Goal: Information Seeking & Learning: Find specific page/section

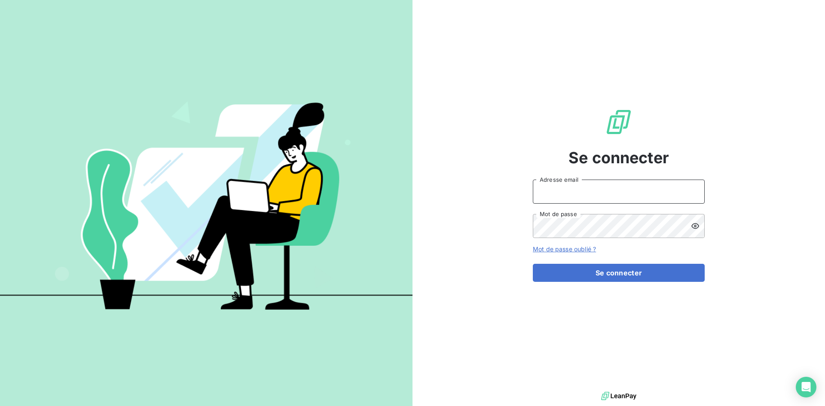
click at [566, 185] on input "Adresse email" at bounding box center [619, 192] width 172 height 24
type input "[EMAIL_ADDRESS][DOMAIN_NAME]"
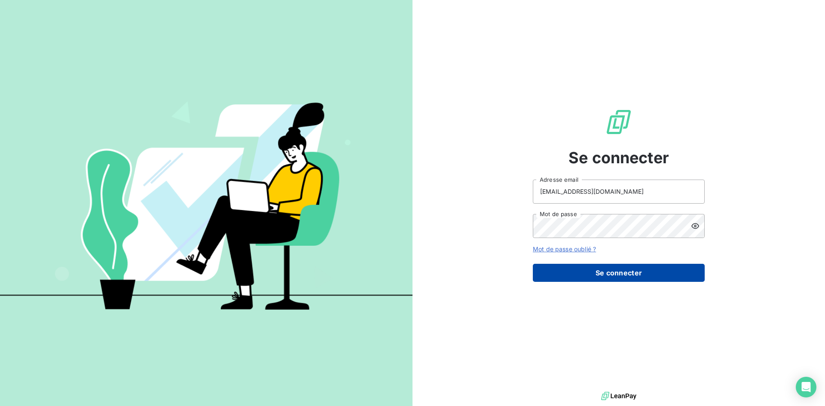
click at [586, 278] on button "Se connecter" at bounding box center [619, 273] width 172 height 18
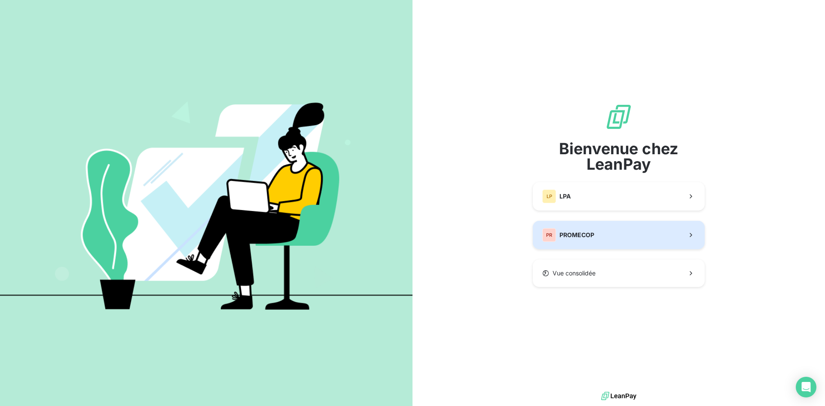
click at [585, 231] on span "PROMECOP" at bounding box center [576, 235] width 35 height 9
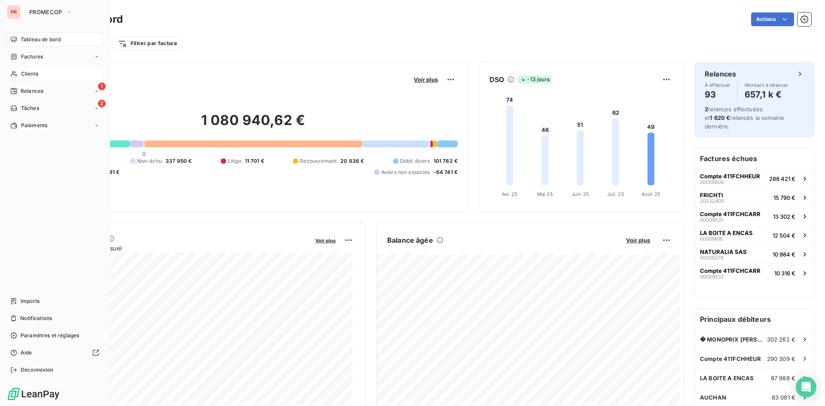
click at [25, 76] on span "Clients" at bounding box center [29, 74] width 17 height 8
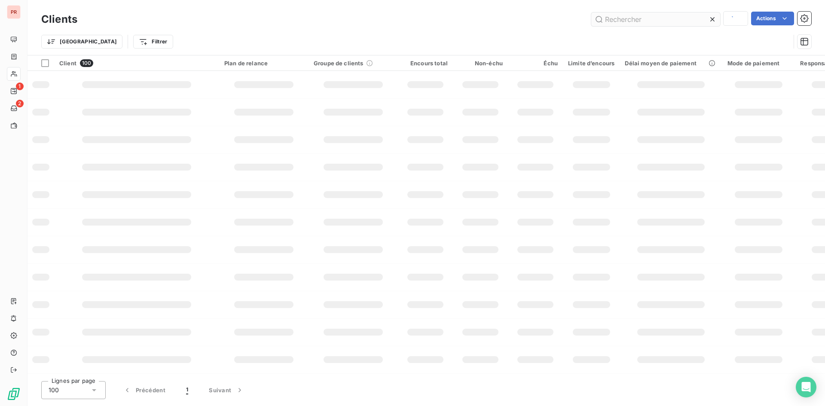
click at [619, 21] on input "text" at bounding box center [655, 19] width 129 height 14
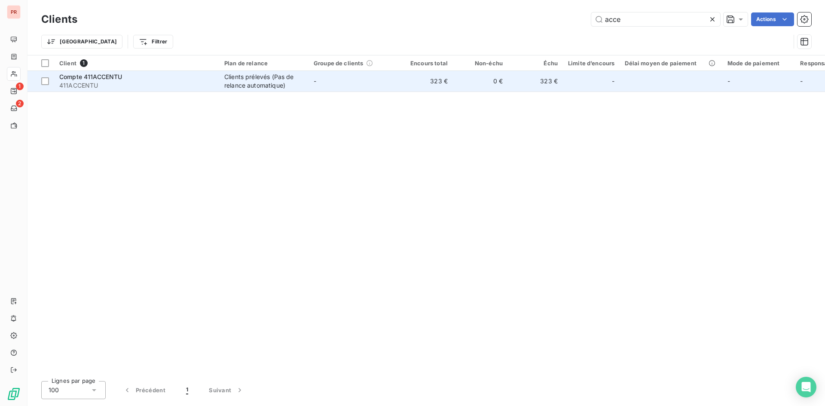
type input "acce"
click at [126, 81] on span "411ACCENTU" at bounding box center [136, 85] width 155 height 9
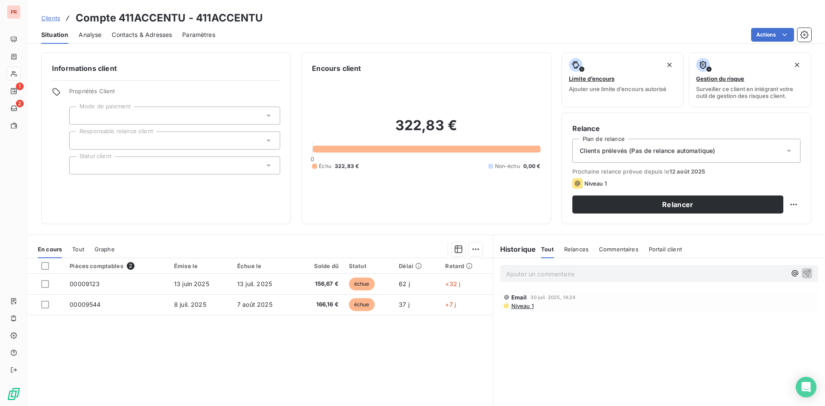
click at [140, 35] on span "Contacts & Adresses" at bounding box center [142, 34] width 60 height 9
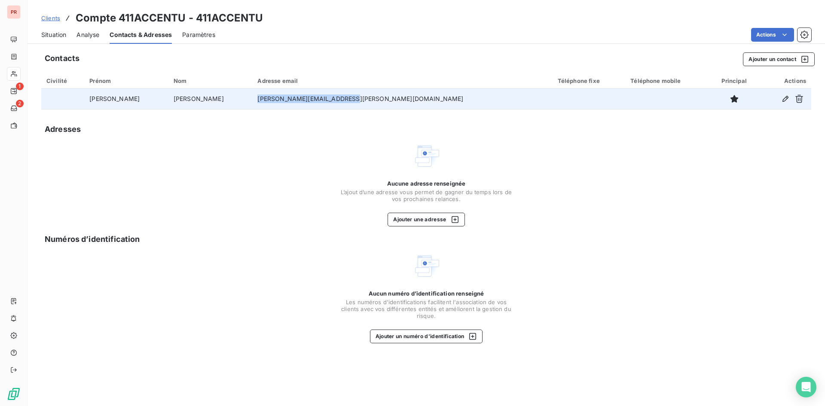
drag, startPoint x: 232, startPoint y: 101, endPoint x: 314, endPoint y: 104, distance: 82.1
click at [319, 104] on td "[PERSON_NAME][EMAIL_ADDRESS][PERSON_NAME][DOMAIN_NAME]" at bounding box center [402, 98] width 300 height 21
copy td "[PERSON_NAME][EMAIL_ADDRESS][PERSON_NAME][DOMAIN_NAME]"
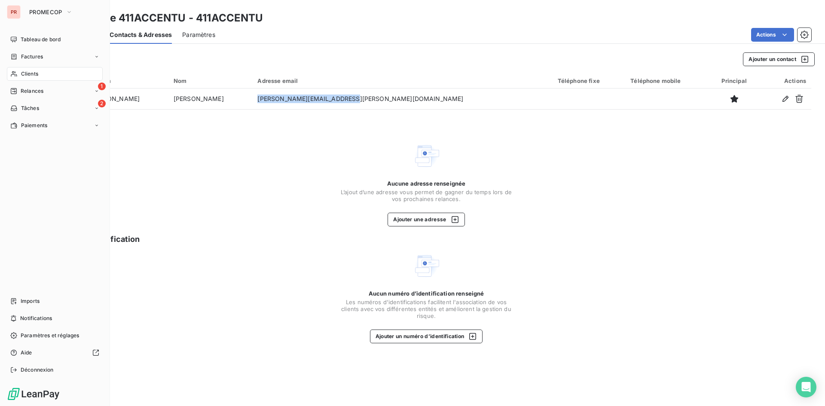
click at [18, 70] on div "Clients" at bounding box center [55, 74] width 96 height 14
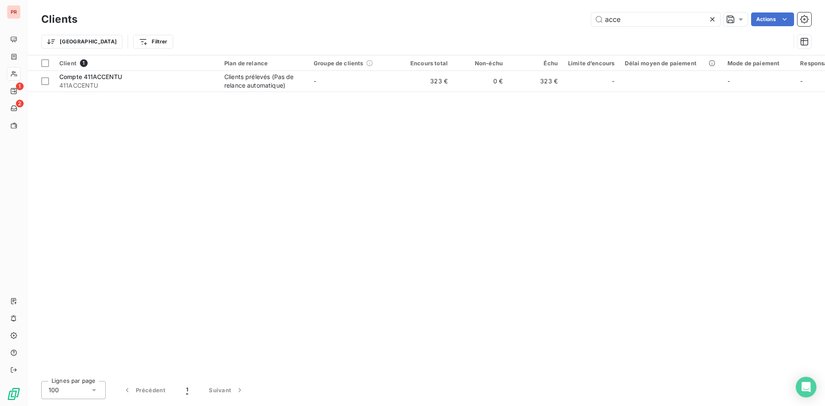
drag, startPoint x: 638, startPoint y: 18, endPoint x: 543, endPoint y: 30, distance: 95.2
click at [543, 30] on div "Clients acce Actions Trier Filtrer" at bounding box center [426, 32] width 770 height 45
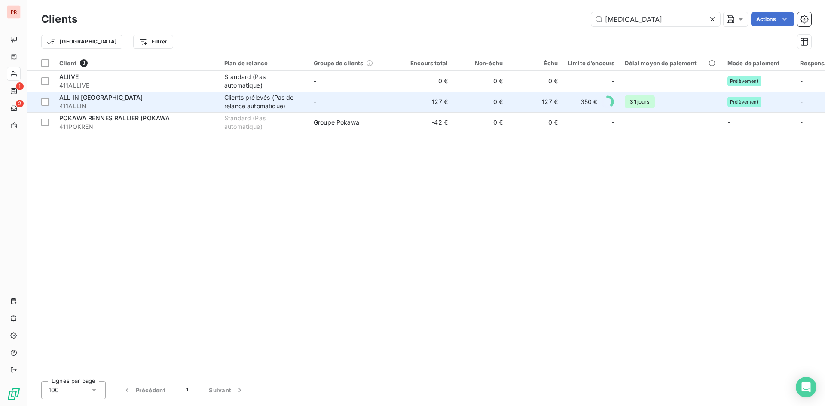
type input "[MEDICAL_DATA]"
click at [91, 101] on div "ALL IN [GEOGRAPHIC_DATA]" at bounding box center [136, 97] width 155 height 9
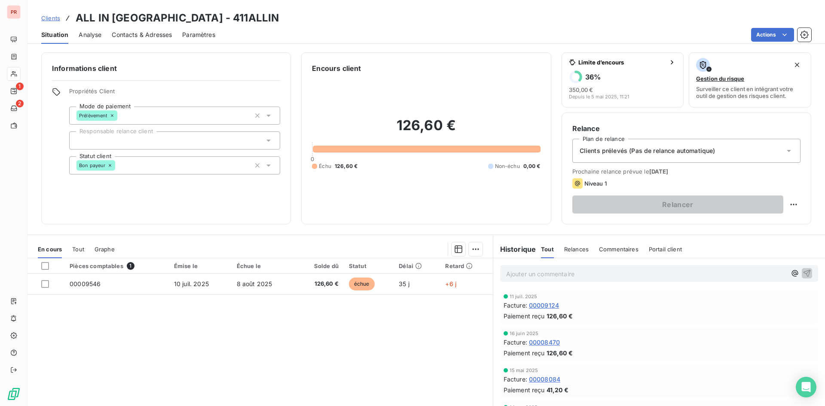
click at [137, 32] on span "Contacts & Adresses" at bounding box center [142, 34] width 60 height 9
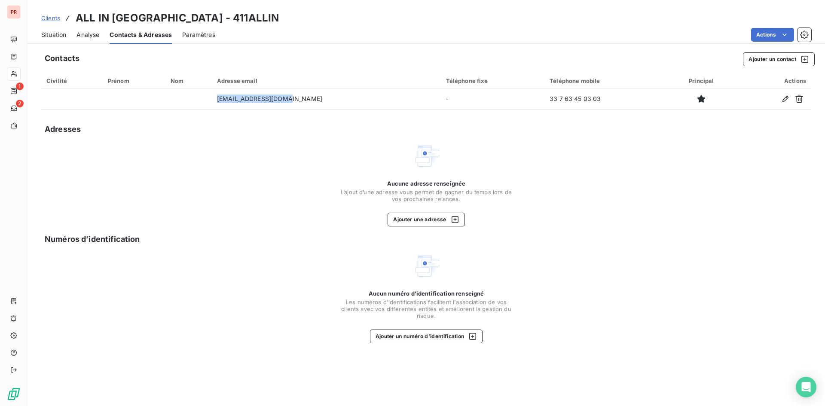
drag, startPoint x: 313, startPoint y: 100, endPoint x: 207, endPoint y: 110, distance: 106.1
click at [207, 110] on div "Contacts Ajouter un contact Civilité Prénom Nom Adresse email Téléphone fixe Té…" at bounding box center [425, 226] width 797 height 359
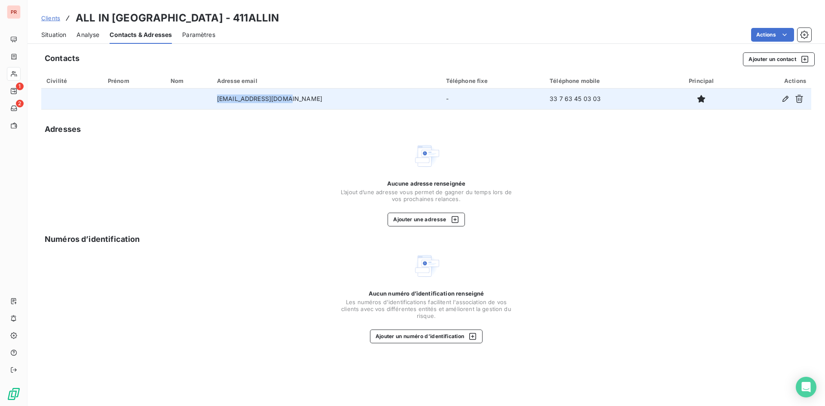
copy table "Civilité Prénom Nom Adresse email Téléphone fixe Téléphone mobile Principal Act…"
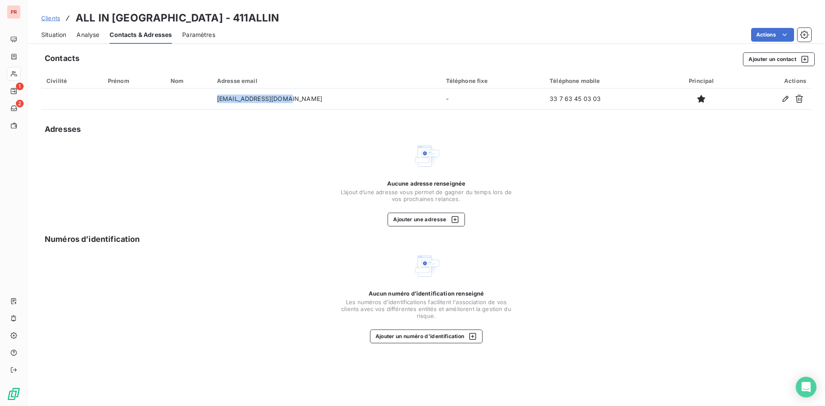
click at [62, 79] on div "Civilité" at bounding box center [71, 80] width 51 height 7
click at [54, 31] on span "Situation" at bounding box center [53, 34] width 25 height 9
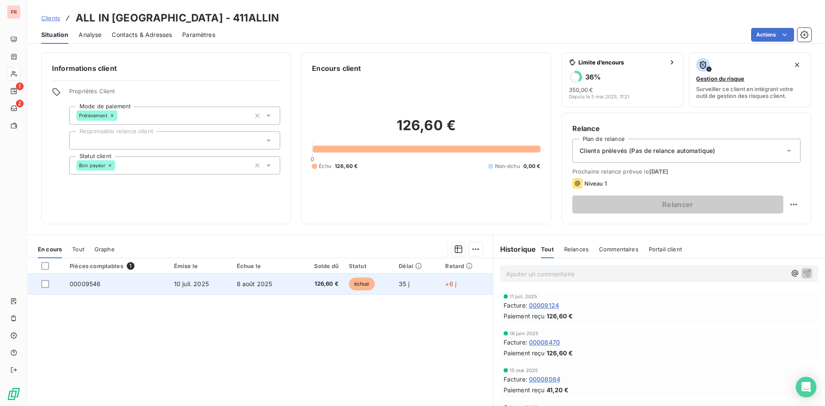
click at [387, 286] on td "échue" at bounding box center [369, 284] width 50 height 21
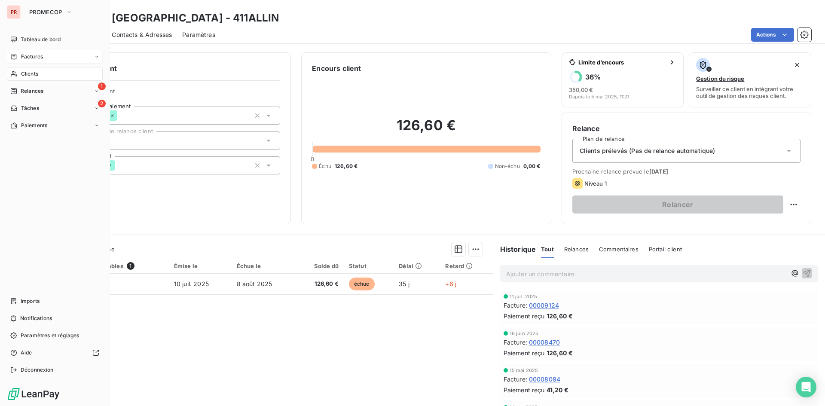
click at [21, 58] on span "Factures" at bounding box center [32, 57] width 22 height 8
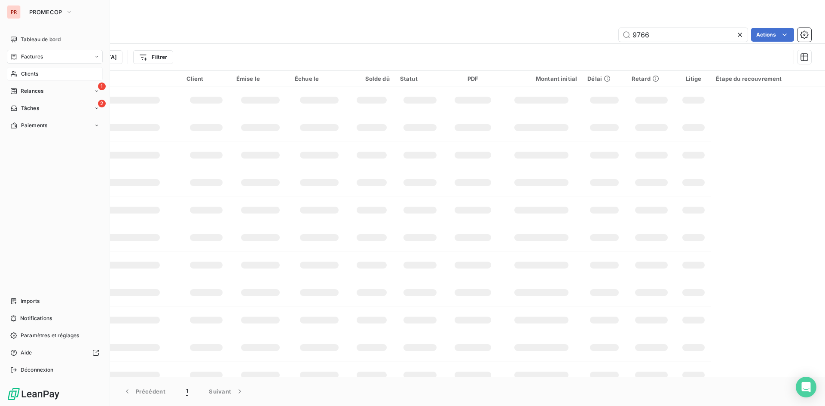
click at [39, 72] on div "Clients" at bounding box center [55, 74] width 96 height 14
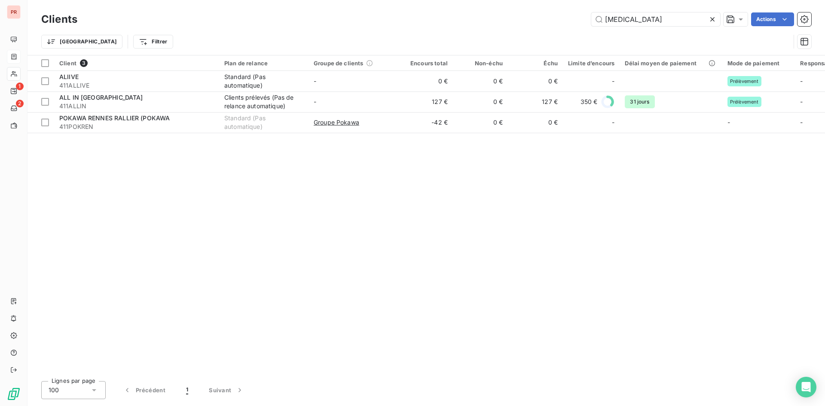
drag, startPoint x: 631, startPoint y: 15, endPoint x: 572, endPoint y: 24, distance: 60.4
click at [572, 24] on div "alli Actions" at bounding box center [449, 19] width 723 height 14
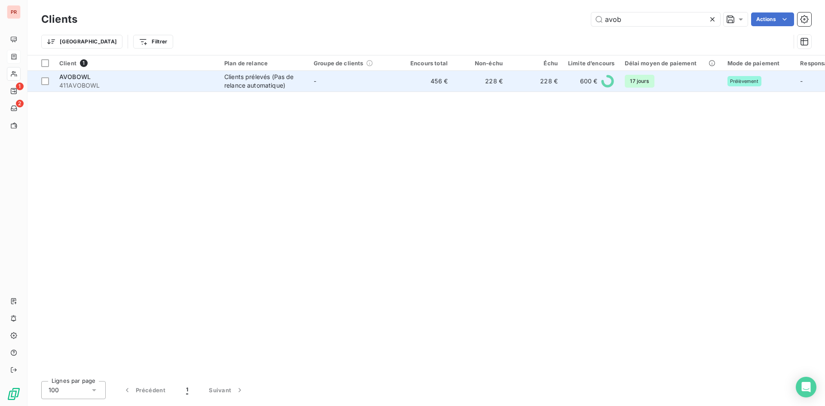
type input "avob"
click at [140, 85] on span "411AVOBOWL" at bounding box center [136, 85] width 155 height 9
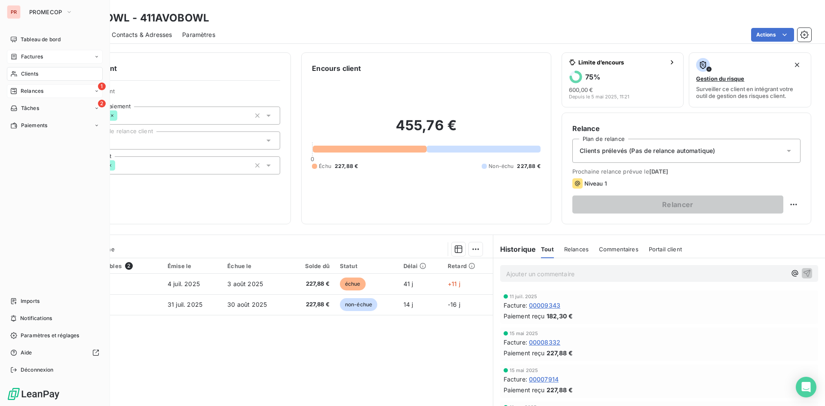
click at [38, 90] on span "Relances" at bounding box center [32, 91] width 23 height 8
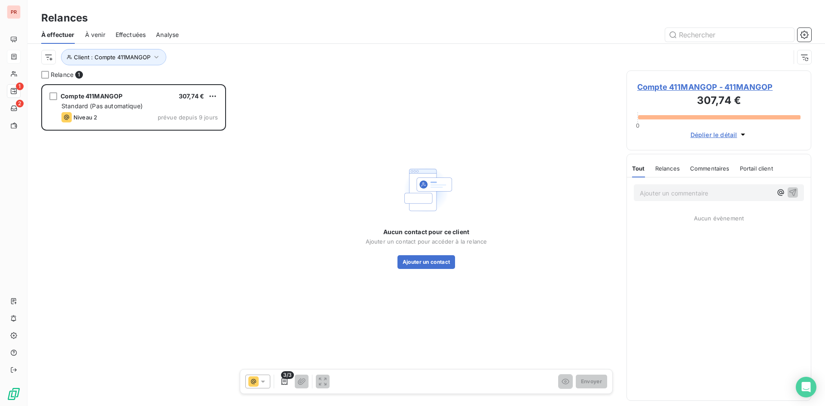
scroll to position [315, 178]
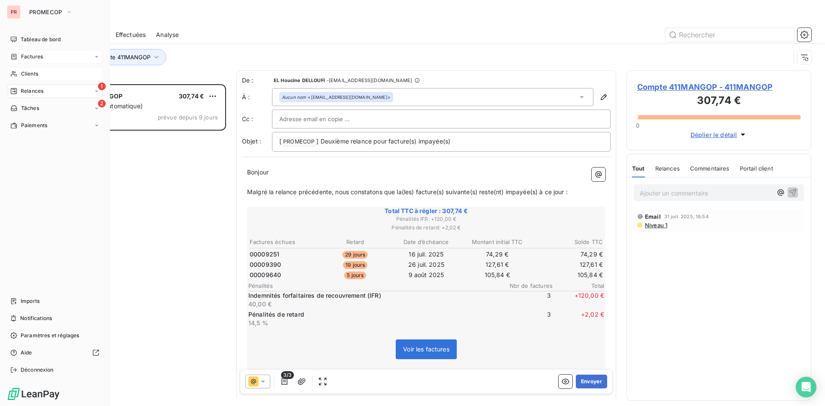
click at [42, 70] on div "Clients" at bounding box center [55, 74] width 96 height 14
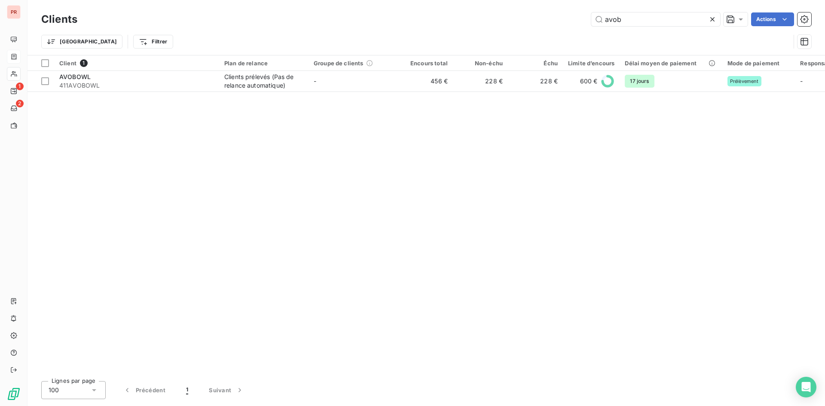
click at [714, 20] on icon at bounding box center [712, 19] width 9 height 9
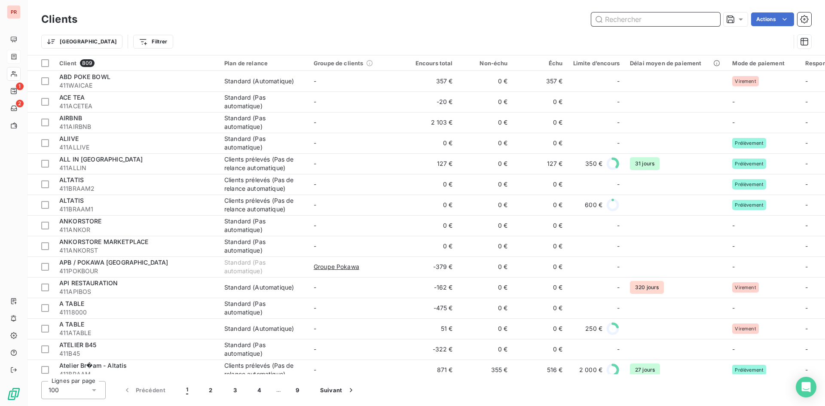
click at [615, 21] on input "text" at bounding box center [655, 19] width 129 height 14
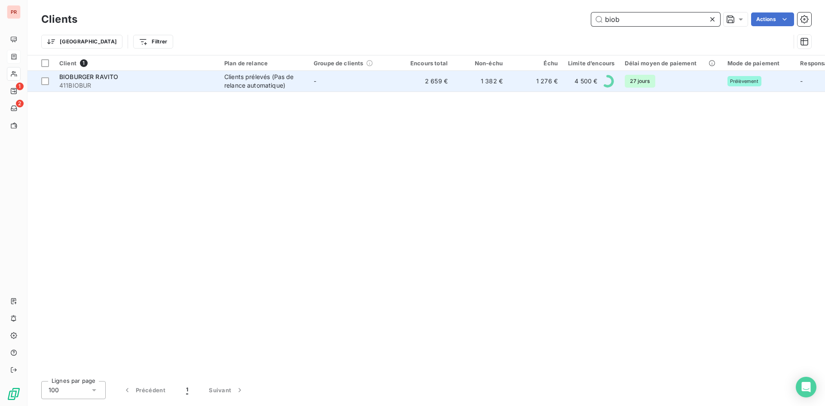
type input "biob"
click at [124, 79] on div "BIOBURGER RAVITO" at bounding box center [136, 77] width 155 height 9
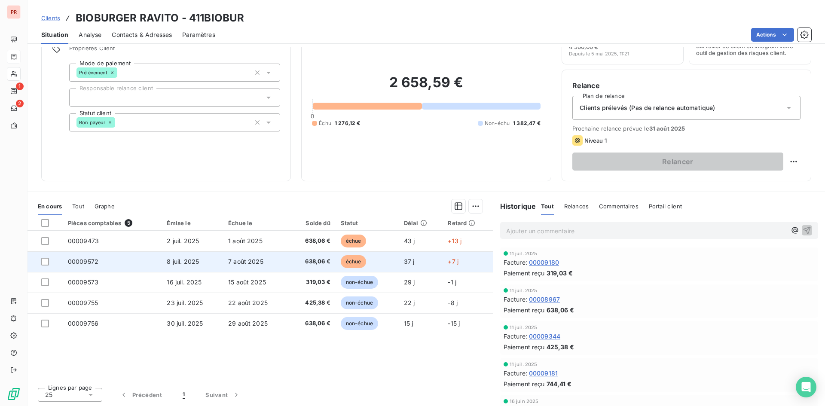
scroll to position [43, 0]
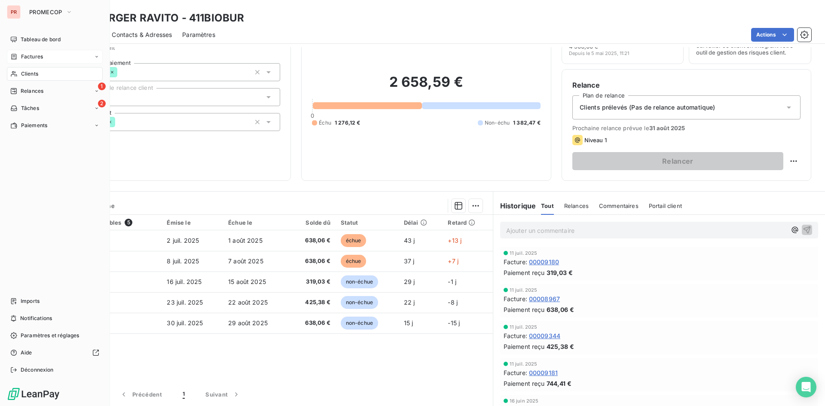
drag, startPoint x: 40, startPoint y: 76, endPoint x: 85, endPoint y: 76, distance: 44.7
click at [40, 76] on div "Clients" at bounding box center [55, 74] width 96 height 14
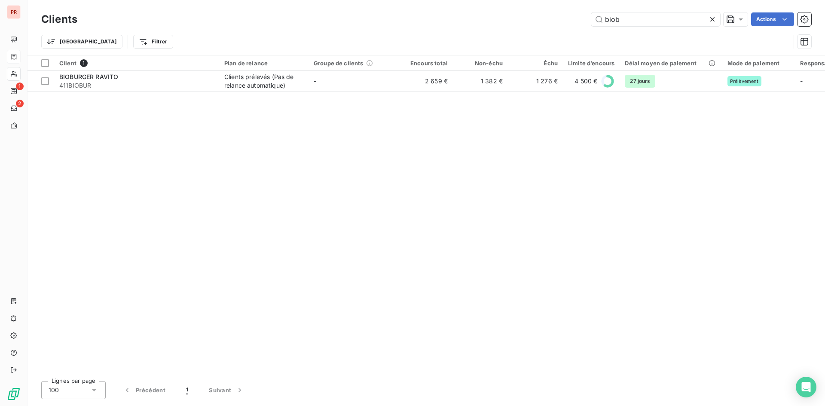
click at [713, 21] on icon at bounding box center [712, 19] width 9 height 9
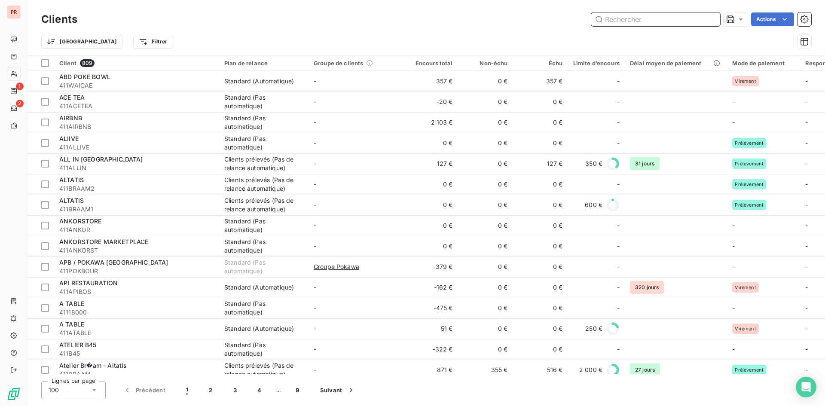
click at [684, 18] on input "text" at bounding box center [655, 19] width 129 height 14
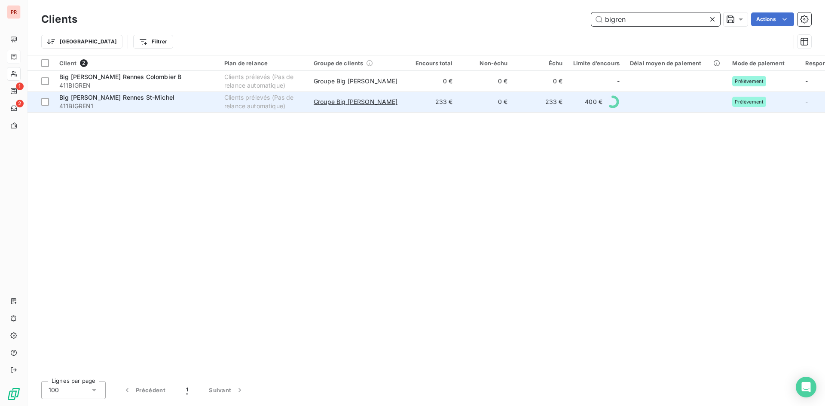
type input "bigren"
click at [167, 102] on span "411BIGREN1" at bounding box center [136, 106] width 155 height 9
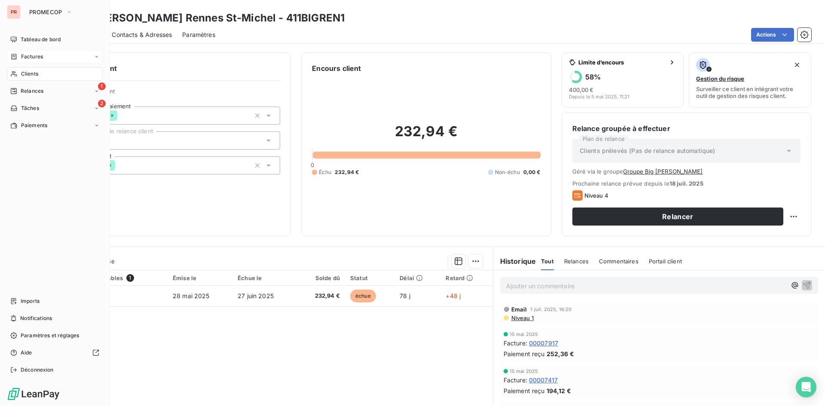
click at [28, 72] on span "Clients" at bounding box center [29, 74] width 17 height 8
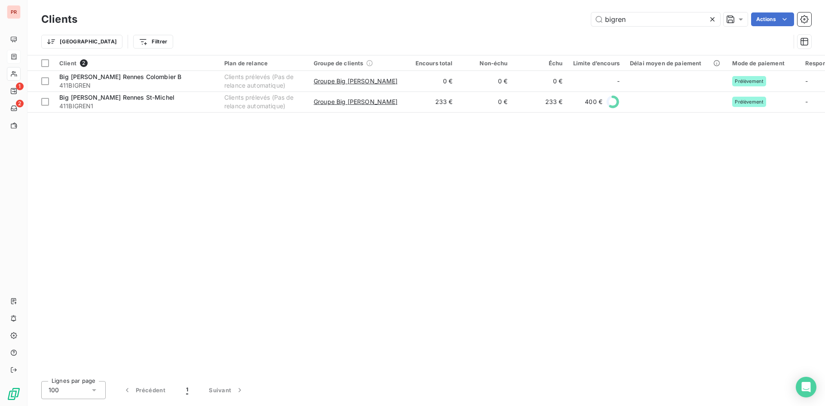
drag, startPoint x: 636, startPoint y: 23, endPoint x: 578, endPoint y: 15, distance: 58.4
click at [578, 15] on div "bigren Actions" at bounding box center [449, 19] width 723 height 14
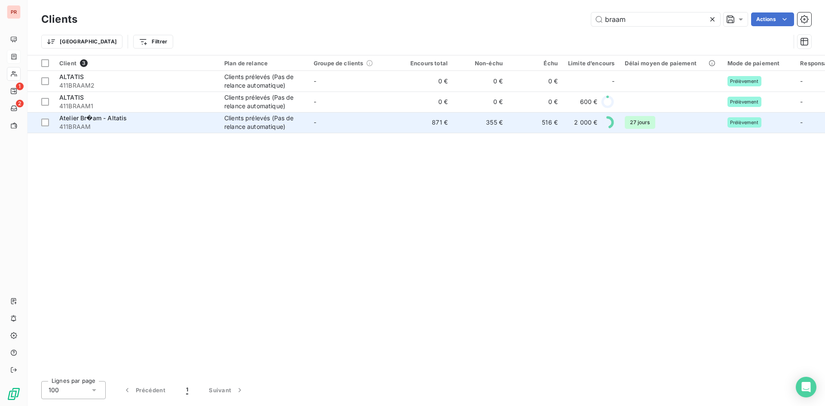
type input "braam"
click at [120, 124] on span "411BRAAM" at bounding box center [136, 126] width 155 height 9
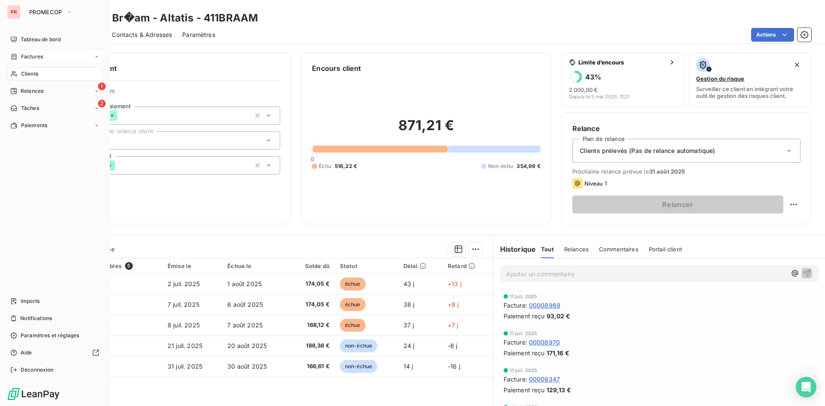
click at [20, 73] on div "Clients" at bounding box center [55, 74] width 96 height 14
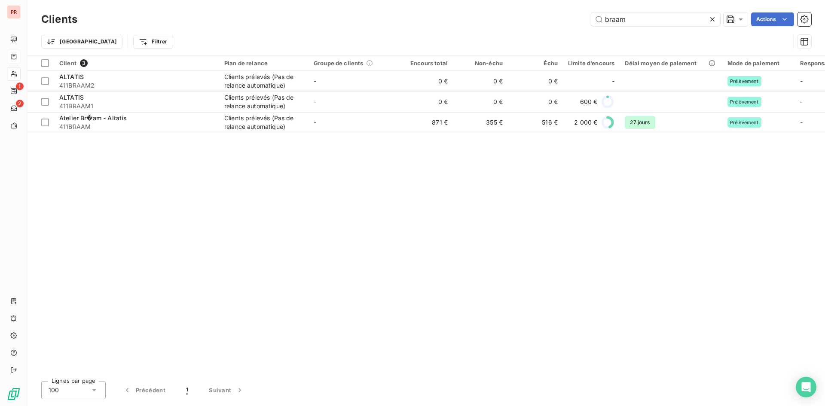
click at [713, 21] on icon at bounding box center [712, 19] width 4 height 4
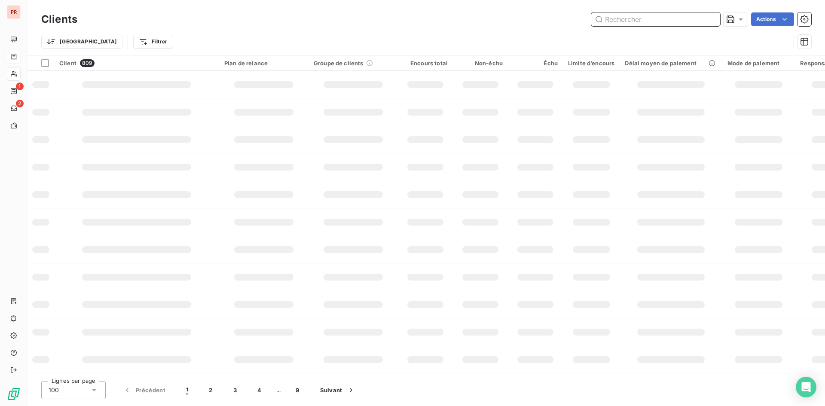
click at [607, 19] on input "text" at bounding box center [655, 19] width 129 height 14
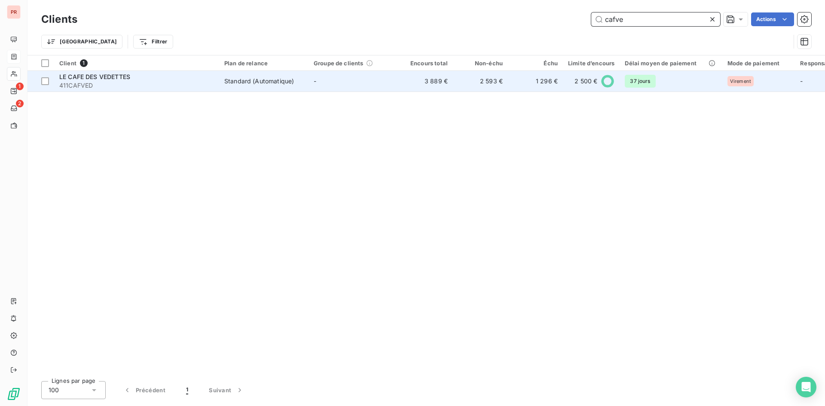
type input "cafve"
click at [137, 84] on span "411CAFVED" at bounding box center [136, 85] width 155 height 9
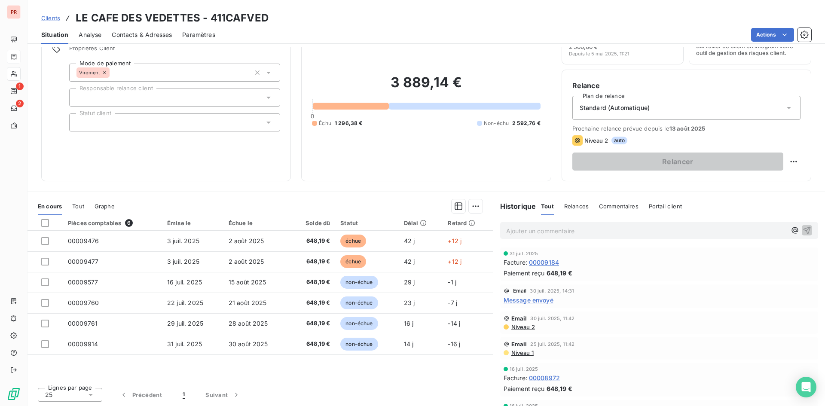
scroll to position [43, 0]
click at [528, 301] on span "Message envoyé" at bounding box center [528, 299] width 50 height 9
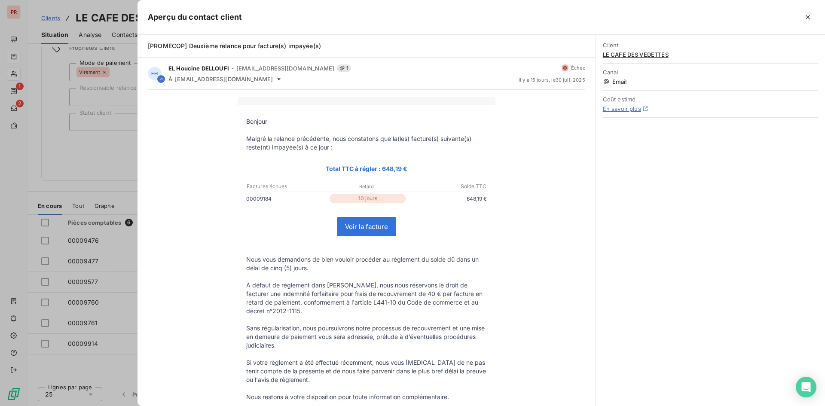
click at [122, 174] on div at bounding box center [412, 203] width 825 height 406
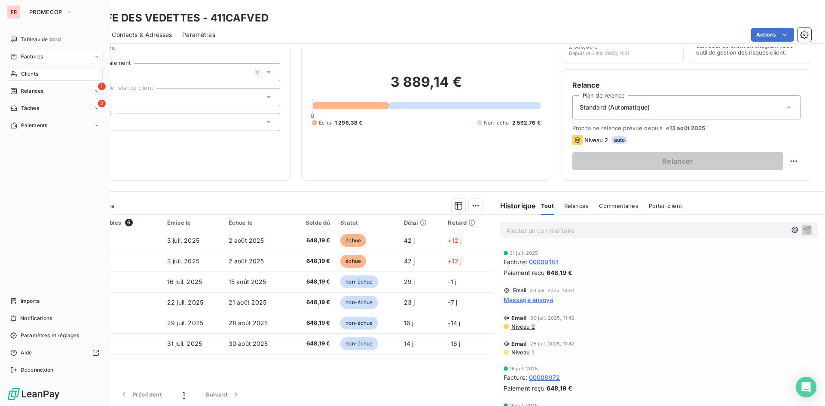
click at [44, 55] on div "Factures" at bounding box center [55, 57] width 96 height 14
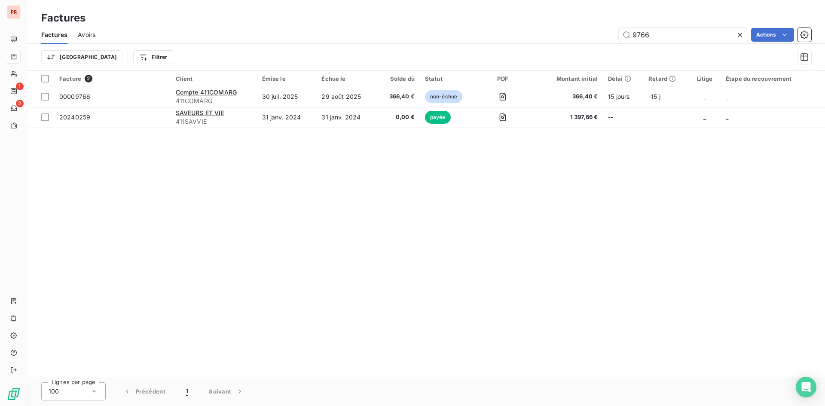
drag, startPoint x: 665, startPoint y: 38, endPoint x: 581, endPoint y: 45, distance: 84.4
click at [581, 45] on div "Factures Avoirs 9766 Actions Trier Filtrer" at bounding box center [425, 48] width 797 height 45
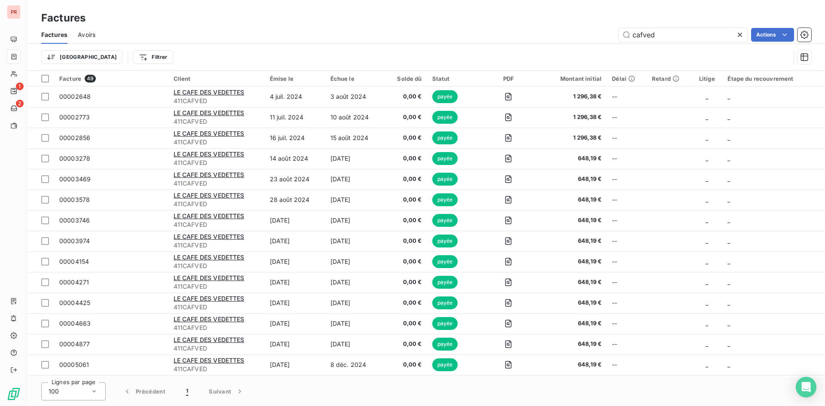
type input "cafved"
click at [742, 35] on icon at bounding box center [739, 34] width 9 height 9
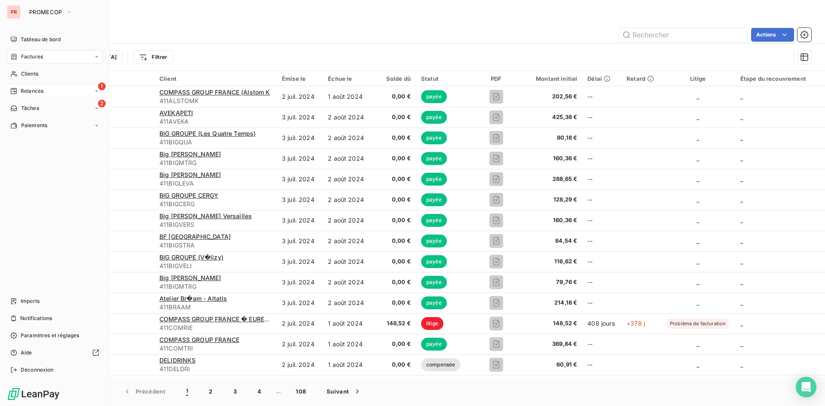
click at [32, 92] on span "Relances" at bounding box center [32, 91] width 23 height 8
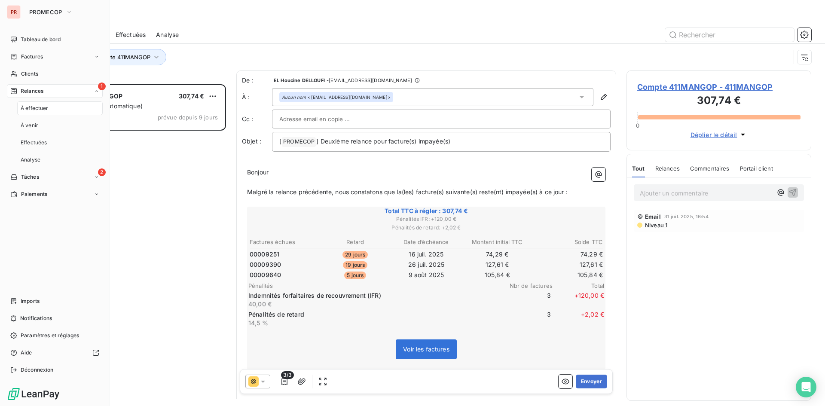
scroll to position [315, 178]
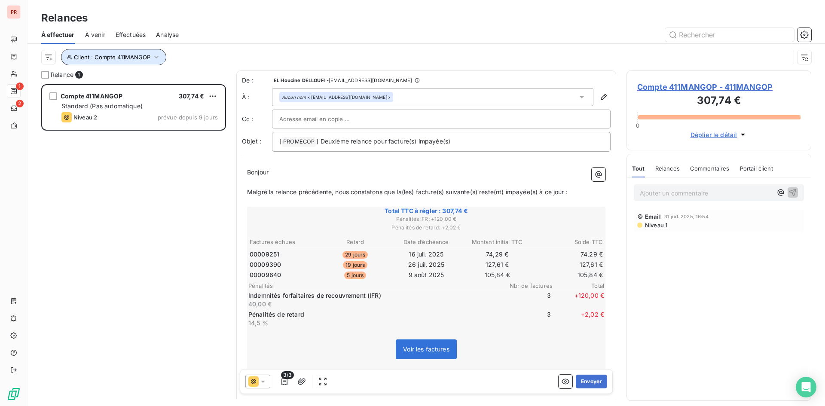
click at [152, 58] on icon "button" at bounding box center [156, 57] width 9 height 9
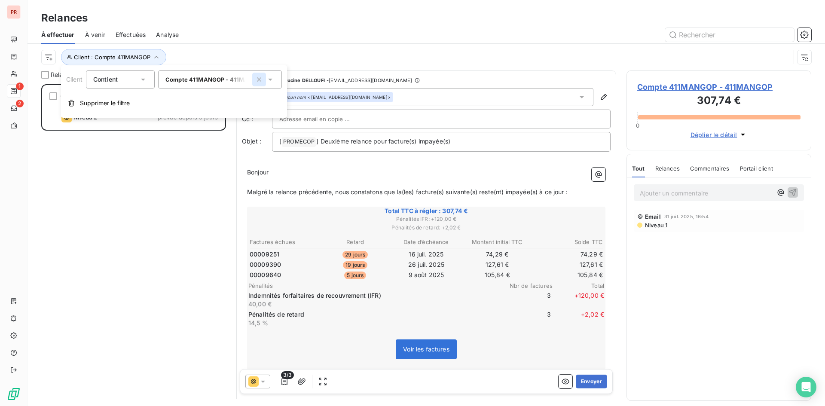
click at [256, 79] on icon "button" at bounding box center [259, 79] width 9 height 9
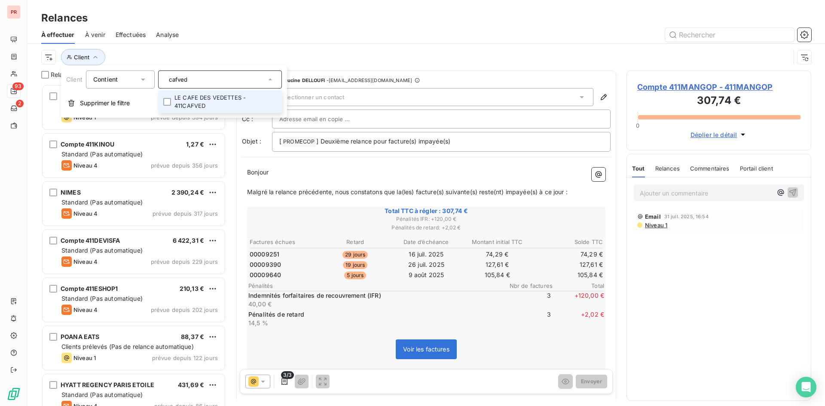
type input "cafved"
click at [206, 104] on li "LE CAFE DES VEDETTES - 411CAFVED" at bounding box center [220, 101] width 124 height 23
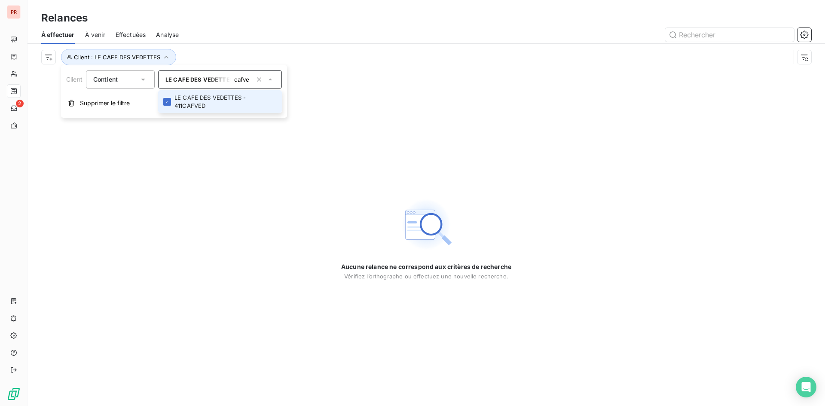
click at [211, 104] on li "LE CAFE DES VEDETTES - 411CAFVED" at bounding box center [220, 101] width 124 height 23
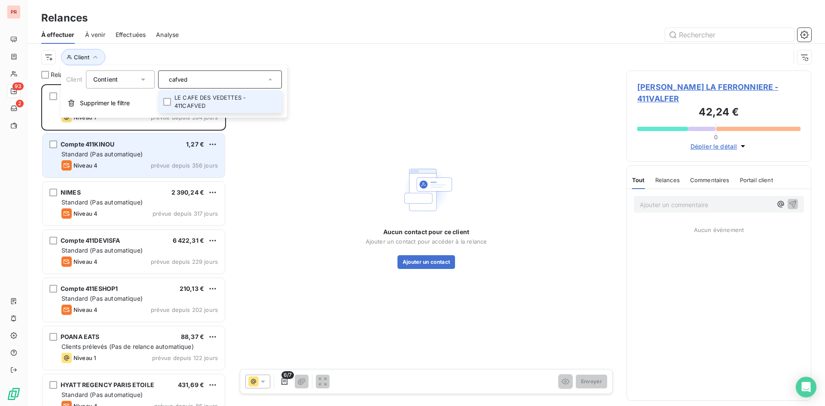
scroll to position [315, 178]
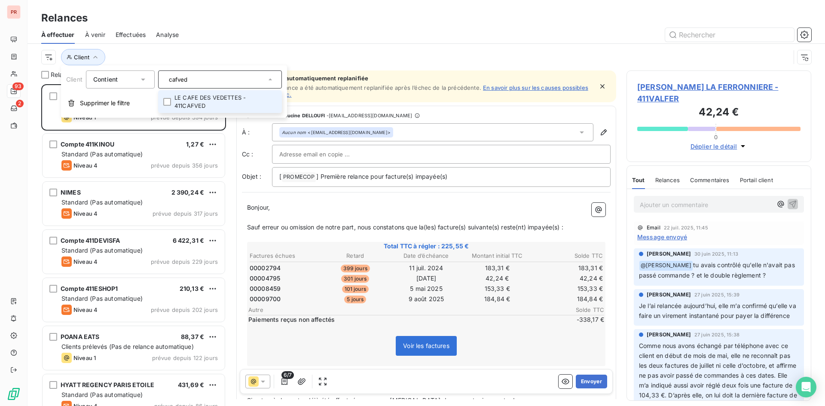
click at [193, 109] on li "LE CAFE DES VEDETTES - 411CAFVED" at bounding box center [220, 101] width 124 height 23
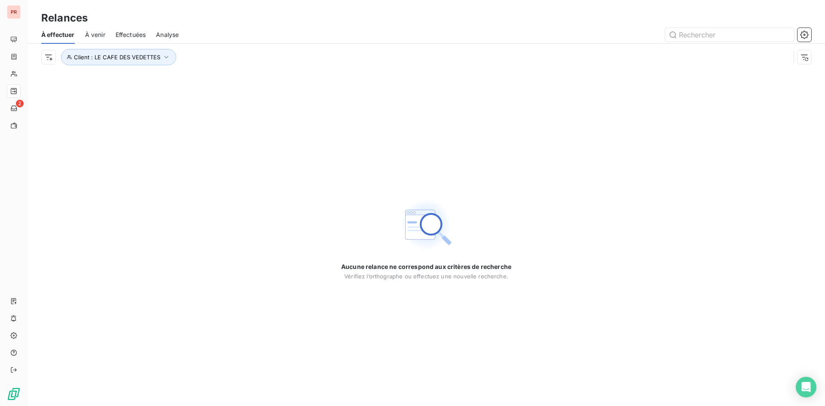
click at [126, 161] on div "Aucune relance ne correspond aux critères de recherche Vérifiez l’orthographe o…" at bounding box center [425, 237] width 797 height 335
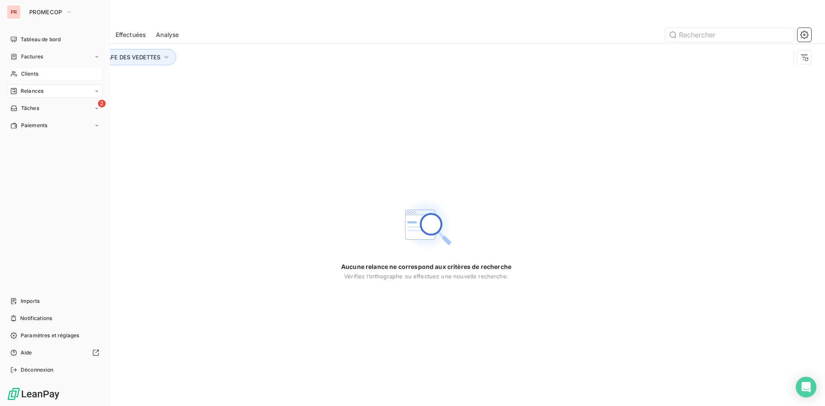
click at [30, 73] on span "Clients" at bounding box center [29, 74] width 17 height 8
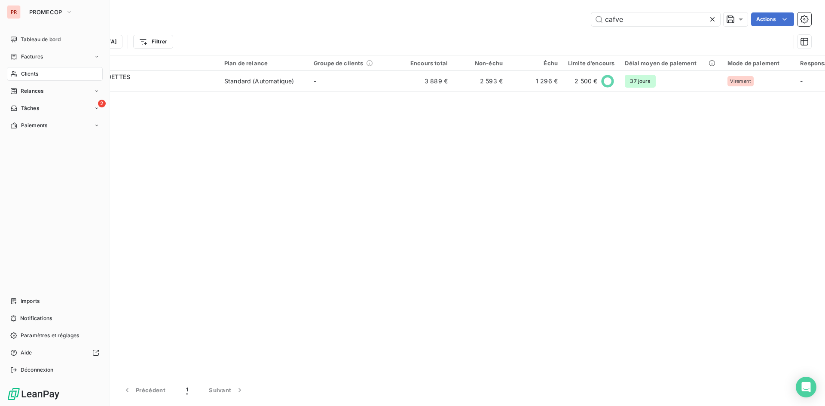
click at [24, 59] on span "Factures" at bounding box center [32, 57] width 22 height 8
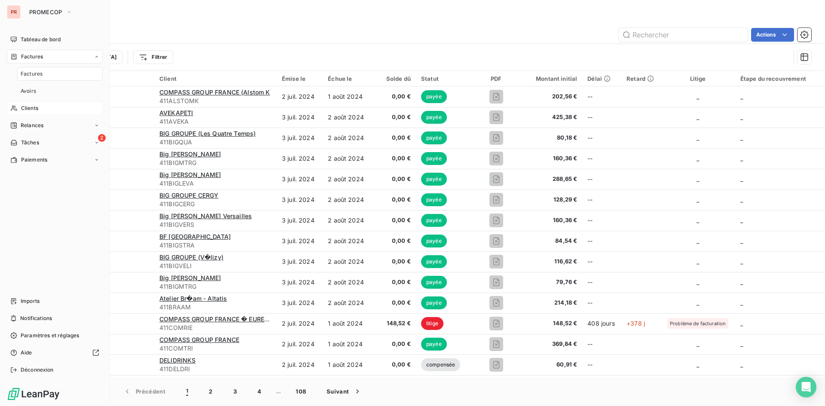
click at [37, 114] on div "Clients" at bounding box center [55, 108] width 96 height 14
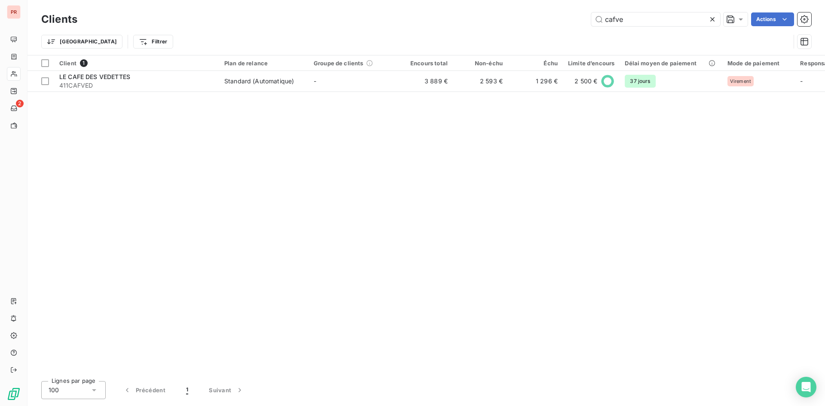
click at [712, 16] on icon at bounding box center [712, 19] width 9 height 9
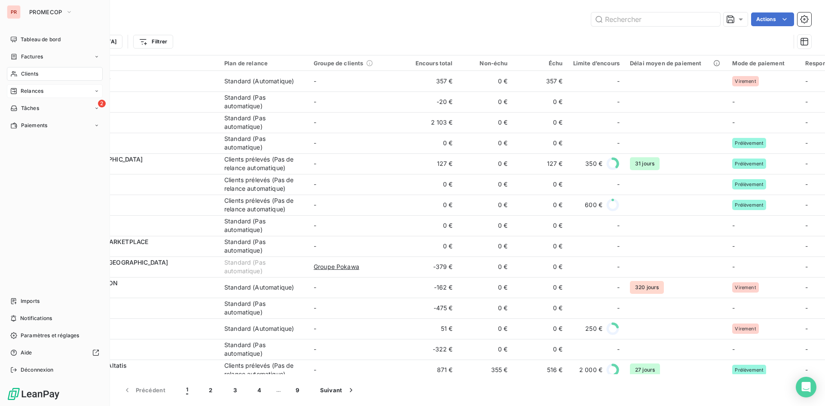
click at [40, 90] on span "Relances" at bounding box center [32, 91] width 23 height 8
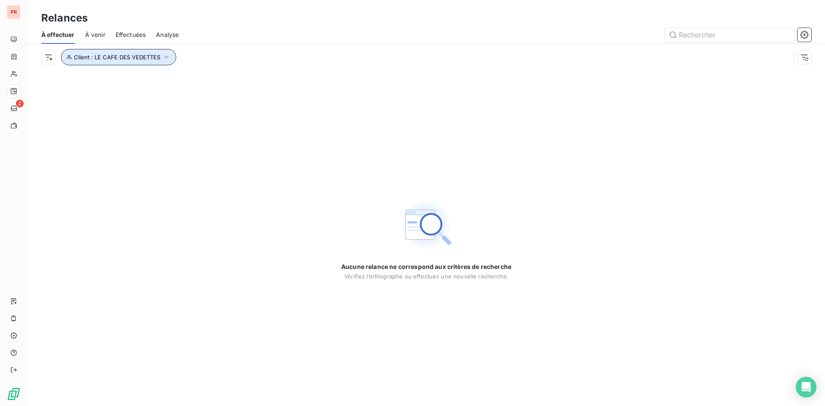
click at [111, 59] on span "Client : LE CAFE DES VEDETTES" at bounding box center [117, 57] width 86 height 7
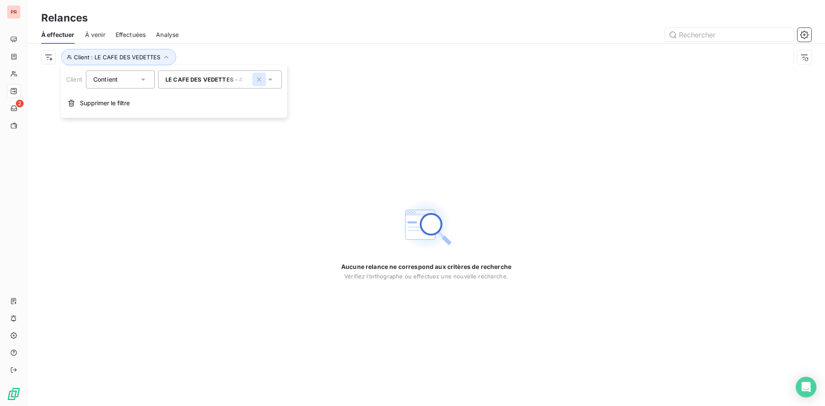
click at [261, 81] on icon "button" at bounding box center [259, 79] width 9 height 9
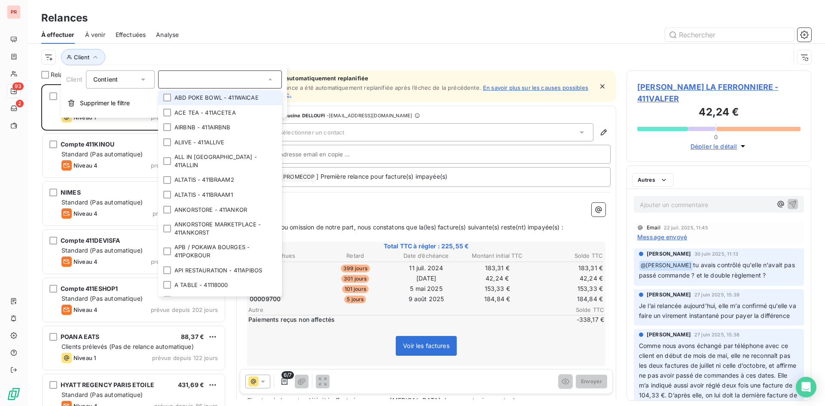
scroll to position [315, 178]
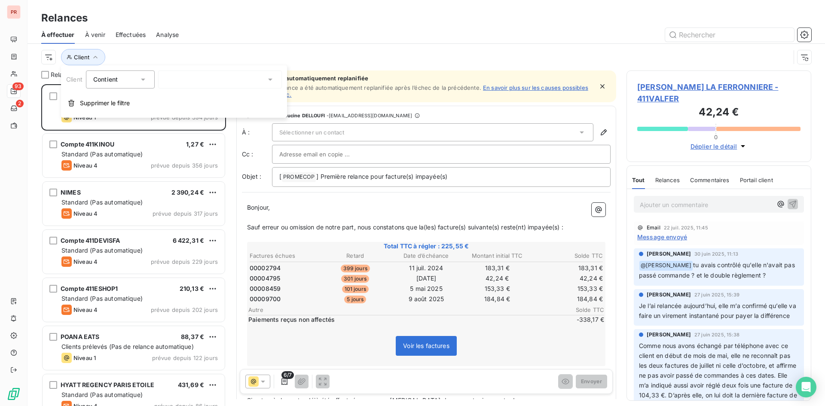
click at [144, 76] on icon at bounding box center [143, 79] width 9 height 9
drag, startPoint x: 104, startPoint y: 97, endPoint x: 67, endPoint y: 72, distance: 44.2
click at [100, 91] on ul "Contient Ne contient pas" at bounding box center [121, 107] width 70 height 34
click at [77, 79] on span "Client" at bounding box center [74, 79] width 16 height 7
click at [91, 53] on icon "button" at bounding box center [95, 57] width 9 height 9
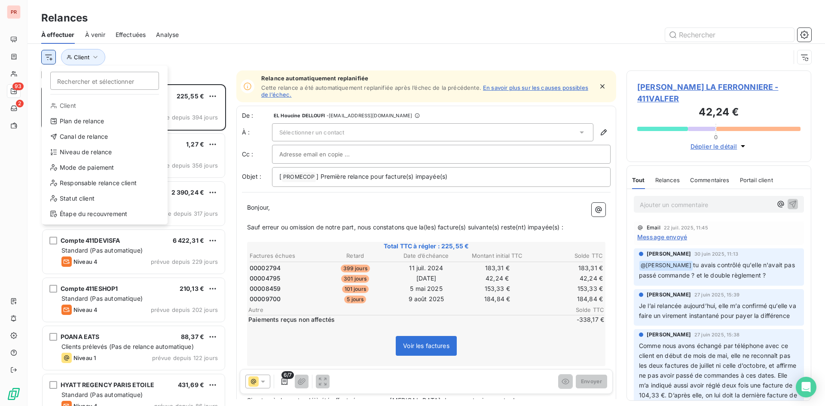
click at [48, 57] on html "PR 93 2 Relances À effectuer À venir Effectuées Analyse Rechercher et sélection…" at bounding box center [412, 203] width 825 height 406
click at [70, 118] on div "Plan de relance" at bounding box center [104, 121] width 119 height 14
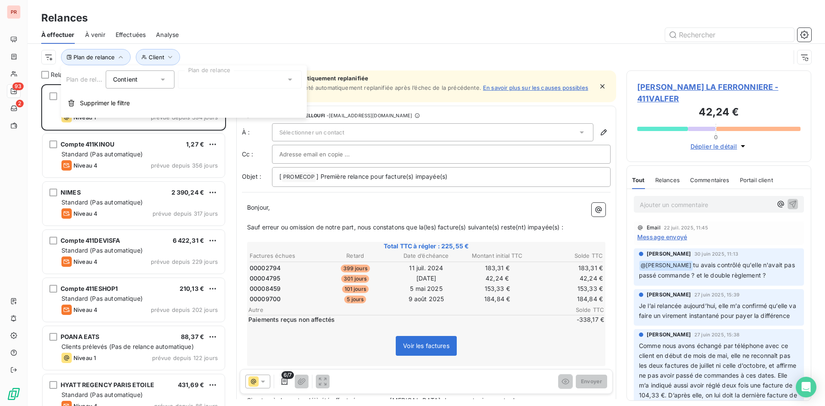
click at [204, 70] on div "Plan de relance Contient is Plan de relance Supprimer le filtre" at bounding box center [184, 91] width 246 height 52
click at [202, 75] on div at bounding box center [240, 79] width 124 height 18
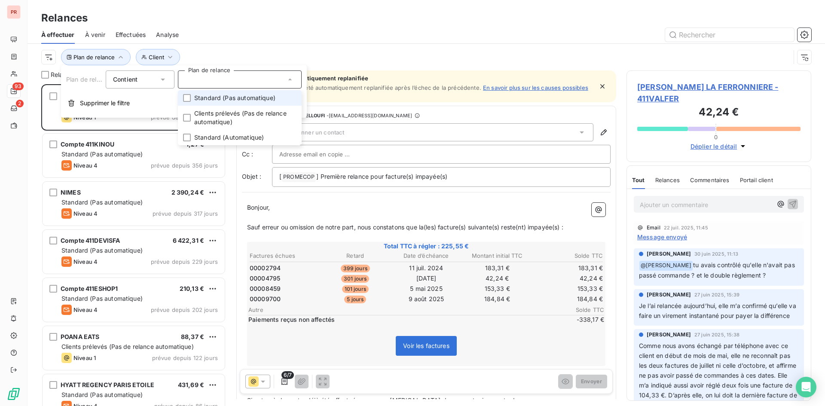
click at [211, 79] on div at bounding box center [240, 79] width 124 height 18
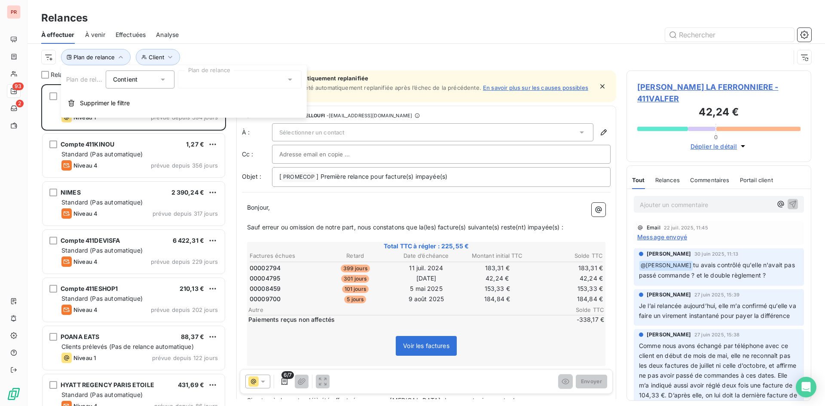
click at [207, 79] on div at bounding box center [240, 79] width 124 height 18
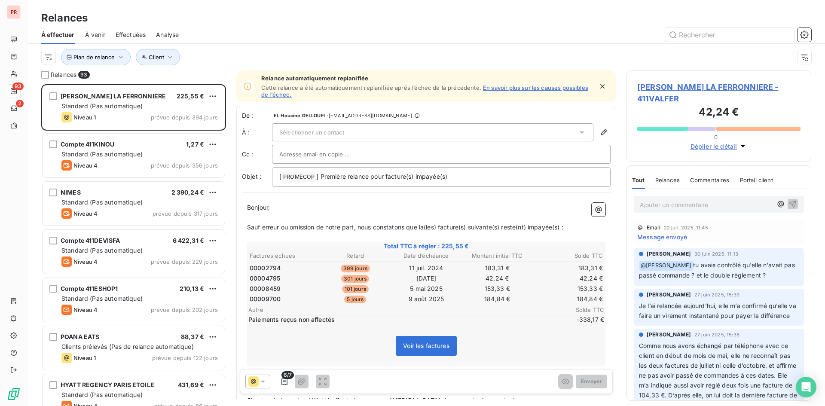
drag, startPoint x: 269, startPoint y: 45, endPoint x: 180, endPoint y: 51, distance: 90.0
click at [260, 46] on div "Plan de relance Client" at bounding box center [426, 57] width 770 height 27
drag, startPoint x: 123, startPoint y: 57, endPoint x: 147, endPoint y: 62, distance: 25.0
click at [144, 62] on div "Plan de relance Client" at bounding box center [121, 57] width 120 height 16
click at [162, 58] on span "Client" at bounding box center [156, 57] width 15 height 7
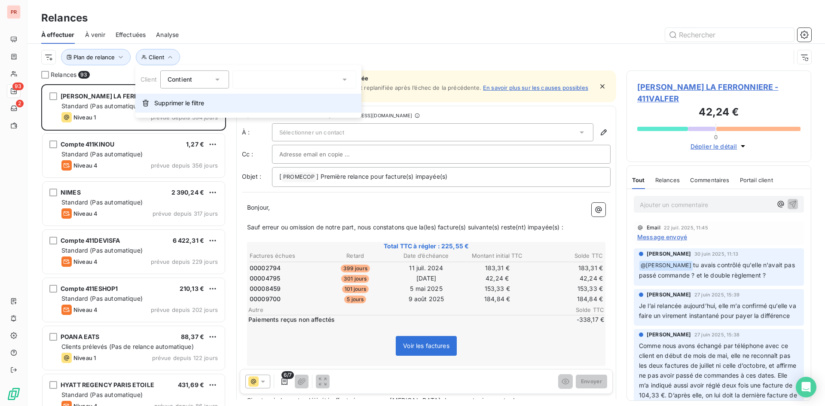
click at [150, 101] on button "Supprimer le filtre" at bounding box center [248, 103] width 226 height 19
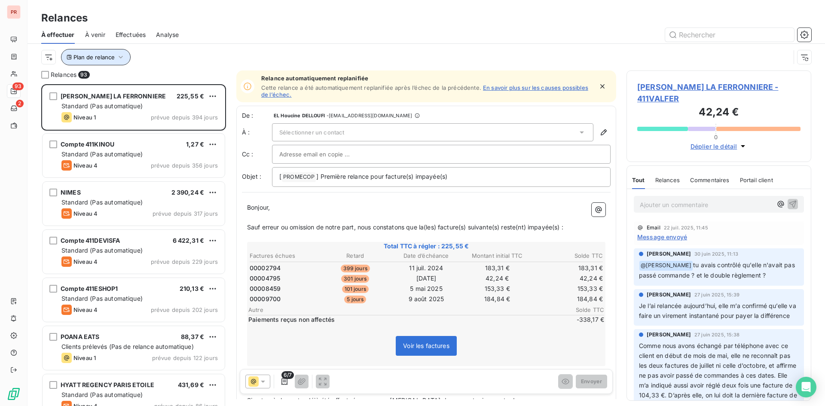
click at [115, 60] on button "Plan de relance" at bounding box center [96, 57] width 70 height 16
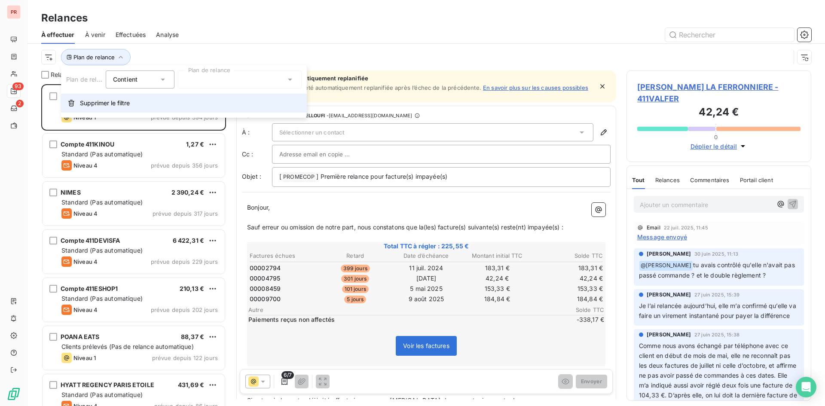
click at [93, 104] on span "Supprimer le filtre" at bounding box center [105, 103] width 50 height 9
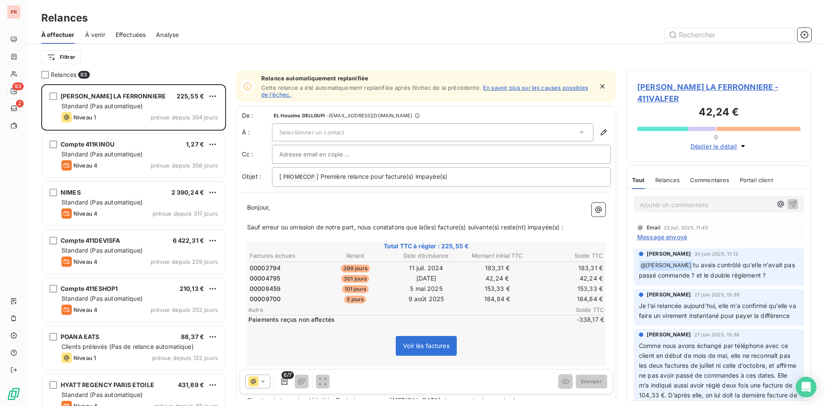
click at [216, 57] on div "Filtrer" at bounding box center [426, 57] width 770 height 16
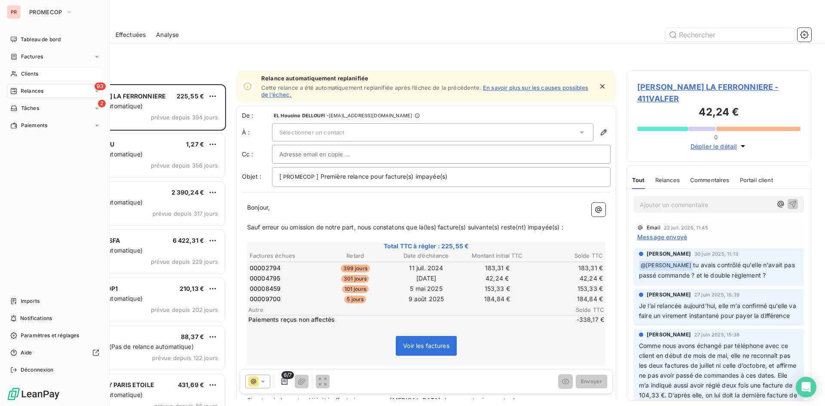
click at [28, 71] on span "Clients" at bounding box center [29, 74] width 17 height 8
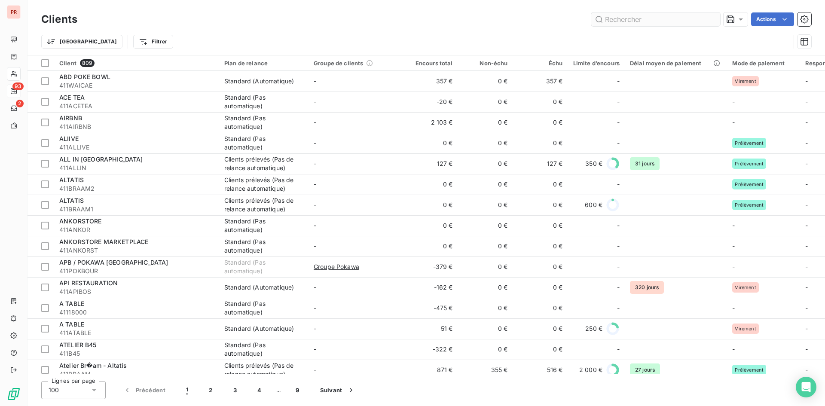
click at [624, 20] on input "text" at bounding box center [655, 19] width 129 height 14
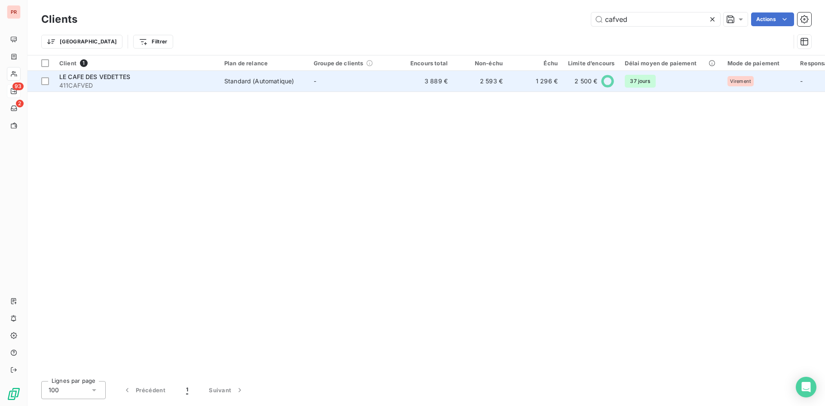
type input "cafved"
click at [120, 85] on span "411CAFVED" at bounding box center [136, 85] width 155 height 9
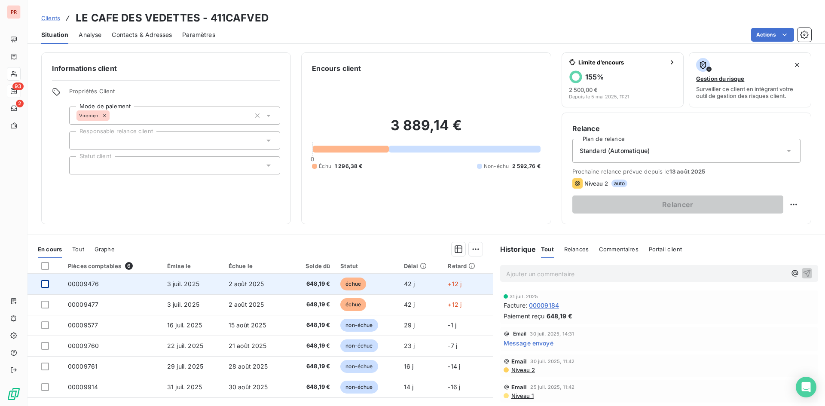
click at [47, 284] on div at bounding box center [45, 284] width 8 height 8
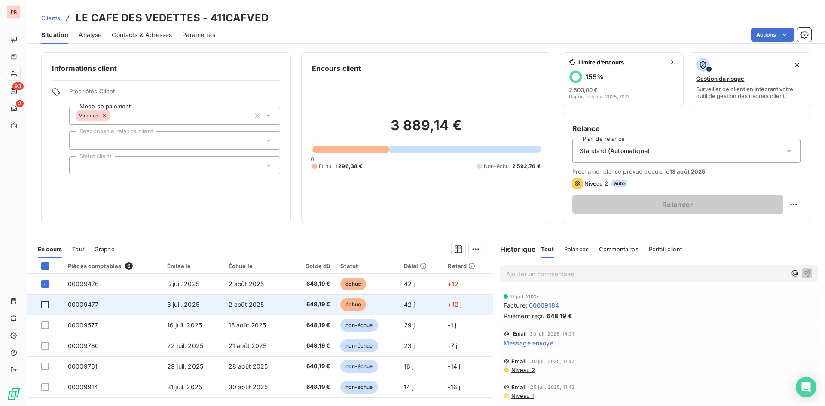
click at [45, 305] on div at bounding box center [45, 305] width 8 height 8
click at [294, 305] on span "648,19 €" at bounding box center [312, 304] width 36 height 9
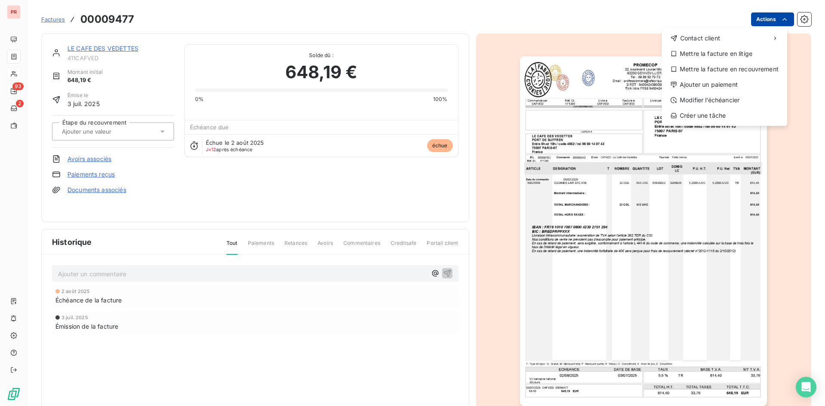
click at [773, 17] on html "PR 93 2 Factures 00009477 Actions Contact client Mettre la facture en litige Me…" at bounding box center [412, 203] width 825 height 406
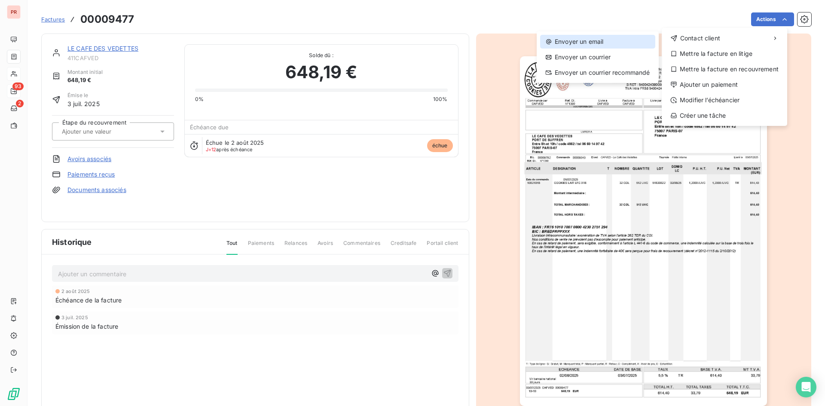
click at [589, 45] on div "Envoyer un email" at bounding box center [597, 42] width 115 height 14
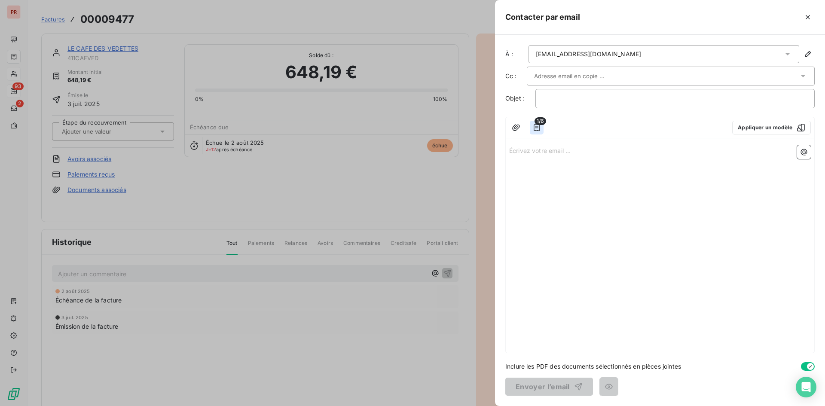
click at [533, 129] on icon "button" at bounding box center [536, 127] width 9 height 9
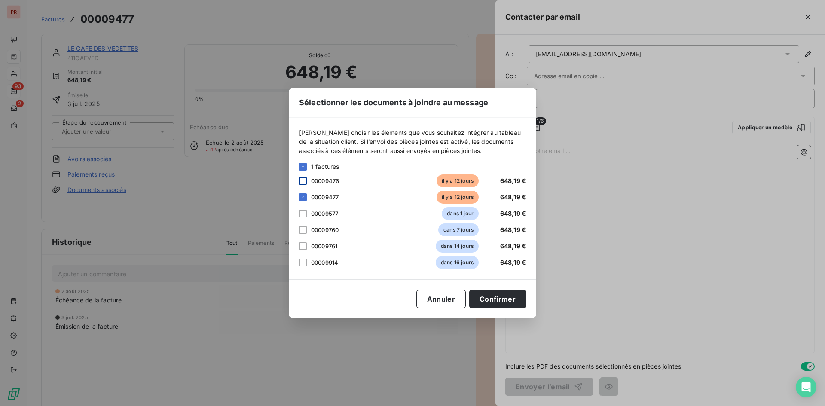
click at [305, 184] on div at bounding box center [303, 181] width 8 height 8
click at [500, 294] on button "Confirmer" at bounding box center [497, 299] width 57 height 18
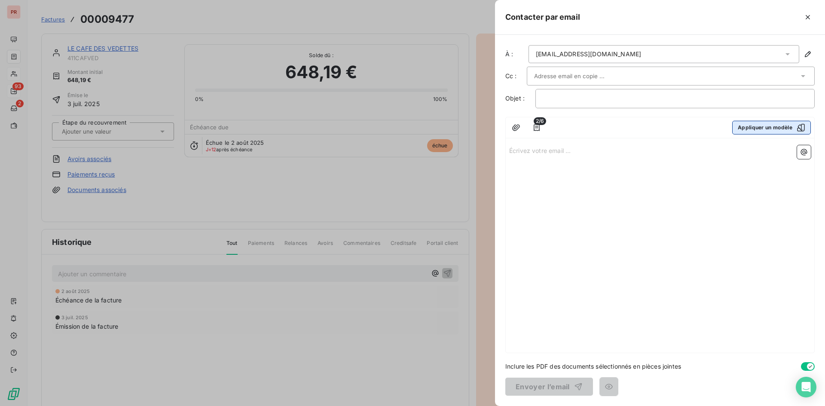
click at [803, 128] on icon "button" at bounding box center [800, 127] width 9 height 9
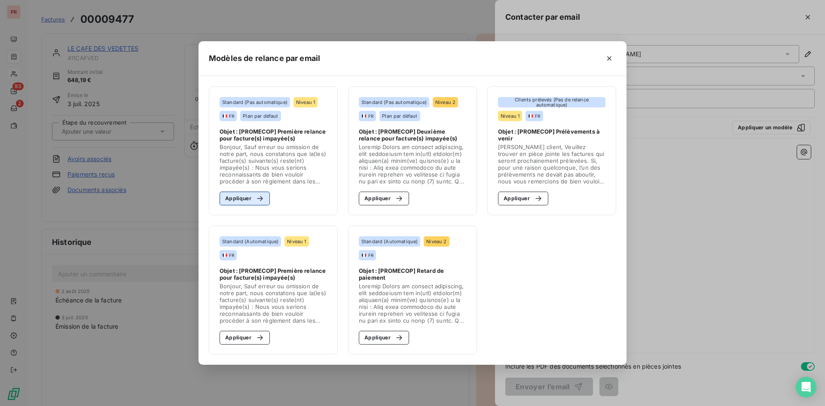
click at [252, 193] on button "Appliquer" at bounding box center [244, 199] width 50 height 14
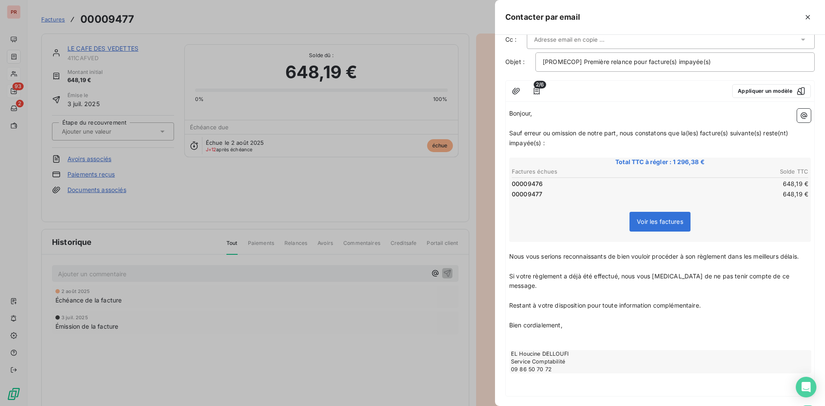
scroll to position [70, 0]
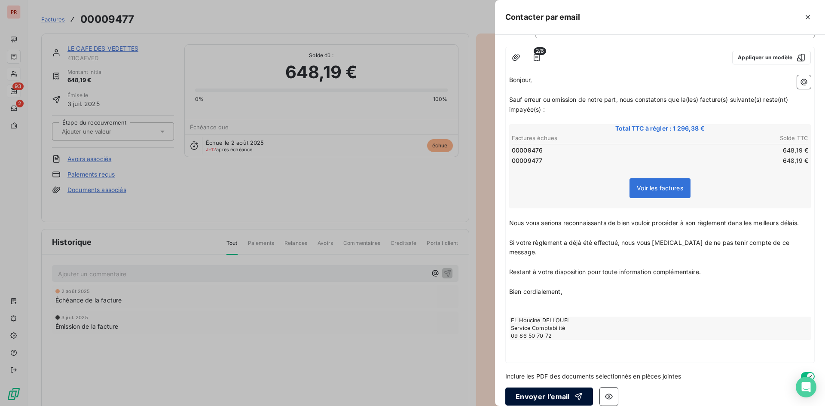
click at [534, 387] on button "Envoyer l’email" at bounding box center [549, 396] width 88 height 18
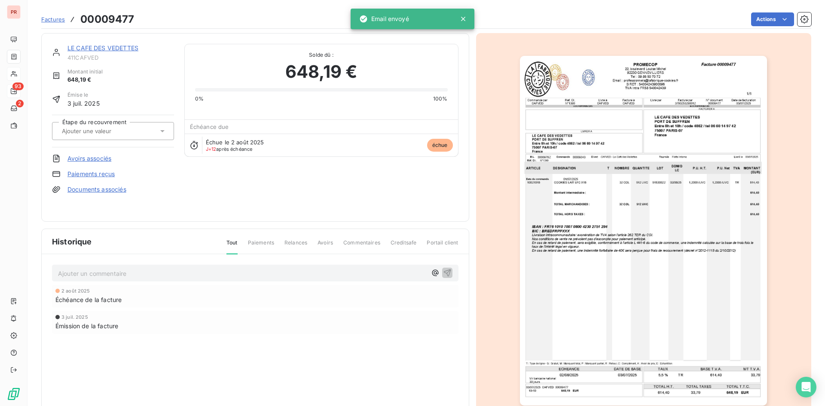
scroll to position [0, 0]
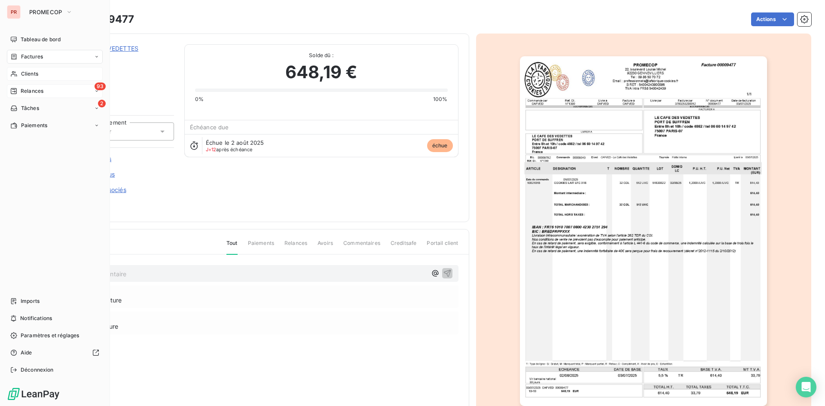
click at [26, 94] on span "Relances" at bounding box center [32, 91] width 23 height 8
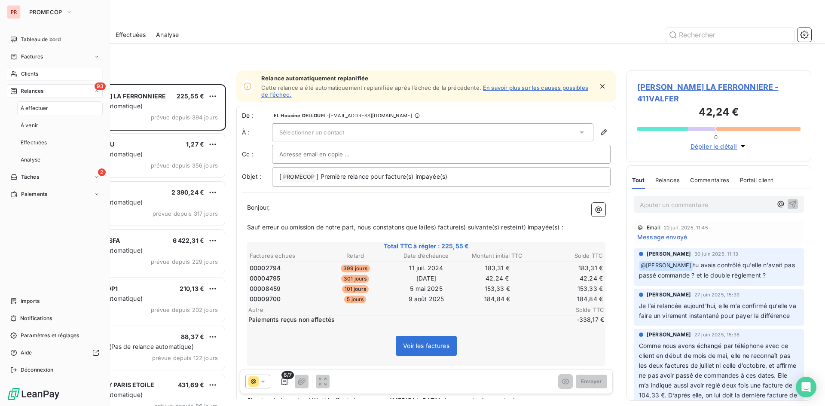
scroll to position [315, 178]
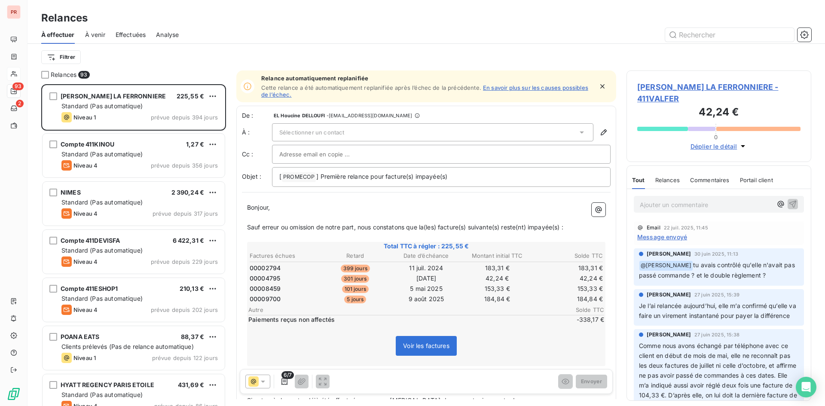
click at [140, 68] on div "Filtrer" at bounding box center [426, 57] width 770 height 27
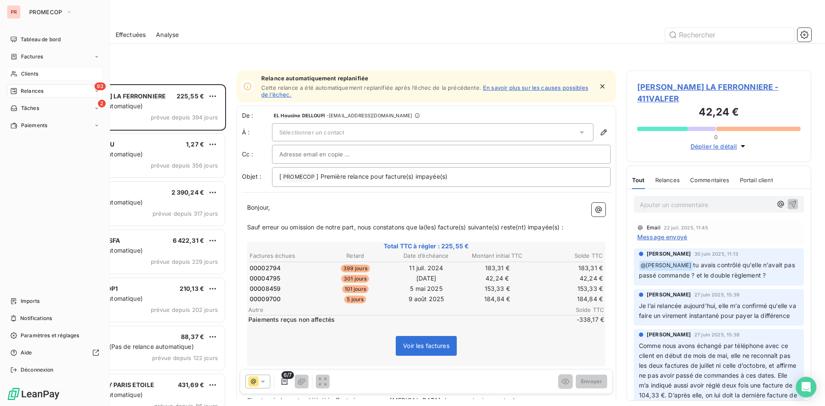
click at [31, 70] on div "Clients" at bounding box center [55, 74] width 96 height 14
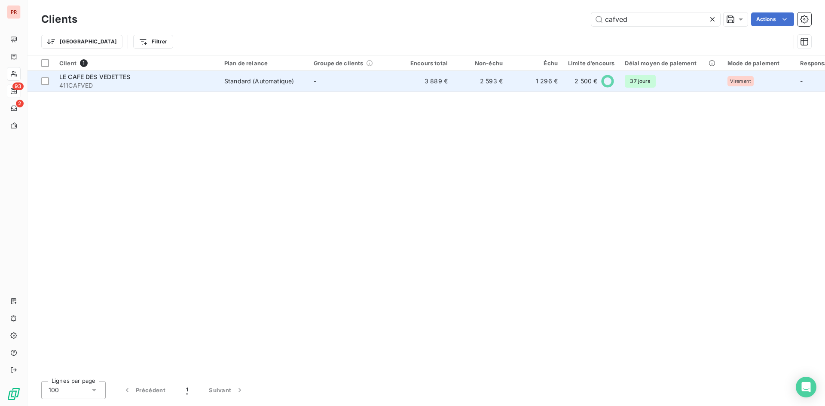
click at [320, 86] on td "-" at bounding box center [352, 81] width 89 height 21
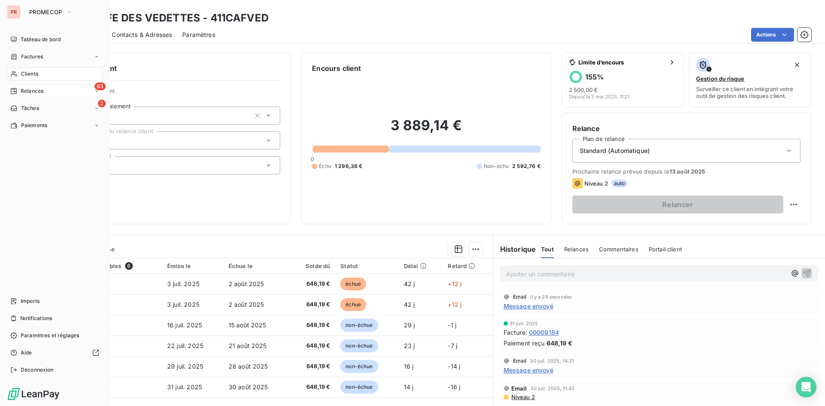
click at [43, 73] on div "Clients" at bounding box center [55, 74] width 96 height 14
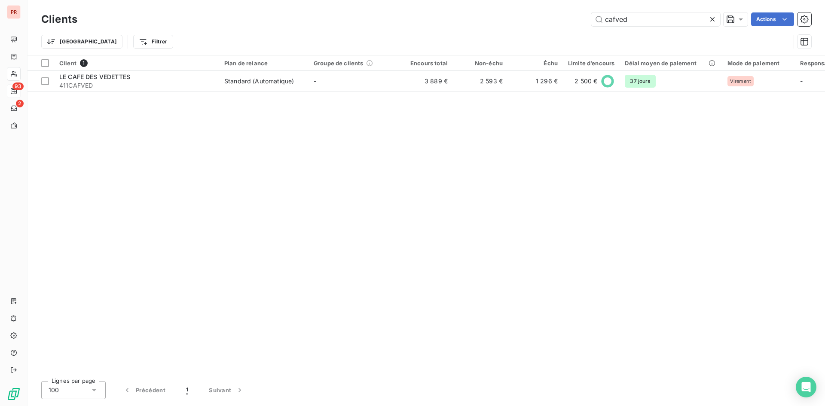
drag, startPoint x: 570, startPoint y: 20, endPoint x: 566, endPoint y: 19, distance: 4.3
click at [566, 19] on div "cafved Actions" at bounding box center [449, 19] width 723 height 14
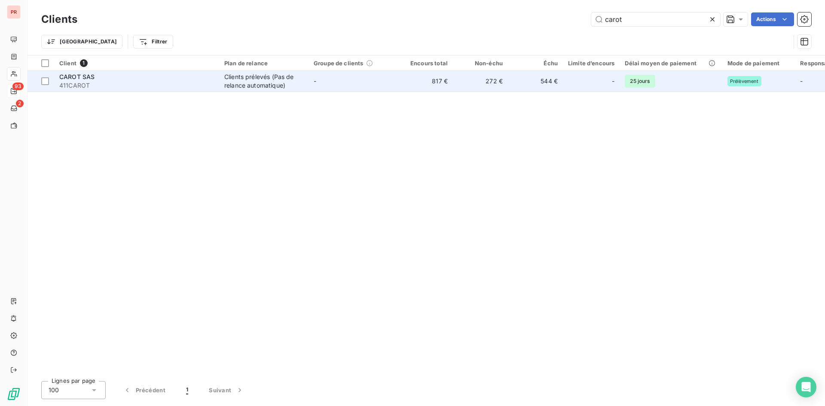
type input "carot"
click at [143, 88] on span "411CAROT" at bounding box center [136, 85] width 155 height 9
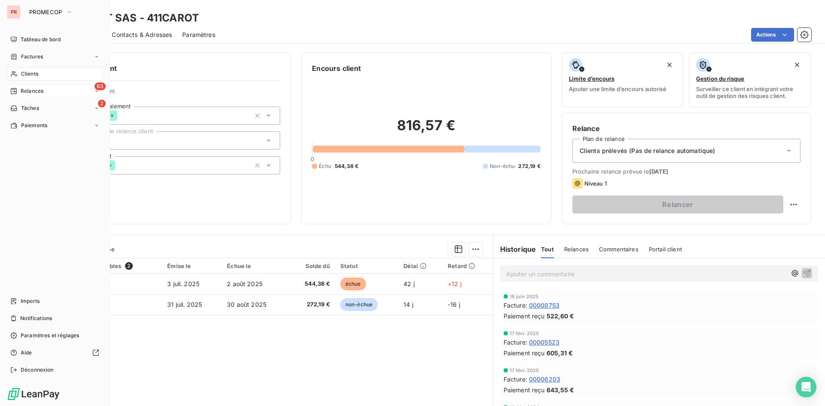
click at [31, 68] on div "Clients" at bounding box center [55, 74] width 96 height 14
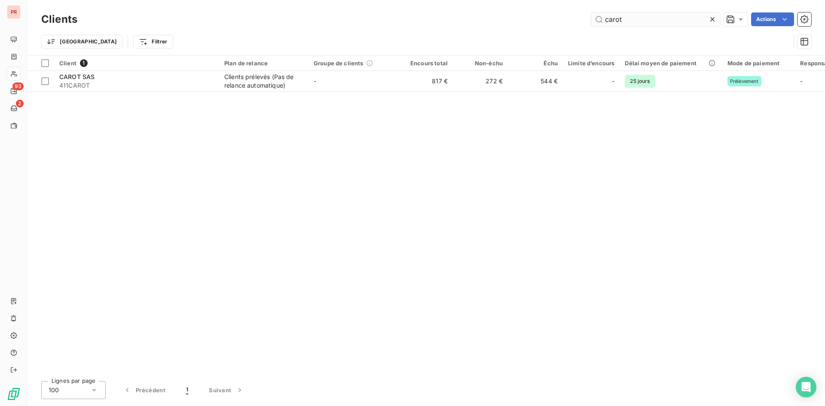
drag, startPoint x: 657, startPoint y: 21, endPoint x: 593, endPoint y: 25, distance: 64.1
click at [593, 25] on input "carot" at bounding box center [655, 19] width 129 height 14
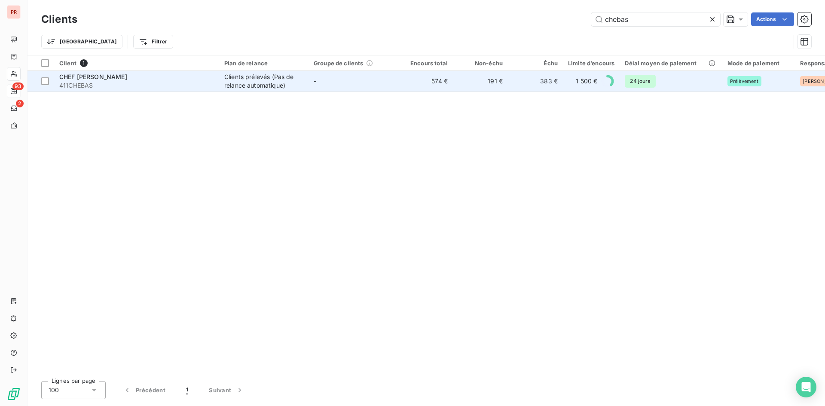
type input "chebas"
click at [110, 79] on div "CHEF [PERSON_NAME]" at bounding box center [136, 77] width 155 height 9
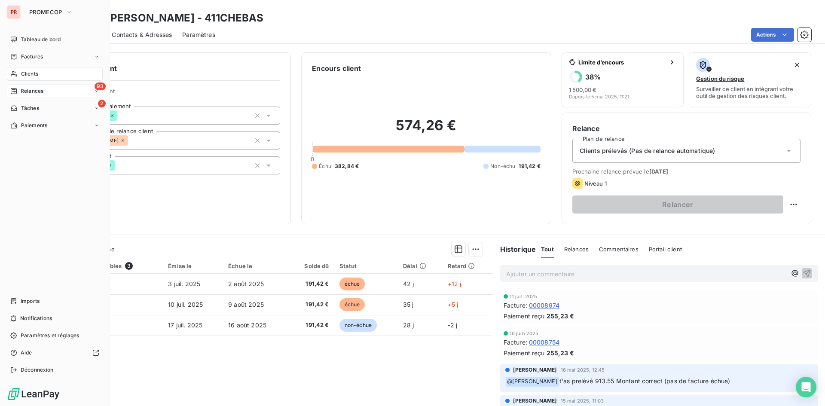
click at [40, 71] on div "Clients" at bounding box center [55, 74] width 96 height 14
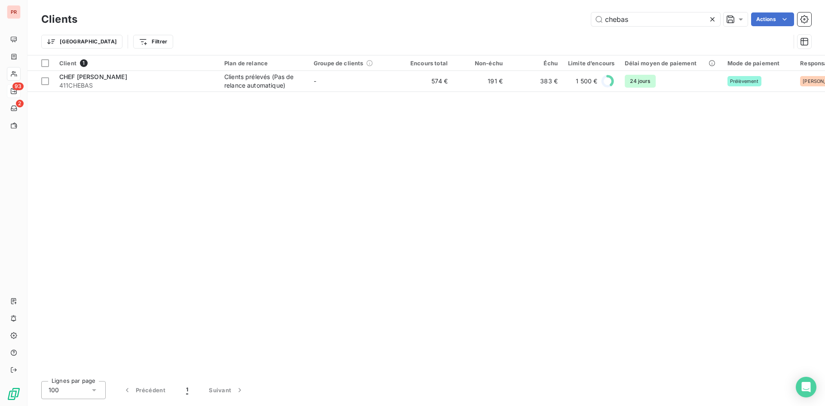
drag, startPoint x: 635, startPoint y: 17, endPoint x: 543, endPoint y: 9, distance: 91.8
click at [543, 9] on div "Clients chebas Actions Trier Filtrer" at bounding box center [425, 27] width 797 height 55
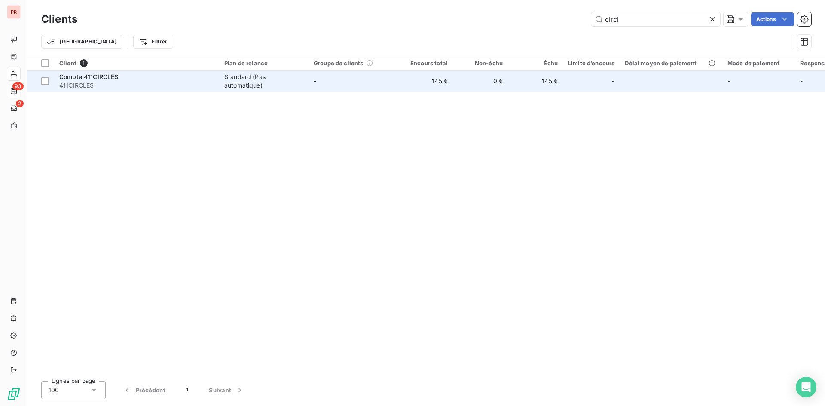
type input "circl"
click at [76, 82] on span "411CIRCLES" at bounding box center [136, 85] width 155 height 9
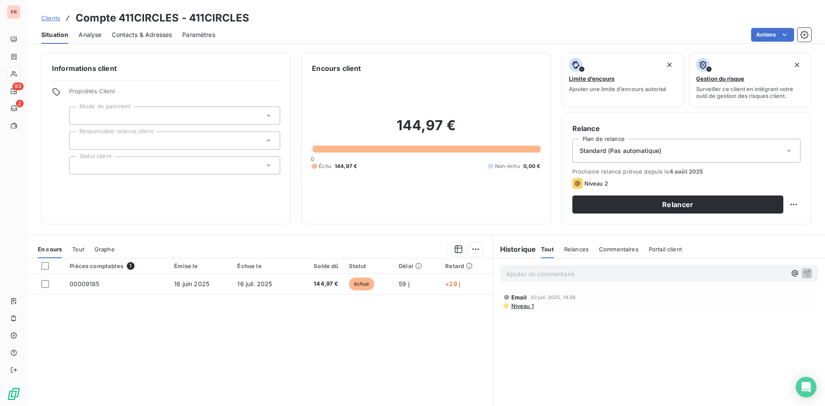
click at [518, 306] on span "Niveau 1" at bounding box center [521, 305] width 23 height 7
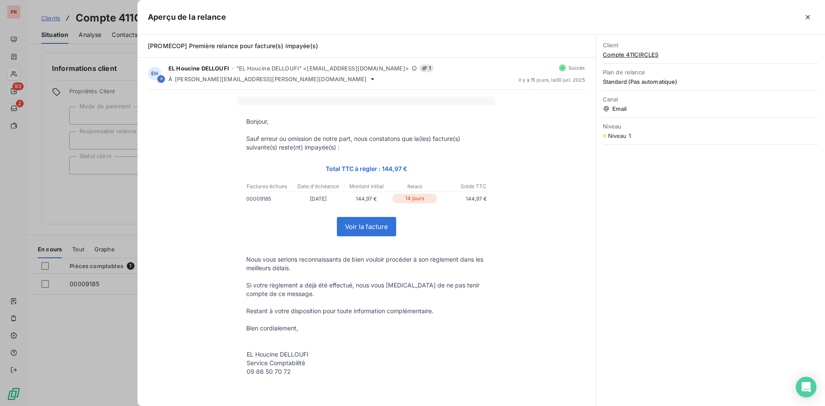
click at [70, 294] on div at bounding box center [412, 203] width 825 height 406
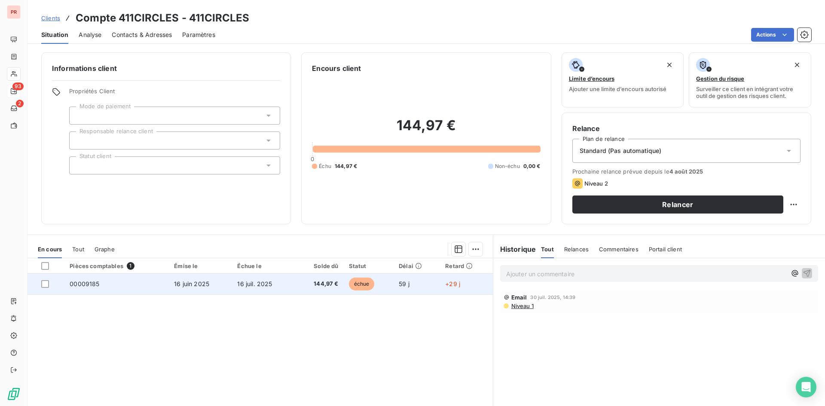
click at [289, 283] on td "16 juil. 2025" at bounding box center [263, 284] width 63 height 21
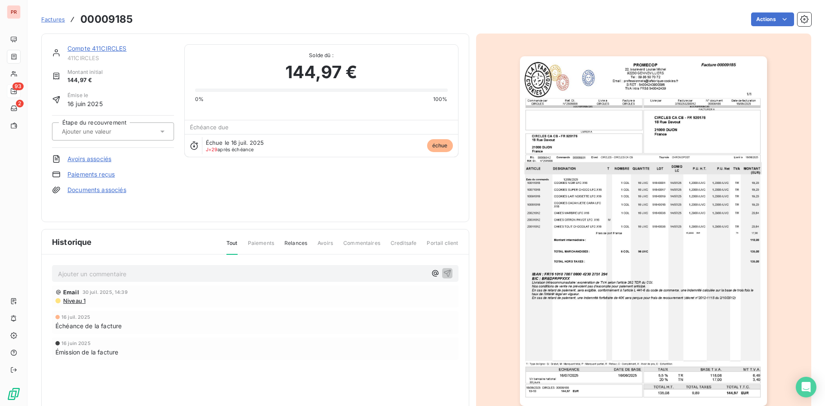
click at [570, 313] on img "button" at bounding box center [643, 231] width 247 height 350
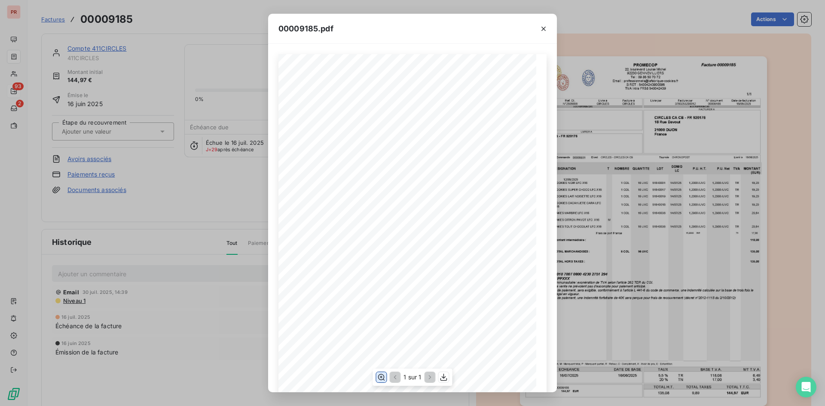
click at [378, 379] on icon "button" at bounding box center [381, 377] width 9 height 9
drag, startPoint x: 632, startPoint y: 264, endPoint x: 559, endPoint y: 204, distance: 95.2
click at [631, 262] on div "00009185.pdf Commandé par Réf. Cli. Livré à Facturé à CIRCLES N°2505686 CIRCLES…" at bounding box center [412, 203] width 825 height 406
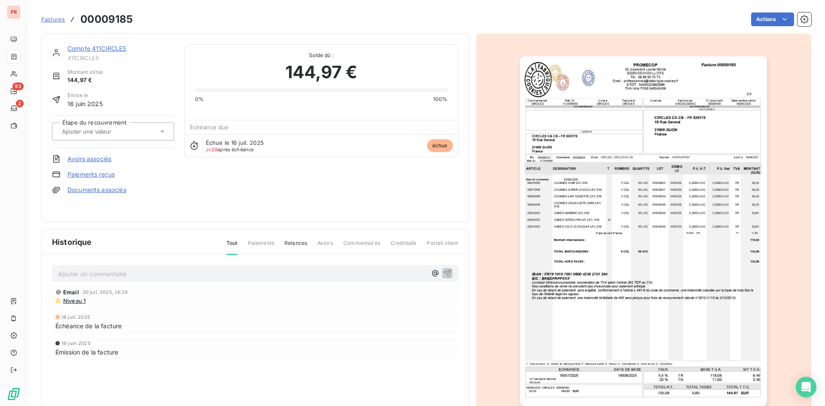
click at [225, 114] on div "Solde dû : 144,97 € 0% 100% Échéance due Échue le 16 juil. 2025 J+29 après éché…" at bounding box center [321, 100] width 274 height 113
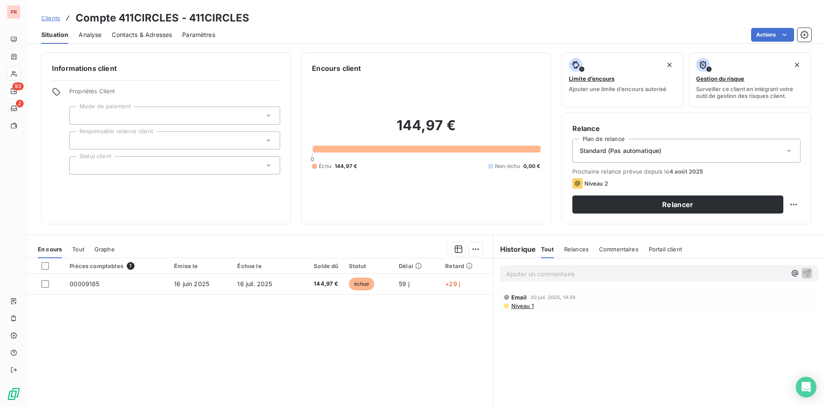
click at [136, 36] on span "Contacts & Adresses" at bounding box center [142, 34] width 60 height 9
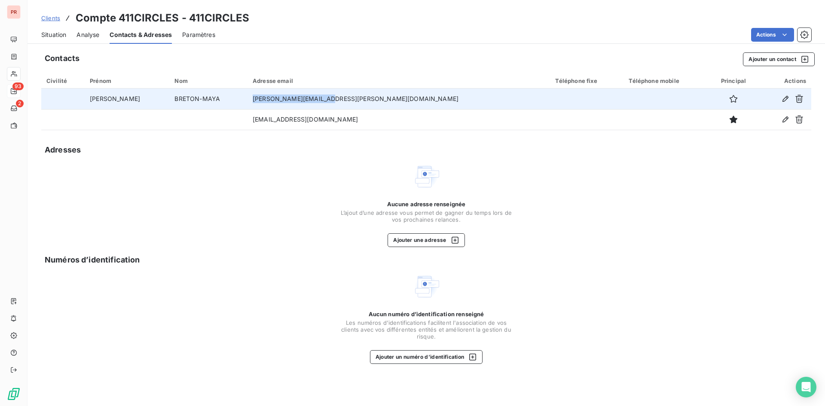
drag, startPoint x: 343, startPoint y: 98, endPoint x: 265, endPoint y: 98, distance: 78.2
click at [265, 98] on td "oceane.messey@ca-cb.fr" at bounding box center [398, 98] width 302 height 21
drag, startPoint x: 315, startPoint y: 91, endPoint x: 317, endPoint y: 96, distance: 6.2
copy td "oceane.messey@ca-cb.fr"
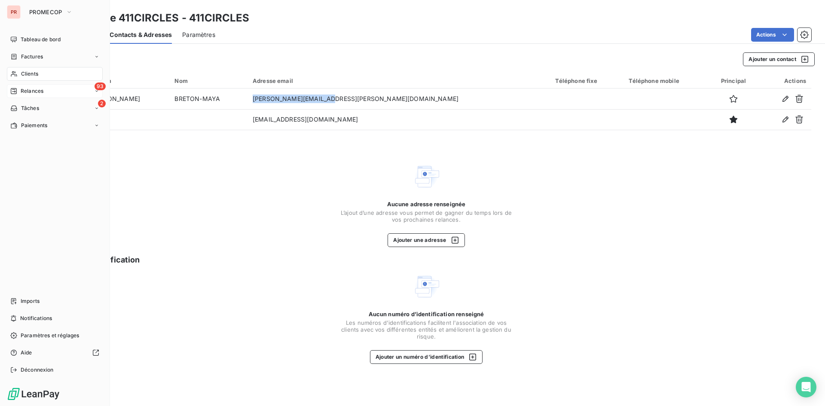
drag, startPoint x: 26, startPoint y: 71, endPoint x: 37, endPoint y: 73, distance: 11.5
click at [26, 71] on span "Clients" at bounding box center [29, 74] width 17 height 8
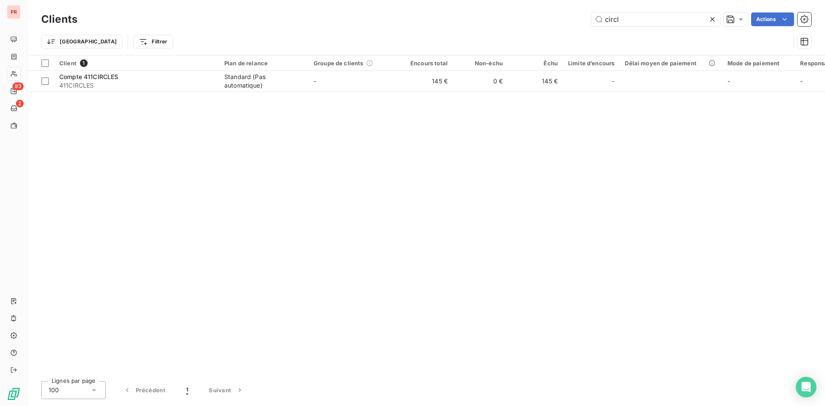
drag, startPoint x: 620, startPoint y: 24, endPoint x: 549, endPoint y: 35, distance: 71.6
click at [549, 35] on div "Clients circl Actions Trier Filtrer" at bounding box center [426, 32] width 770 height 45
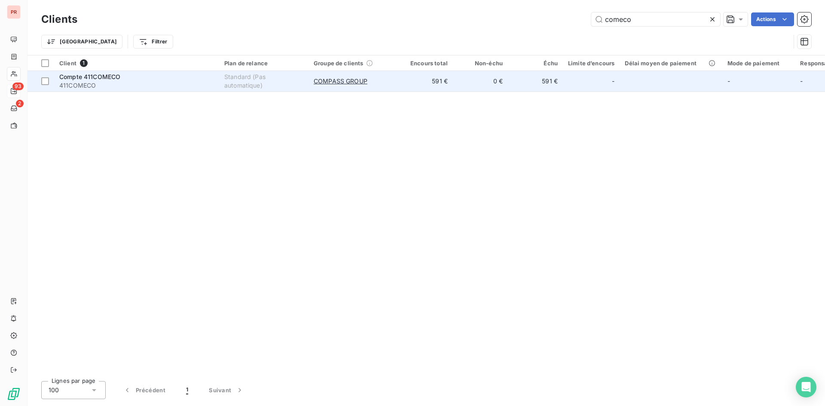
type input "comeco"
click at [160, 88] on span "411COMECO" at bounding box center [136, 85] width 155 height 9
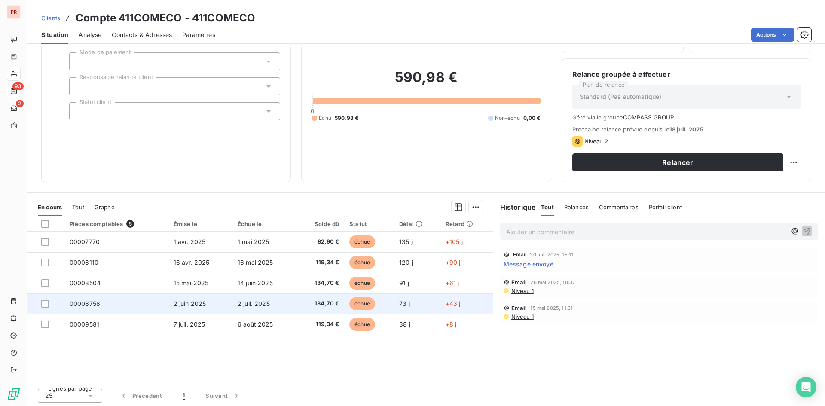
scroll to position [55, 0]
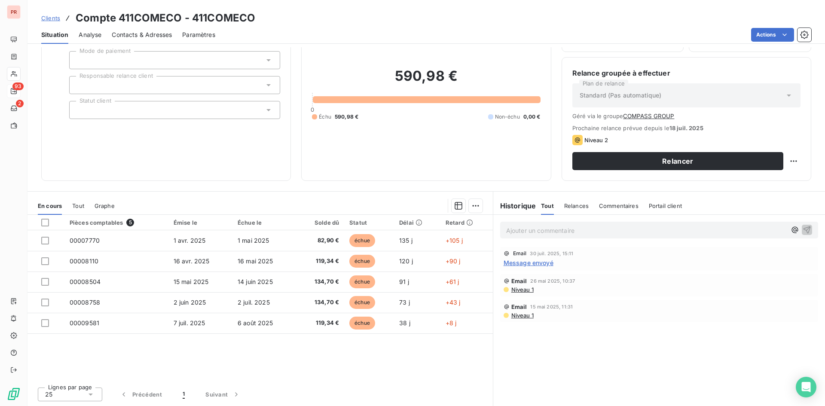
click at [534, 264] on span "Message envoyé" at bounding box center [528, 262] width 50 height 9
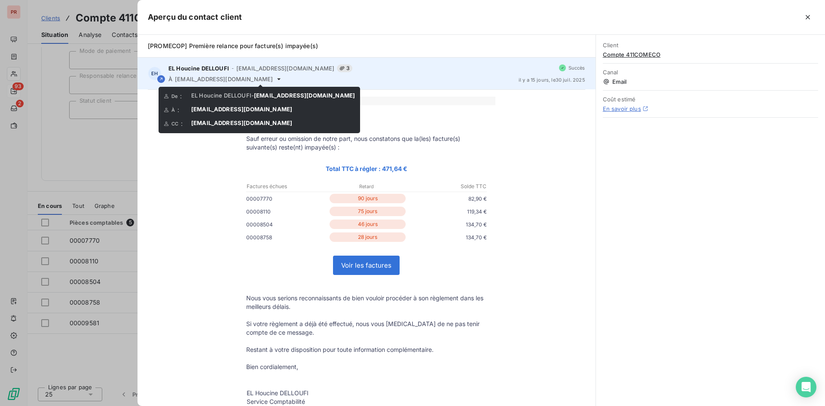
click at [277, 79] on icon at bounding box center [278, 79] width 3 height 2
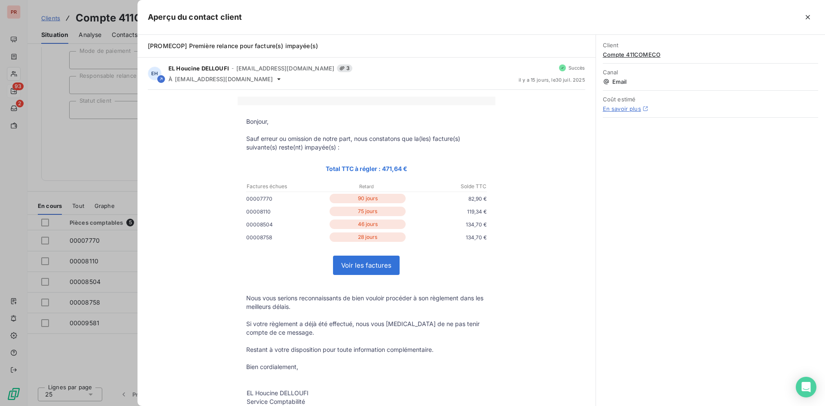
click at [110, 160] on div at bounding box center [412, 203] width 825 height 406
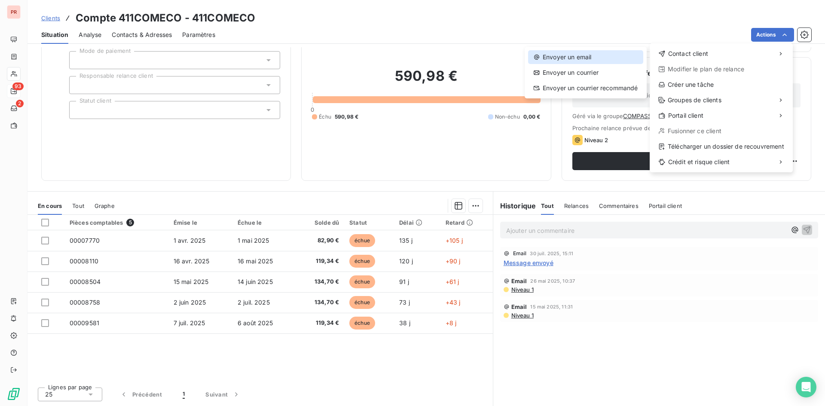
click at [573, 56] on div "Envoyer un email" at bounding box center [585, 57] width 115 height 14
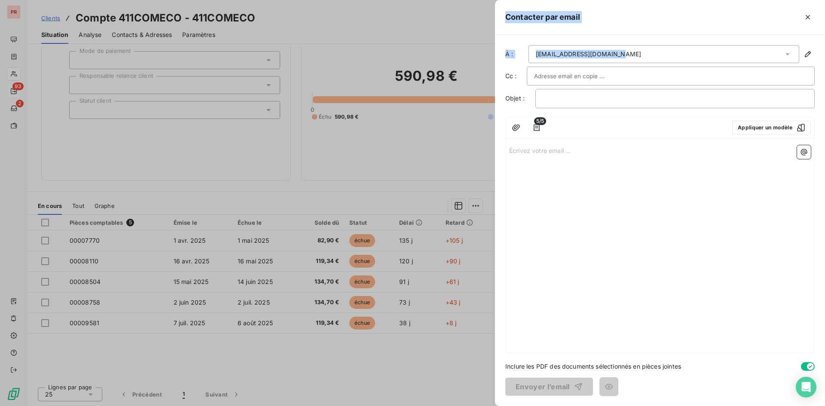
drag, startPoint x: 625, startPoint y: 55, endPoint x: 432, endPoint y: 63, distance: 192.6
click at [432, 405] on div "Contacter par email À : eg40901@compass-group.fr Cc : Objet : ﻿ 5/5 Appliquer u…" at bounding box center [412, 406] width 825 height 0
click at [631, 55] on div "eg40901@compass-group.fr" at bounding box center [663, 54] width 271 height 18
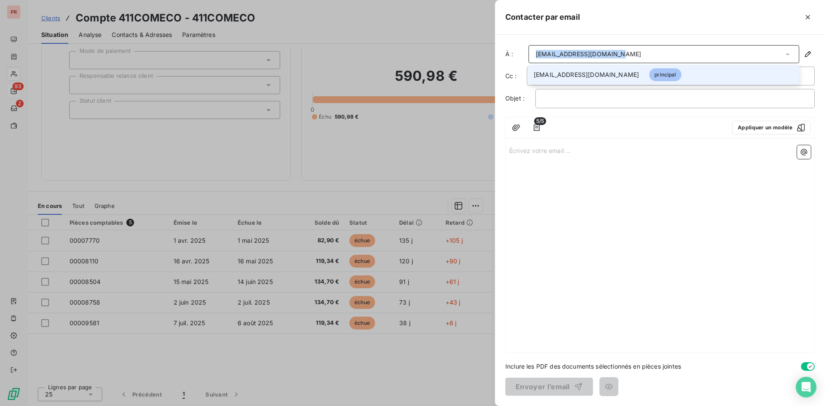
drag, startPoint x: 632, startPoint y: 55, endPoint x: 529, endPoint y: 53, distance: 103.1
click at [529, 53] on div "eg40901@compass-group.fr" at bounding box center [663, 54] width 271 height 18
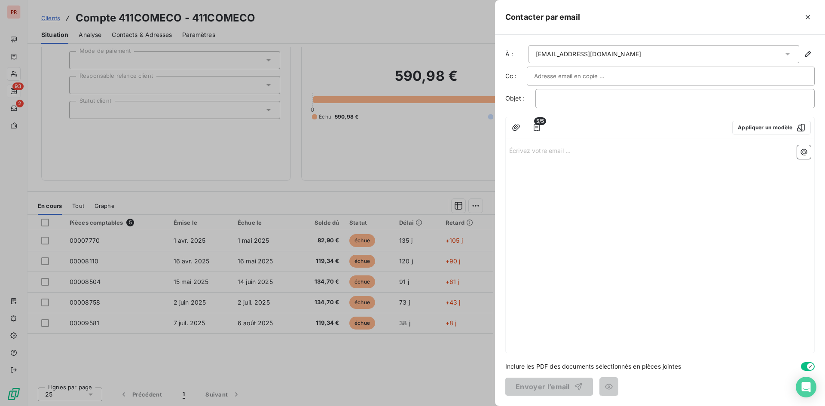
click at [745, 54] on div "eg40901@compass-group.fr" at bounding box center [663, 54] width 271 height 18
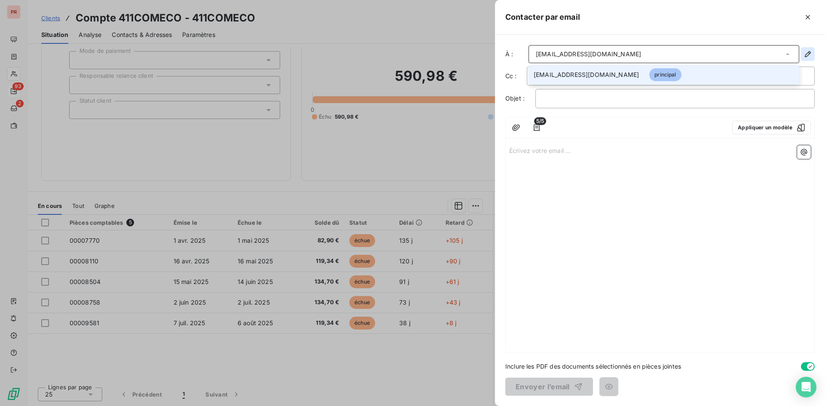
click at [805, 52] on icon "button" at bounding box center [807, 54] width 9 height 9
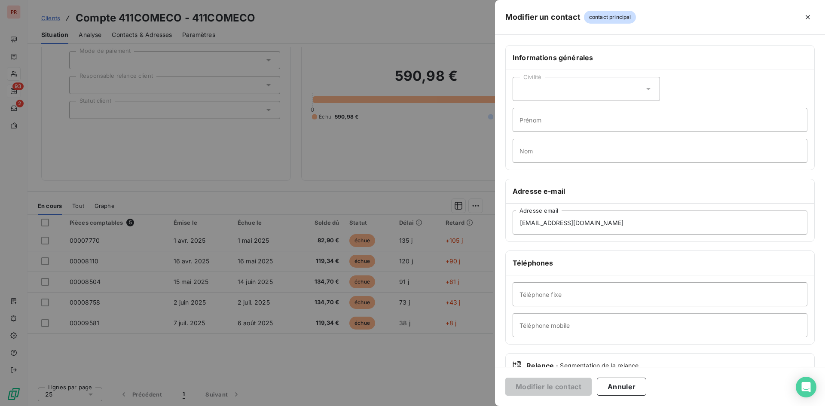
click at [432, 174] on div at bounding box center [412, 203] width 825 height 406
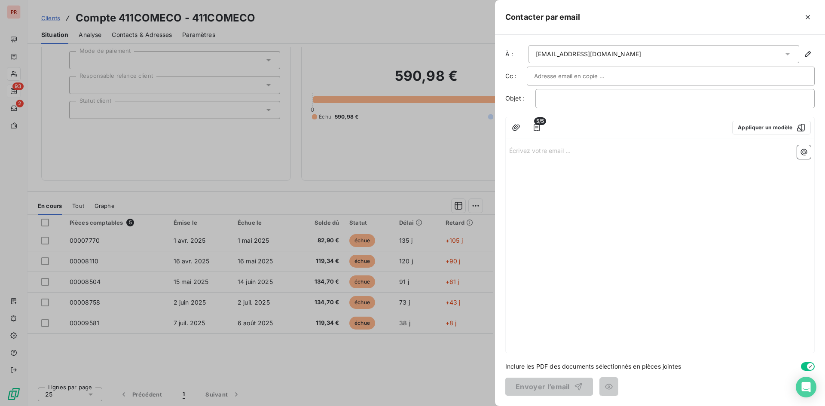
click at [536, 73] on input "text" at bounding box center [580, 76] width 92 height 13
paste input "compta.fournisseurs@compass-group.fr"
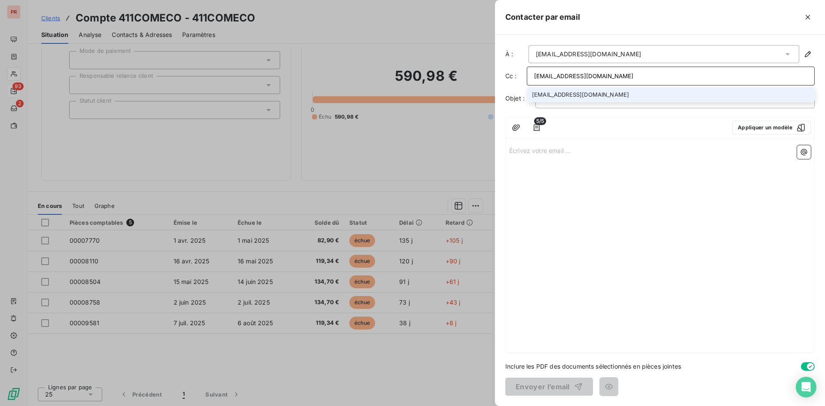
type input "compta.fournisseurs@compass-group.fr"
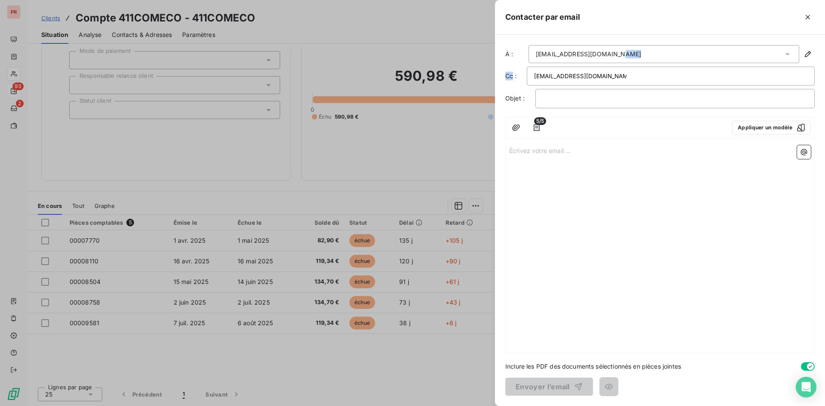
drag, startPoint x: 621, startPoint y: 52, endPoint x: 513, endPoint y: 66, distance: 108.7
click at [513, 66] on div "À : eg40901@compass-group.fr Cc : compta.fournisseurs@compass-group.fr Objet : …" at bounding box center [660, 220] width 330 height 371
drag, startPoint x: 110, startPoint y: 36, endPoint x: 399, endPoint y: 43, distance: 290.0
click at [112, 37] on div at bounding box center [412, 203] width 825 height 406
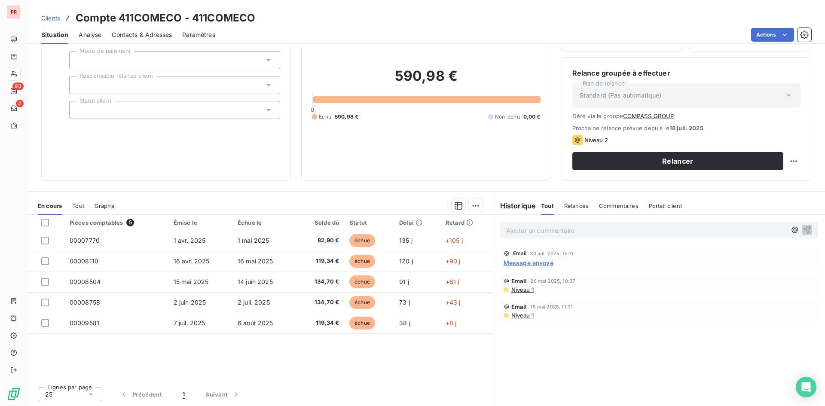
click at [153, 32] on span "Contacts & Adresses" at bounding box center [142, 34] width 60 height 9
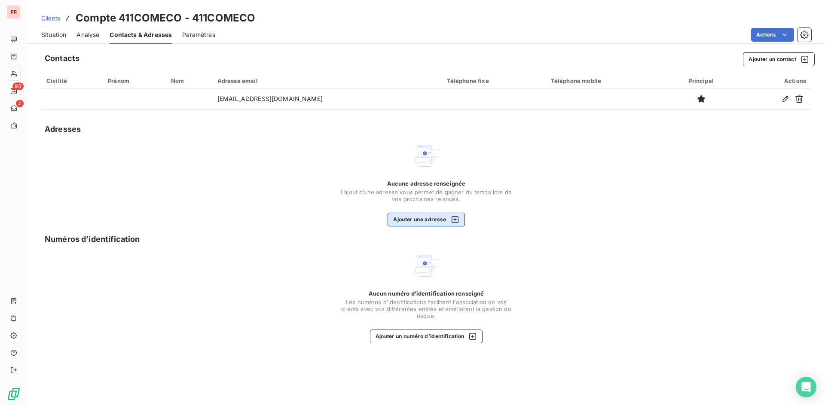
click at [419, 215] on button "Ajouter une adresse" at bounding box center [425, 220] width 77 height 14
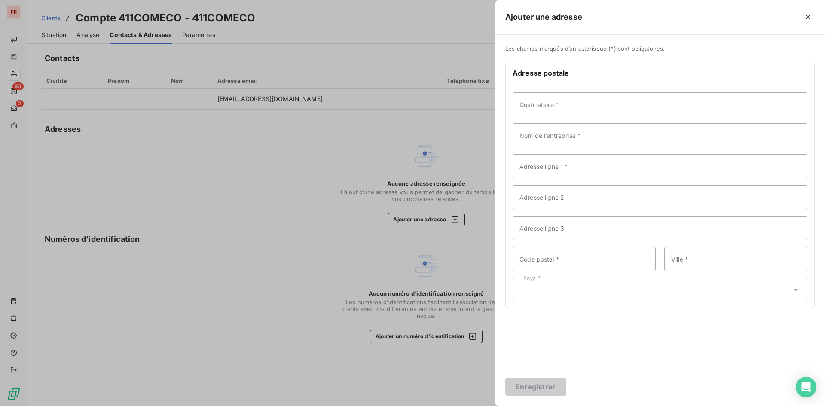
click at [351, 168] on div at bounding box center [412, 203] width 825 height 406
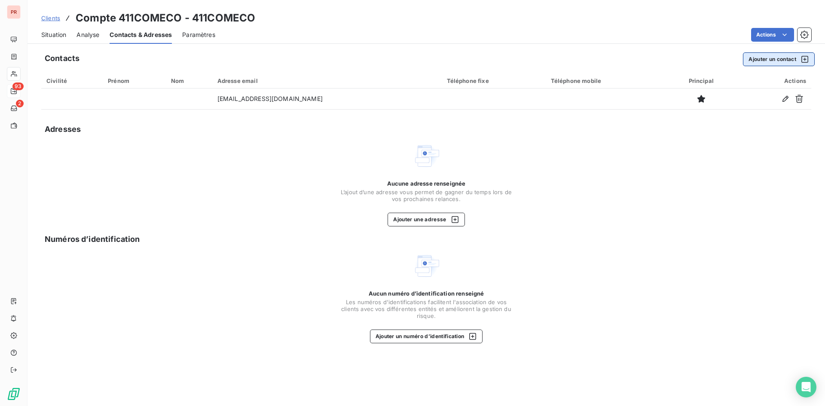
click at [772, 62] on button "Ajouter un contact" at bounding box center [779, 59] width 72 height 14
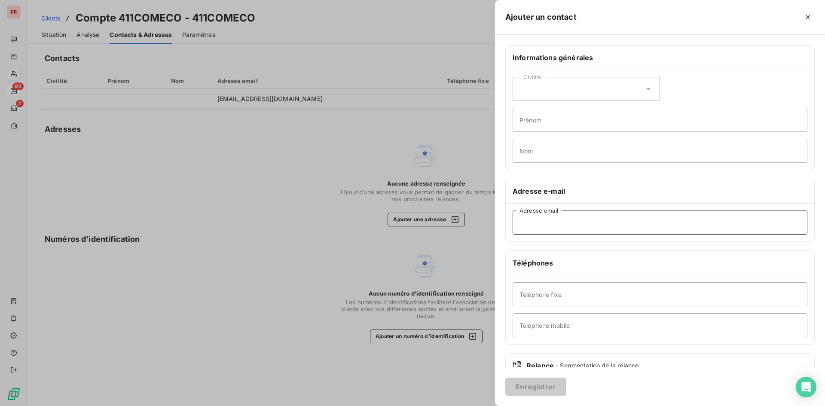
click at [545, 225] on input "Adresse email" at bounding box center [659, 222] width 295 height 24
paste input "compta.fournisseurs@compass-group.fr"
click at [614, 290] on div "Téléphone fixe Téléphone mobile" at bounding box center [660, 309] width 308 height 69
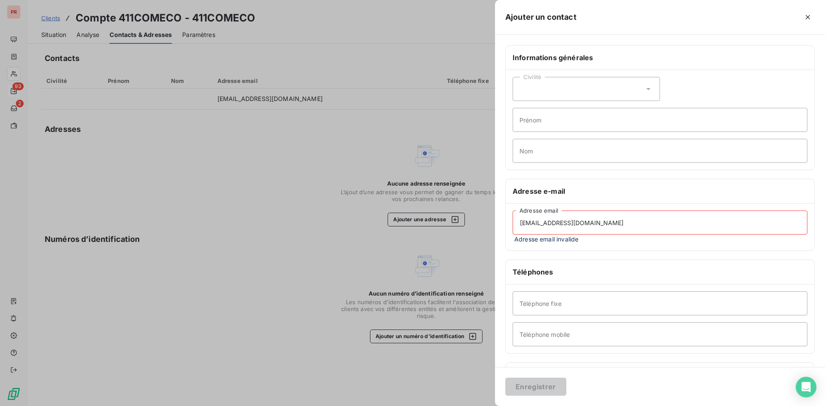
click at [533, 220] on input "compta.fournisseurs@compass-group.fr" at bounding box center [659, 222] width 295 height 24
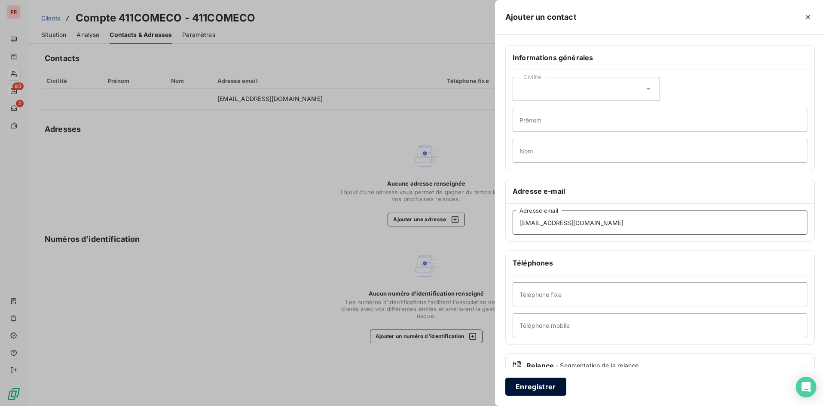
type input "compta.fournisseurs@compass-group.fr"
click at [538, 384] on button "Enregistrer" at bounding box center [535, 387] width 61 height 18
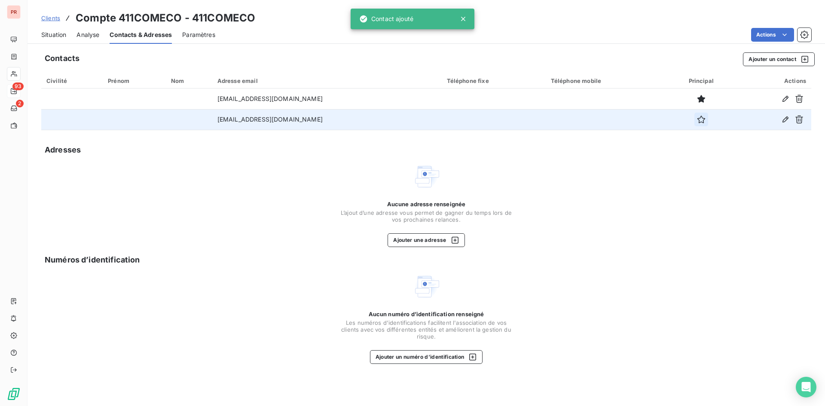
click at [702, 120] on icon "button" at bounding box center [701, 119] width 9 height 9
click at [57, 34] on span "Situation" at bounding box center [53, 34] width 25 height 9
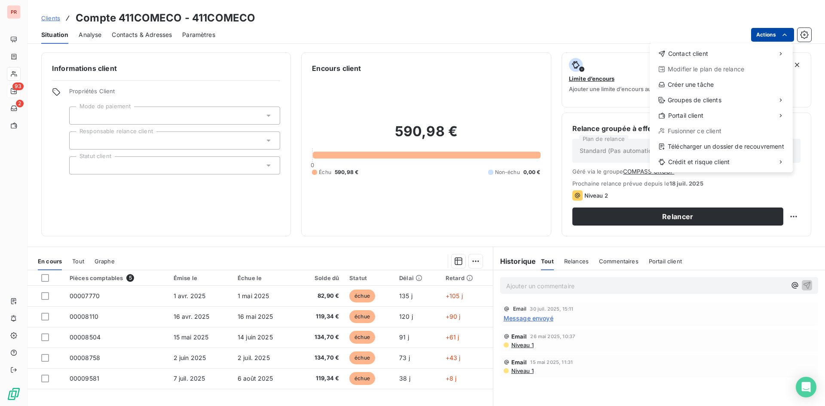
click at [777, 30] on html "PR 93 2 Clients Compte 411COMECO - 411COMECO Situation Analyse Contacts & Adres…" at bounding box center [412, 203] width 825 height 406
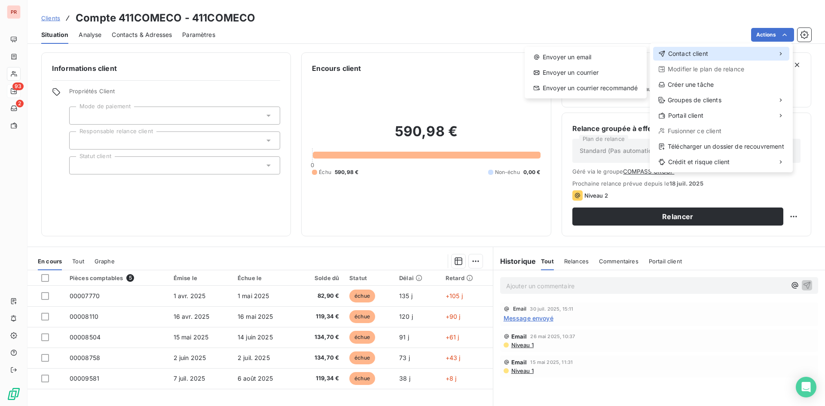
click at [678, 59] on div "Contact client" at bounding box center [721, 54] width 136 height 14
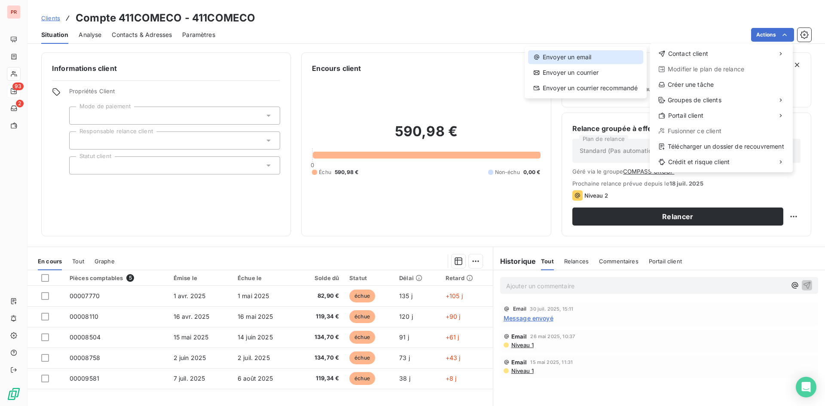
click at [557, 60] on div "Envoyer un email" at bounding box center [585, 57] width 115 height 14
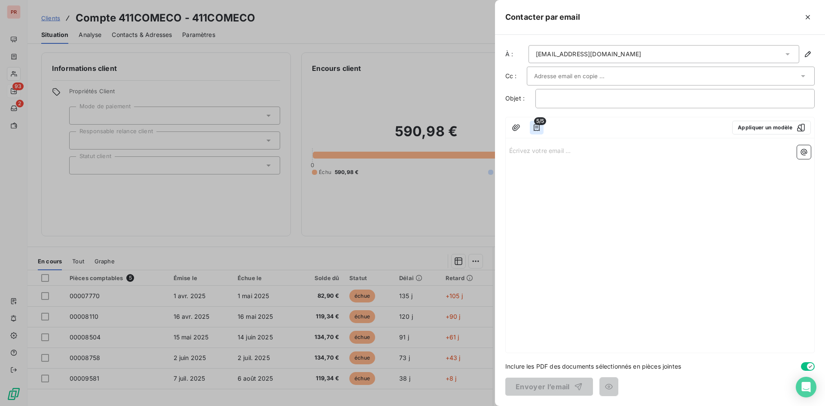
click at [533, 128] on icon "button" at bounding box center [536, 127] width 9 height 9
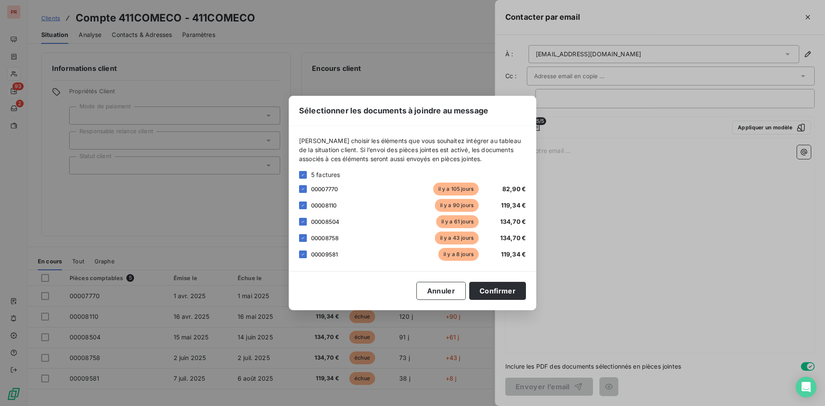
click at [744, 143] on div "Sélectionner les documents à joindre au message Veuillez choisir les éléments q…" at bounding box center [412, 203] width 825 height 406
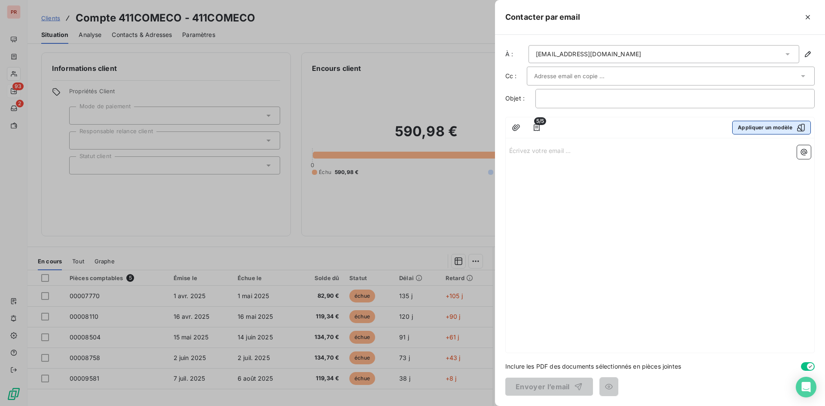
click at [779, 124] on button "Appliquer un modèle" at bounding box center [771, 128] width 79 height 14
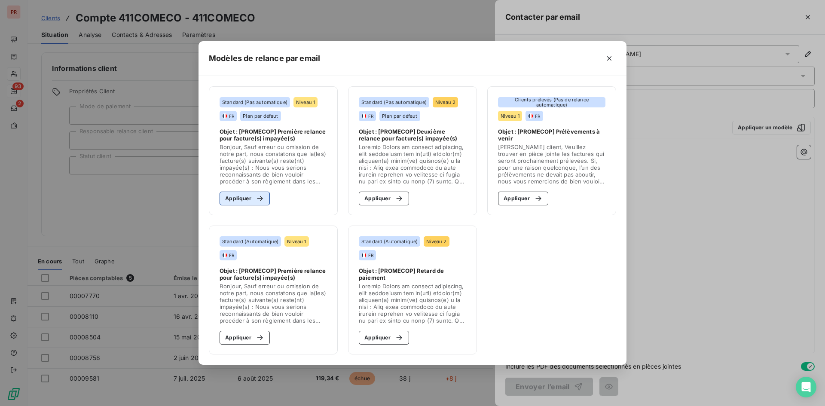
click at [259, 202] on icon "button" at bounding box center [260, 198] width 9 height 9
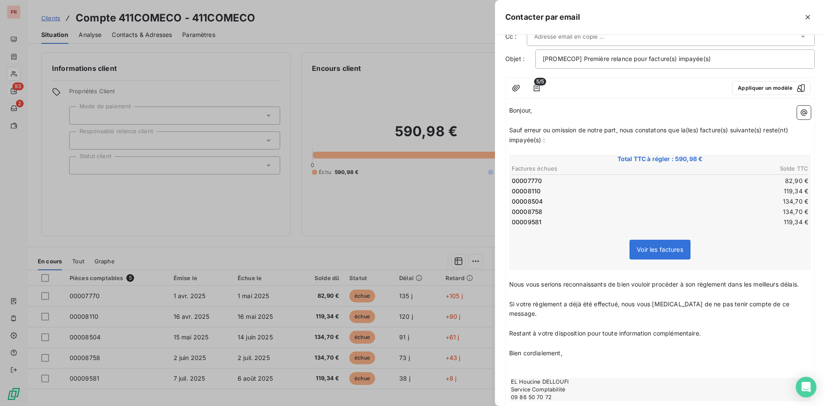
scroll to position [101, 0]
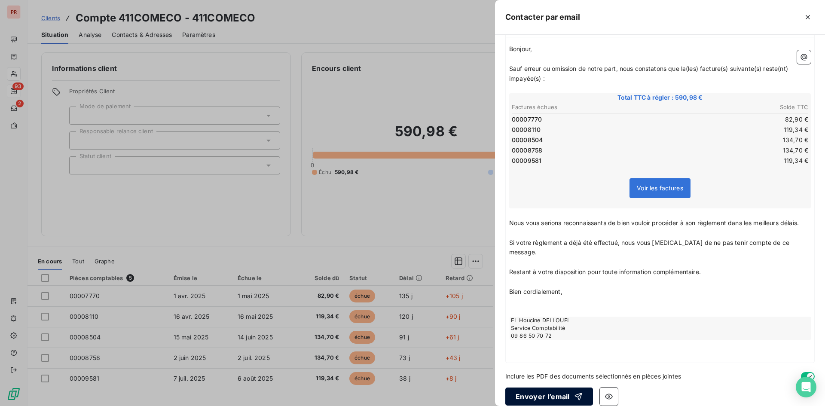
click at [544, 387] on button "Envoyer l’email" at bounding box center [549, 396] width 88 height 18
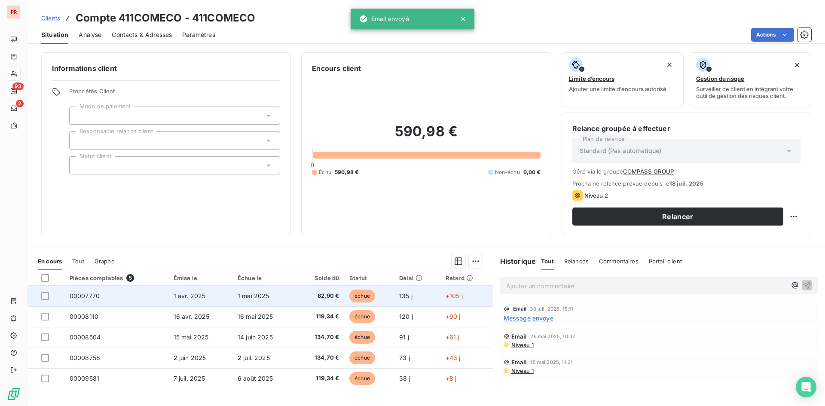
click at [300, 287] on td "82,90 €" at bounding box center [320, 296] width 48 height 21
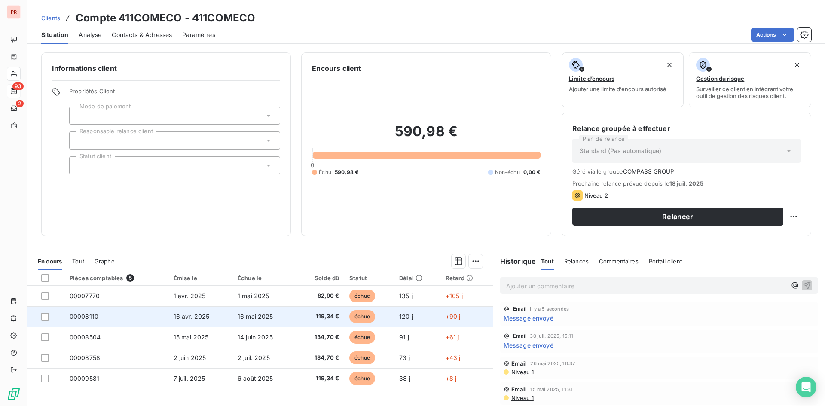
click at [296, 315] on td "119,34 €" at bounding box center [320, 316] width 48 height 21
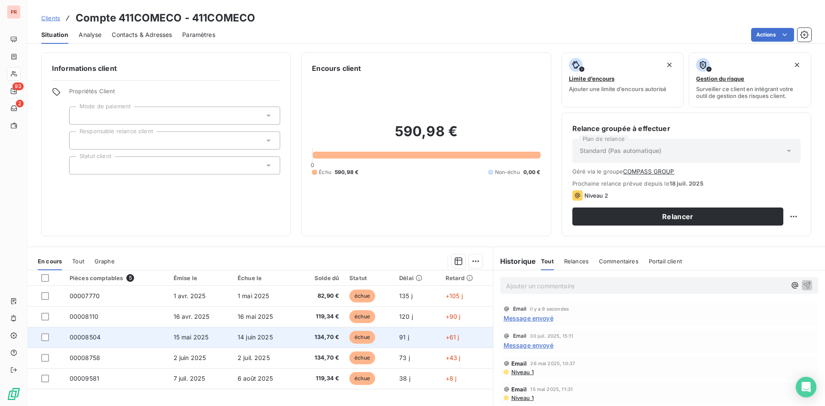
click at [296, 333] on td "134,70 €" at bounding box center [320, 337] width 48 height 21
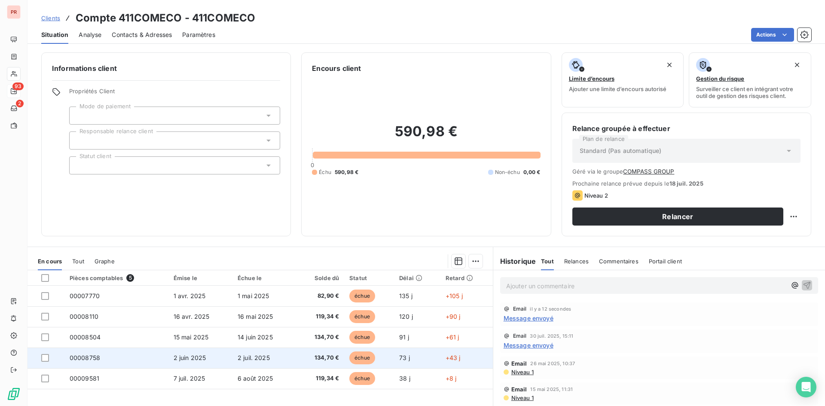
click at [262, 354] on td "2 juil. 2025" at bounding box center [264, 357] width 64 height 21
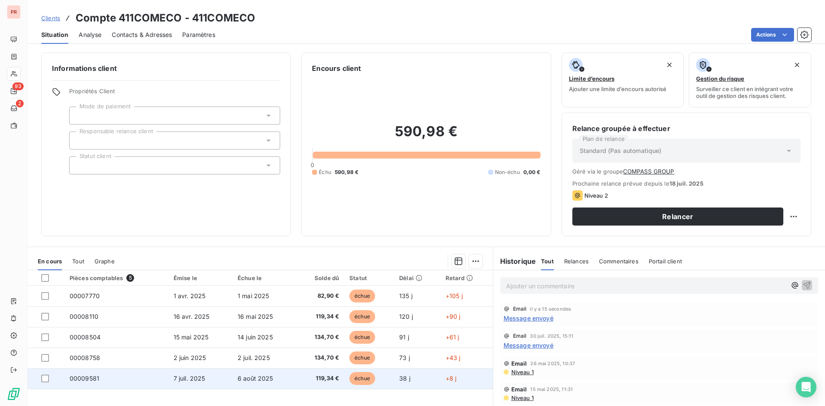
click at [313, 385] on td "119,34 €" at bounding box center [320, 378] width 48 height 21
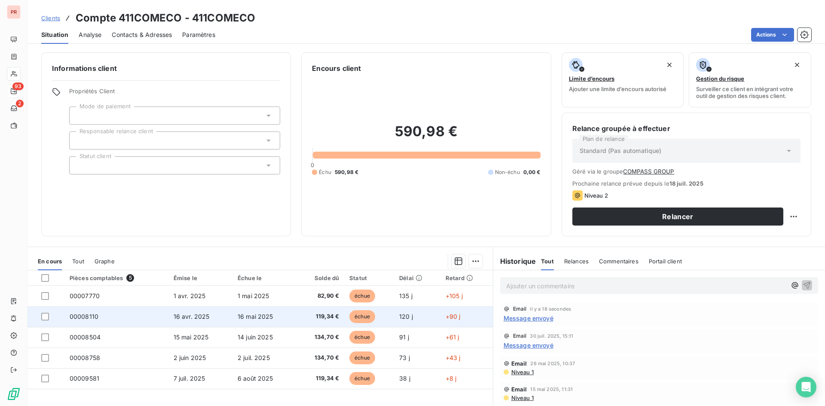
click at [298, 322] on td "119,34 €" at bounding box center [320, 316] width 48 height 21
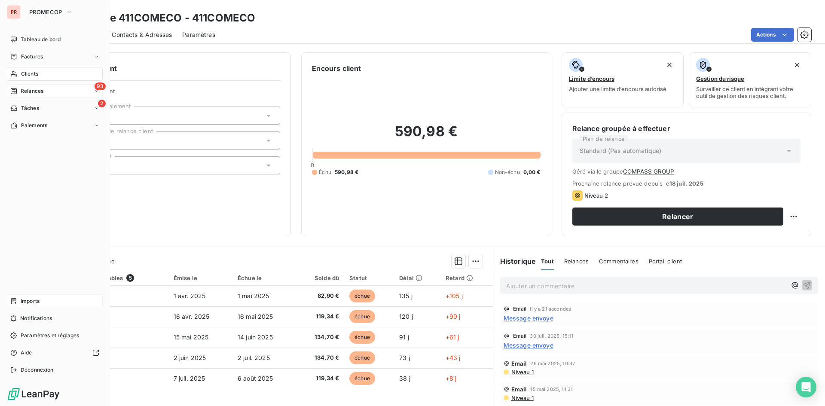
click at [34, 300] on span "Imports" at bounding box center [30, 301] width 19 height 8
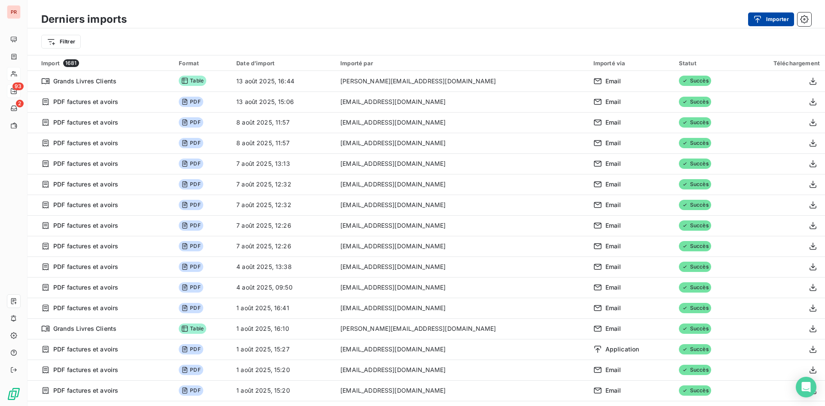
click at [761, 14] on button "Importer" at bounding box center [771, 19] width 46 height 14
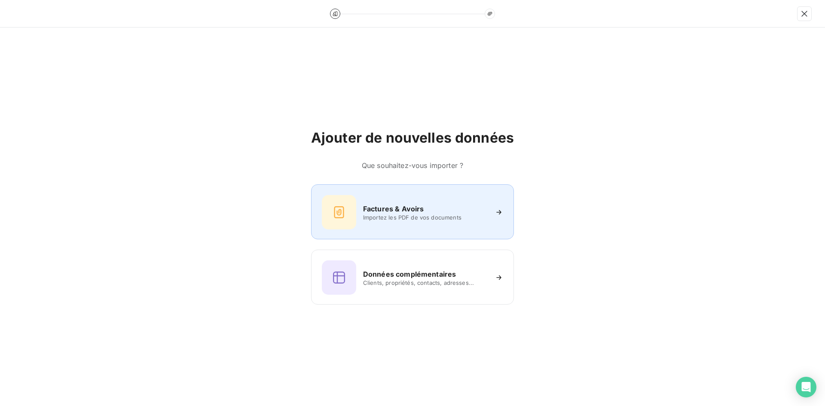
click at [385, 213] on h6 "Factures & Avoirs" at bounding box center [393, 209] width 61 height 10
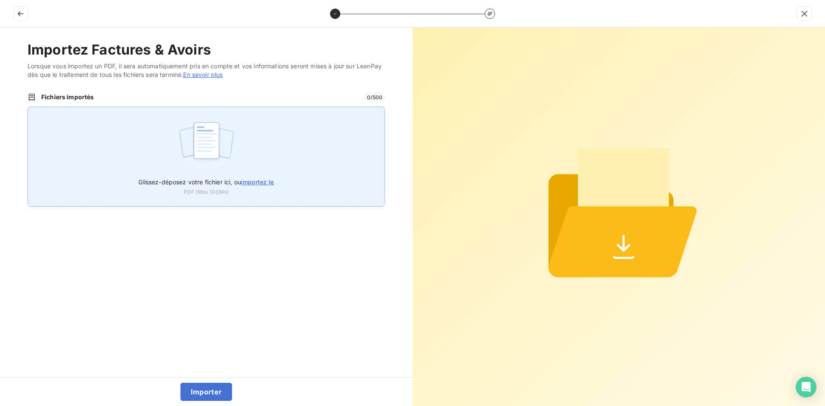
click at [269, 183] on span "importez le" at bounding box center [257, 181] width 33 height 7
click at [28, 107] on input "Glissez-déposez votre fichier ici, ou importez le" at bounding box center [27, 107] width 0 height 0
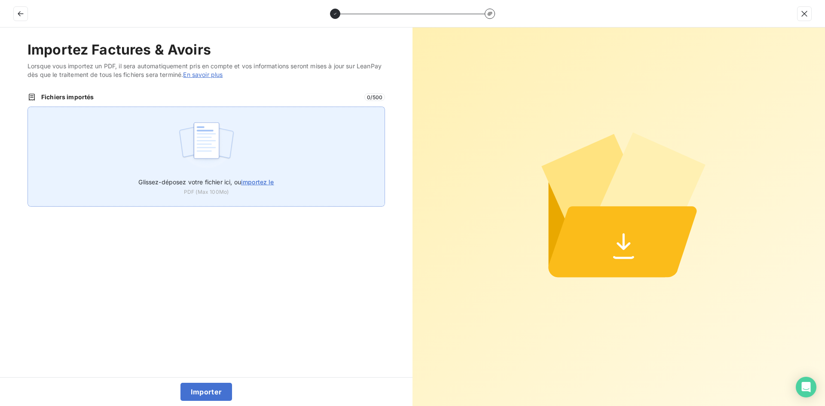
type input "C:\fakepath\eco.pdf"
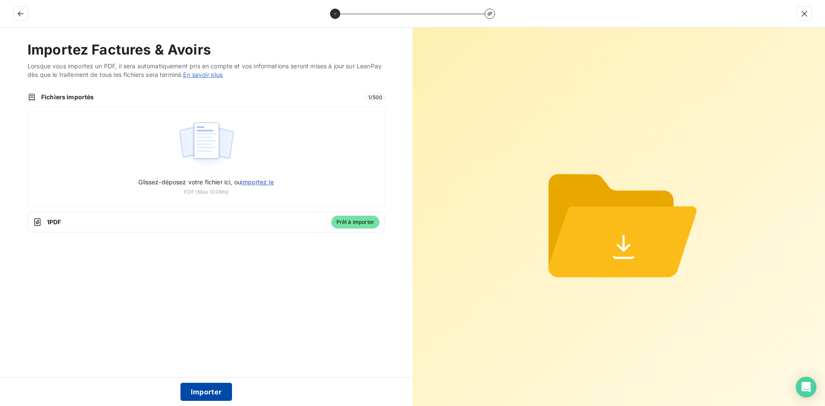
click at [215, 387] on button "Importer" at bounding box center [206, 392] width 52 height 18
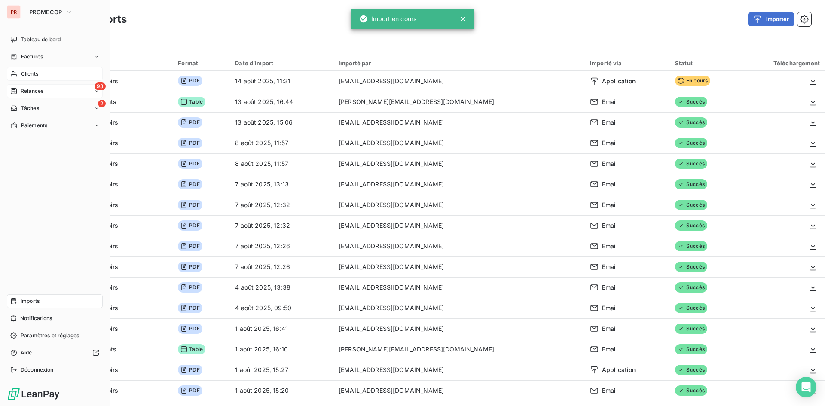
click at [19, 72] on div "Clients" at bounding box center [55, 74] width 96 height 14
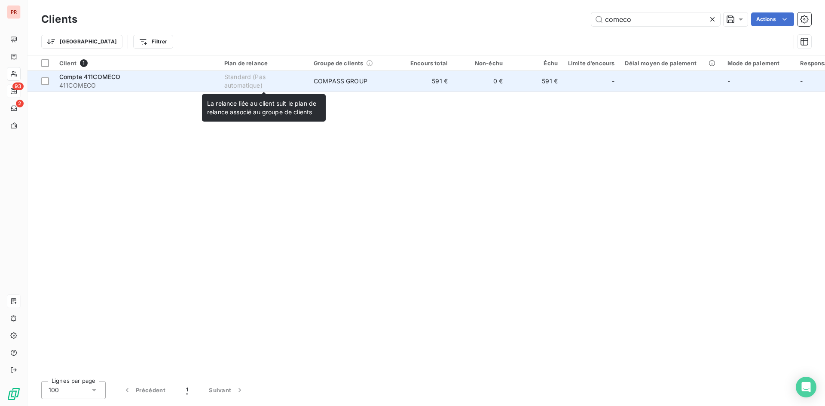
click at [286, 86] on div "Standard (Pas automatique)" at bounding box center [263, 81] width 79 height 17
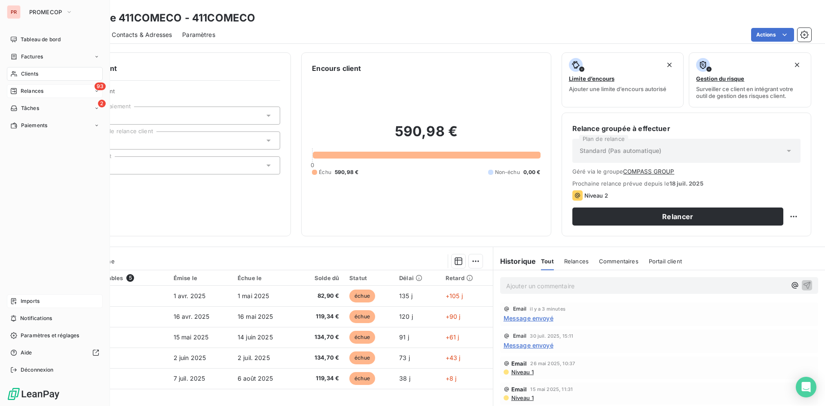
drag, startPoint x: 25, startPoint y: 74, endPoint x: 90, endPoint y: 72, distance: 65.3
click at [25, 74] on span "Clients" at bounding box center [29, 74] width 17 height 8
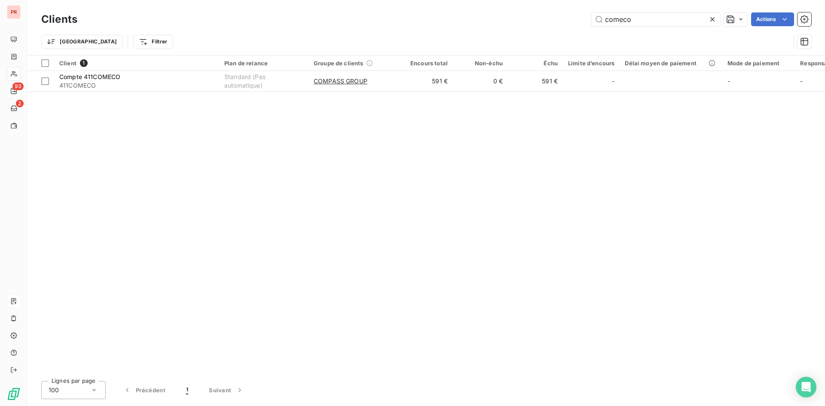
drag, startPoint x: 633, startPoint y: 18, endPoint x: 579, endPoint y: 22, distance: 54.7
click at [579, 22] on div "comeco Actions" at bounding box center [449, 19] width 723 height 14
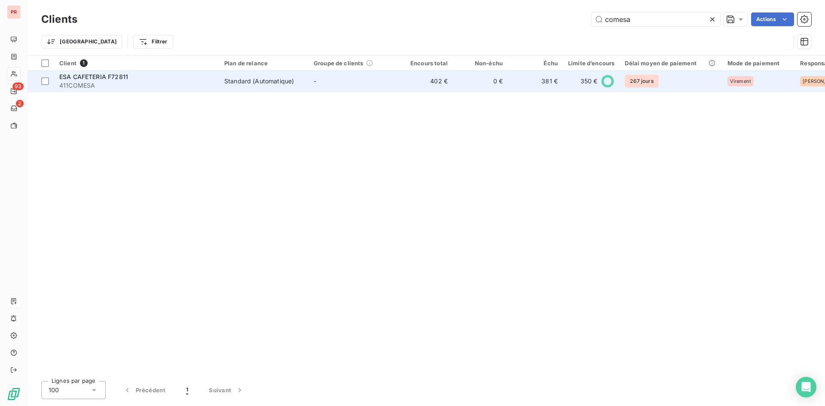
type input "comesa"
click at [212, 82] on span "411COMESA" at bounding box center [136, 85] width 155 height 9
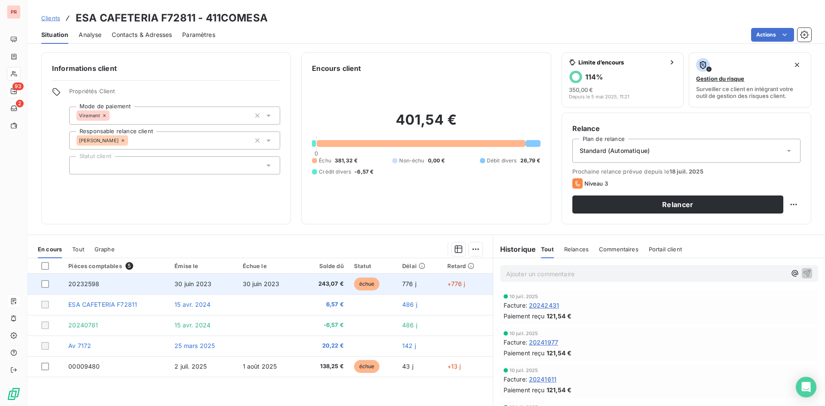
click at [271, 287] on span "30 juin 2023" at bounding box center [261, 283] width 37 height 7
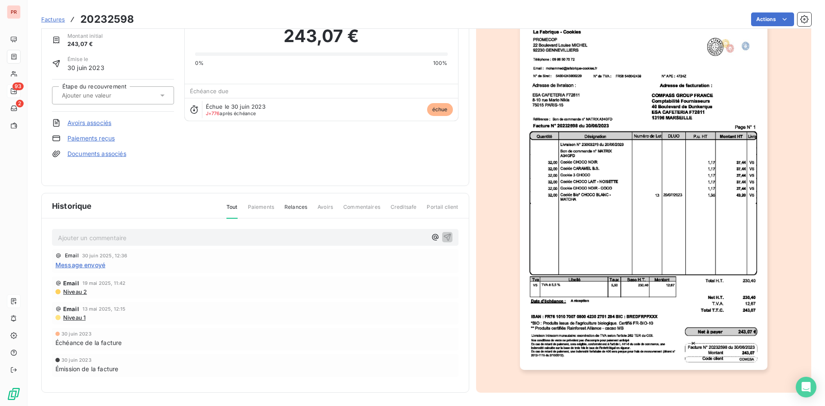
scroll to position [37, 0]
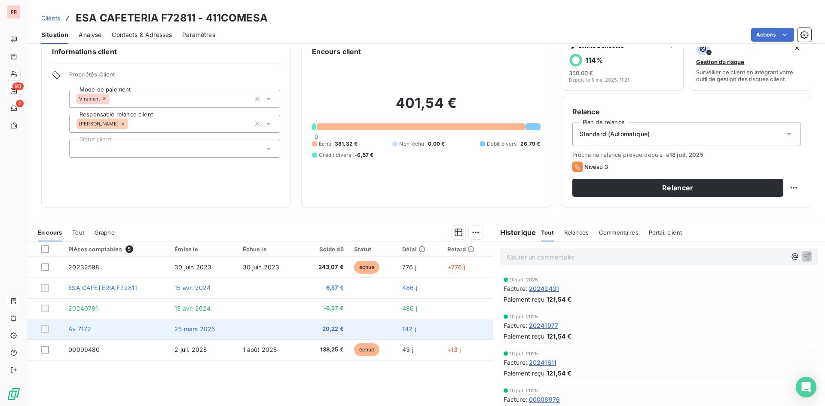
scroll to position [43, 0]
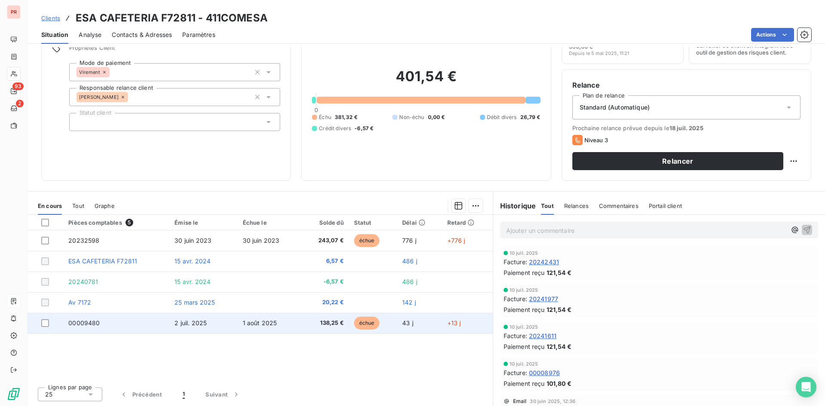
click at [267, 324] on span "1 août 2025" at bounding box center [260, 322] width 34 height 7
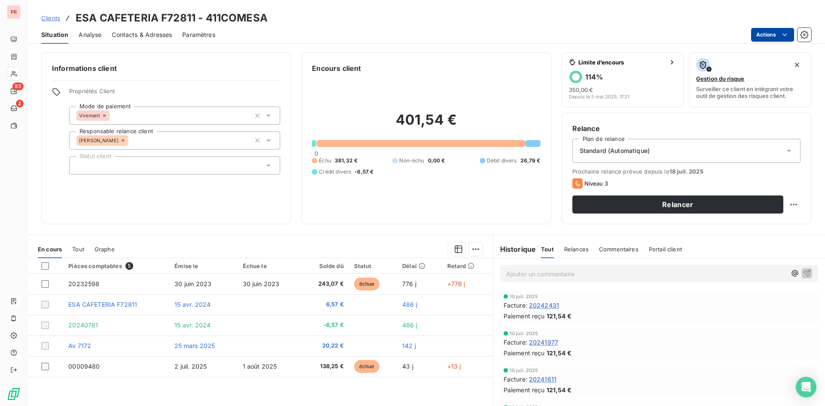
click at [776, 34] on html "PR 93 2 Clients ESA CAFETERIA F72811 - 411COMESA Situation Analyse Contacts & A…" at bounding box center [412, 203] width 825 height 406
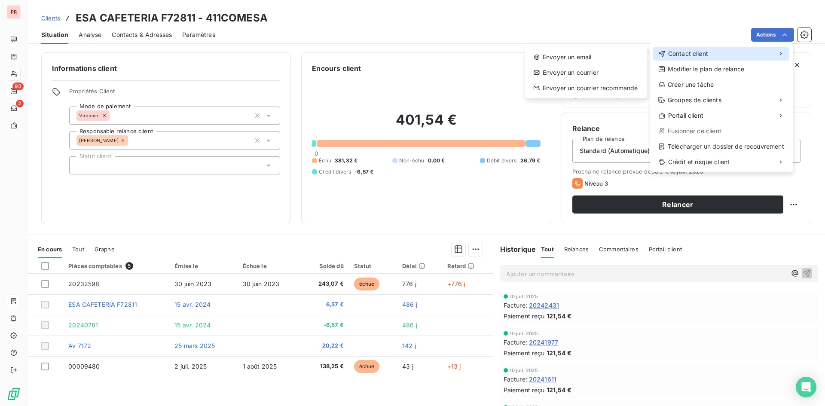
click at [698, 55] on span "Contact client" at bounding box center [688, 53] width 40 height 9
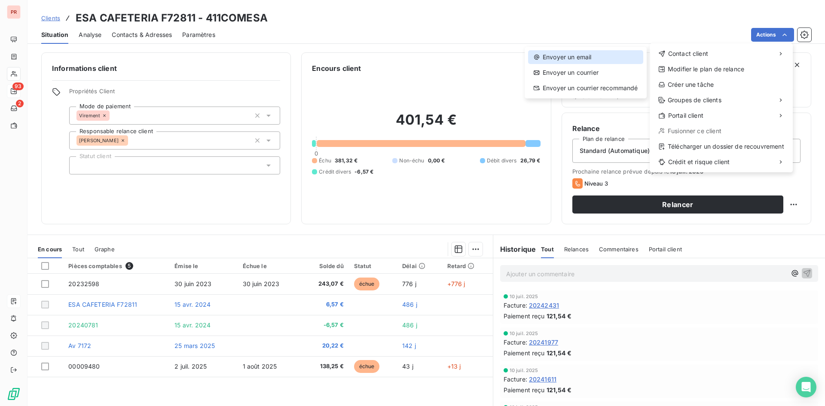
click at [621, 56] on div "Envoyer un email" at bounding box center [585, 57] width 115 height 14
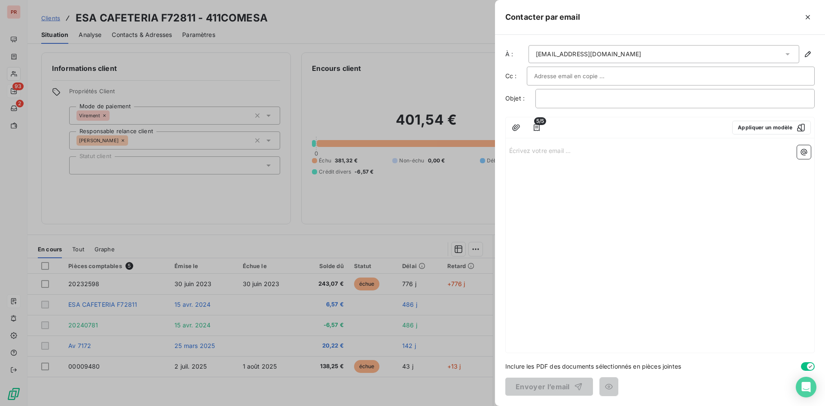
click at [535, 124] on span "5/5" at bounding box center [540, 121] width 12 height 8
click at [536, 130] on icon "button" at bounding box center [536, 127] width 9 height 9
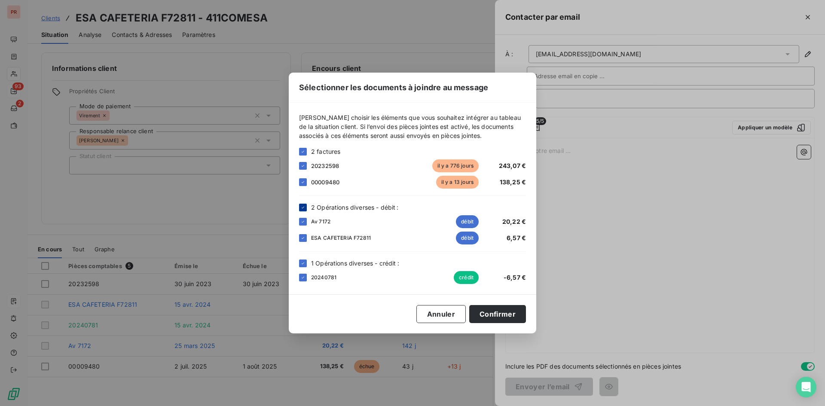
click at [300, 207] on icon at bounding box center [302, 207] width 5 height 5
click at [306, 262] on div at bounding box center [303, 263] width 8 height 8
click at [518, 320] on button "Confirmer" at bounding box center [497, 314] width 57 height 18
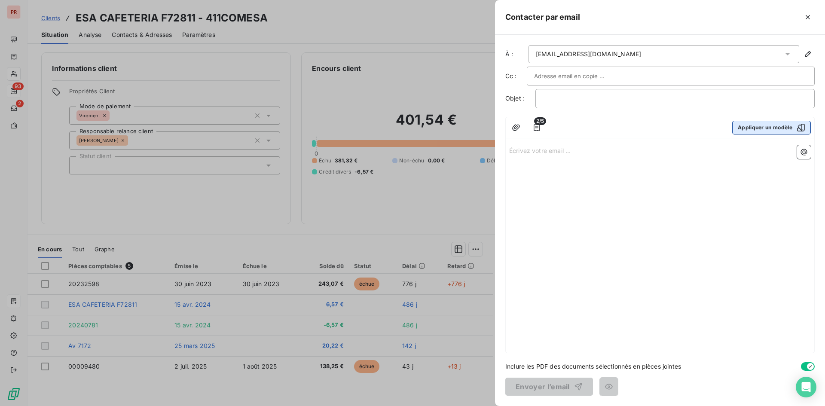
click at [792, 130] on div "button" at bounding box center [798, 127] width 13 height 9
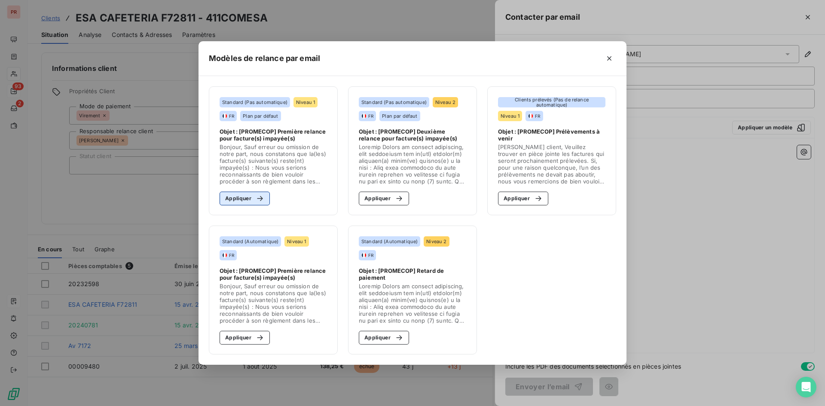
click at [256, 193] on button "Appliquer" at bounding box center [244, 199] width 50 height 14
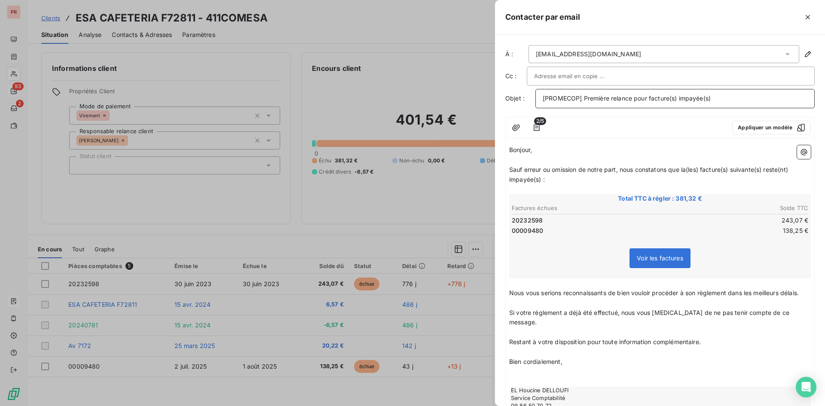
scroll to position [70, 0]
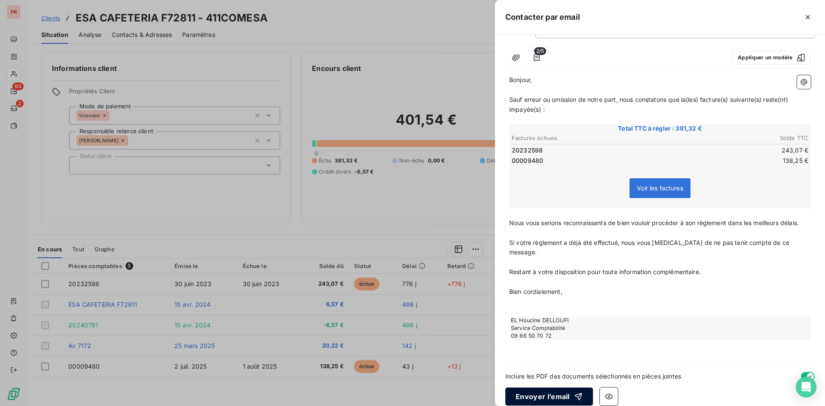
click at [550, 387] on button "Envoyer l’email" at bounding box center [549, 396] width 88 height 18
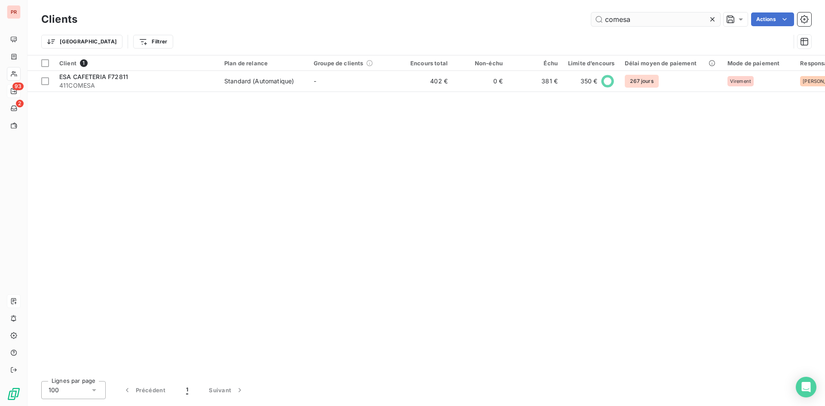
drag, startPoint x: 710, startPoint y: 22, endPoint x: 708, endPoint y: 16, distance: 5.8
click at [708, 21] on icon at bounding box center [712, 19] width 9 height 9
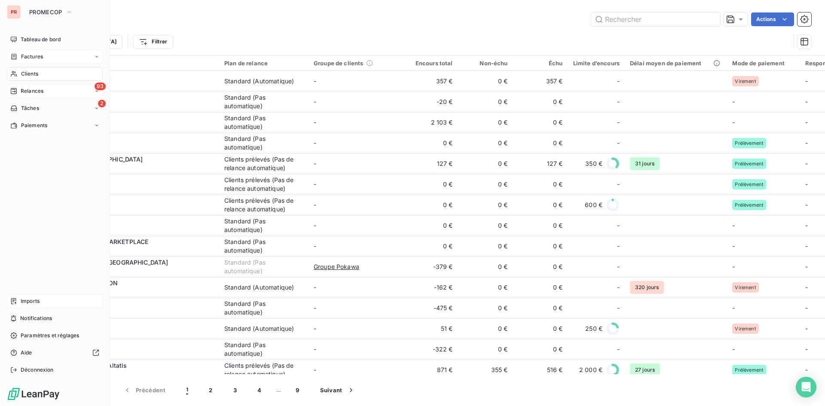
click at [20, 61] on div "Factures" at bounding box center [55, 57] width 96 height 14
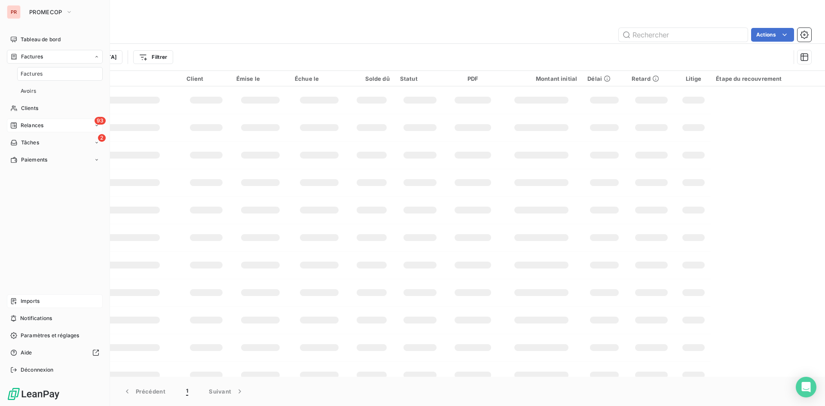
click at [33, 58] on span "Factures" at bounding box center [32, 57] width 22 height 8
click at [33, 70] on div "Clients" at bounding box center [55, 74] width 96 height 14
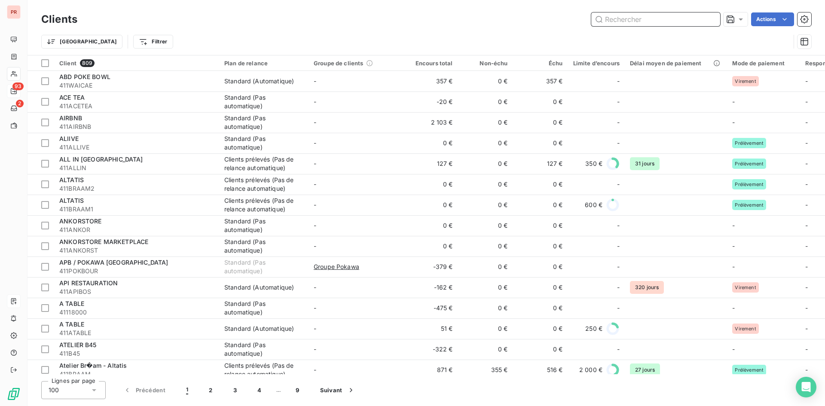
click at [636, 23] on input "text" at bounding box center [655, 19] width 129 height 14
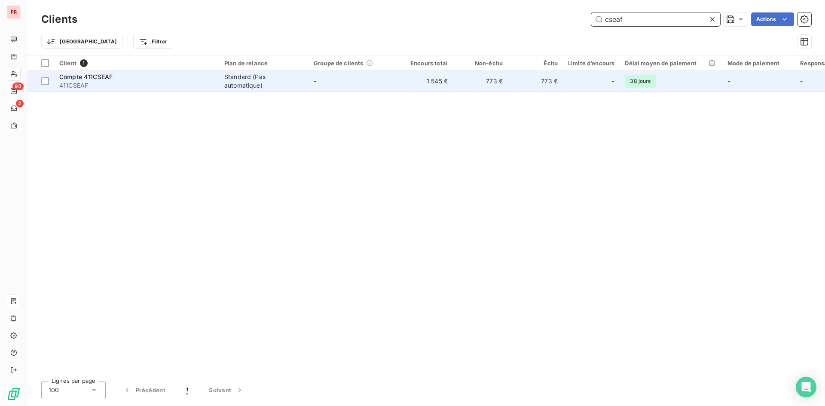
type input "cseaf"
click at [190, 74] on div "Compte 411CSEAF" at bounding box center [136, 77] width 155 height 9
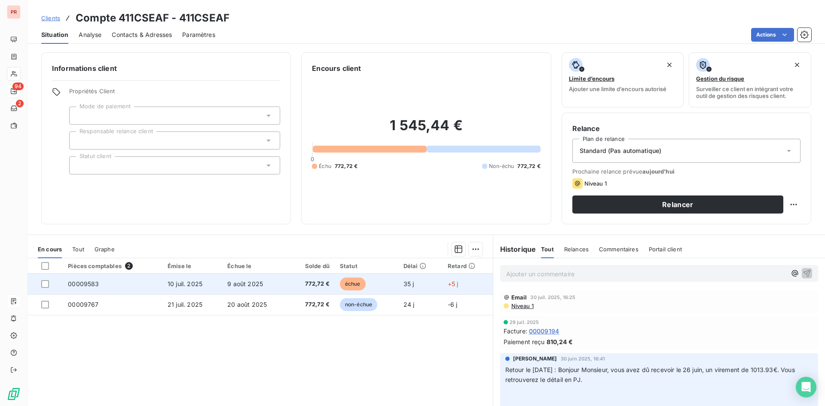
click at [264, 286] on td "9 août 2025" at bounding box center [255, 284] width 66 height 21
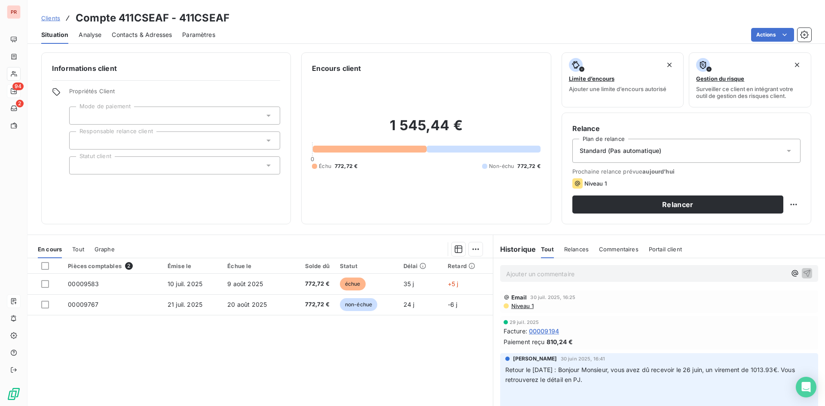
click at [512, 308] on span "Niveau 1" at bounding box center [521, 305] width 23 height 7
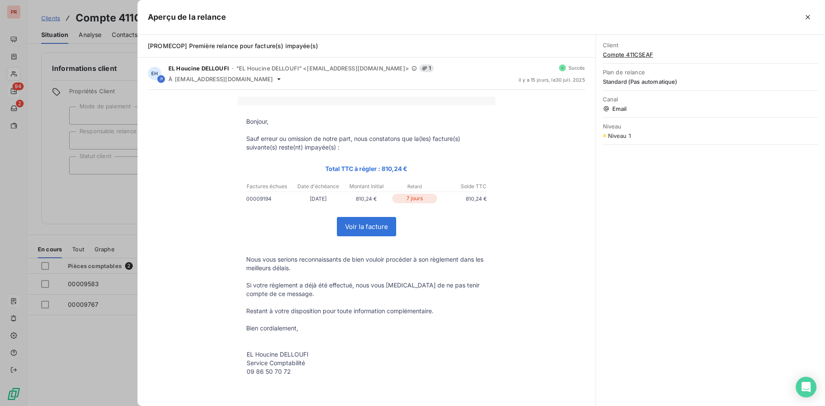
click at [107, 189] on div at bounding box center [412, 203] width 825 height 406
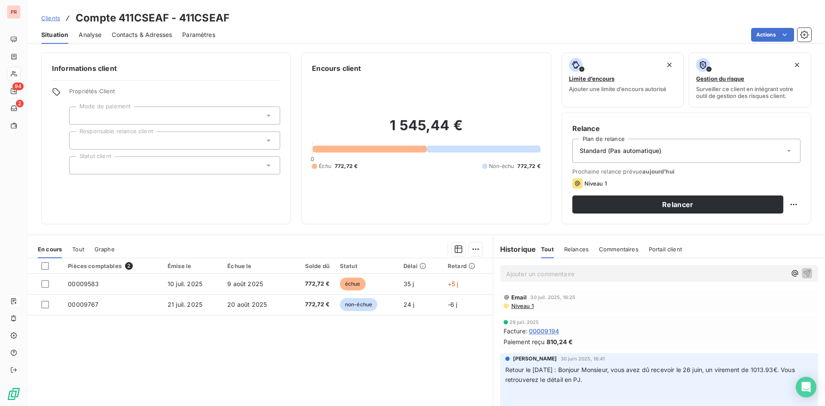
click at [137, 34] on span "Contacts & Adresses" at bounding box center [142, 34] width 60 height 9
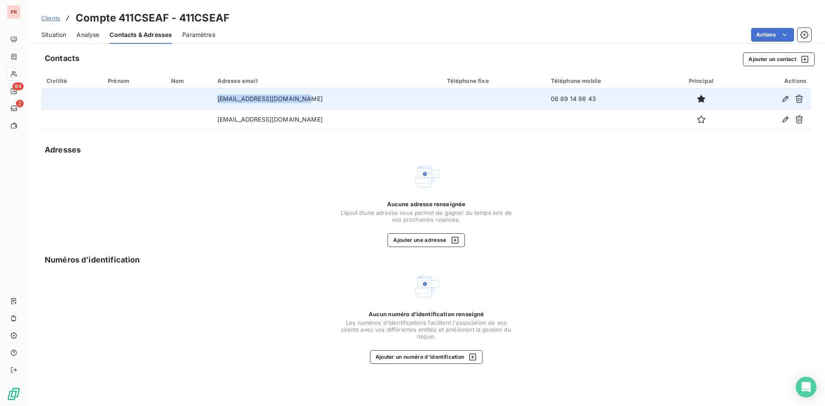
drag, startPoint x: 314, startPoint y: 101, endPoint x: 222, endPoint y: 106, distance: 91.6
click at [222, 106] on td "factures-da@cselignes.com" at bounding box center [326, 98] width 229 height 21
copy td "factures-da@cselignes.com"
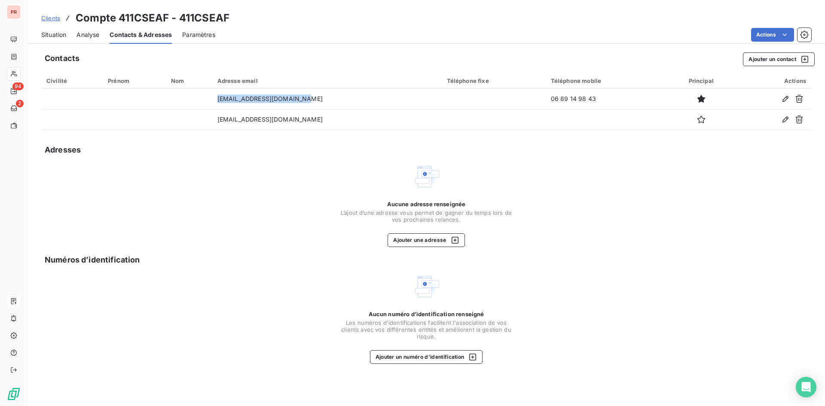
click at [57, 36] on span "Situation" at bounding box center [53, 34] width 25 height 9
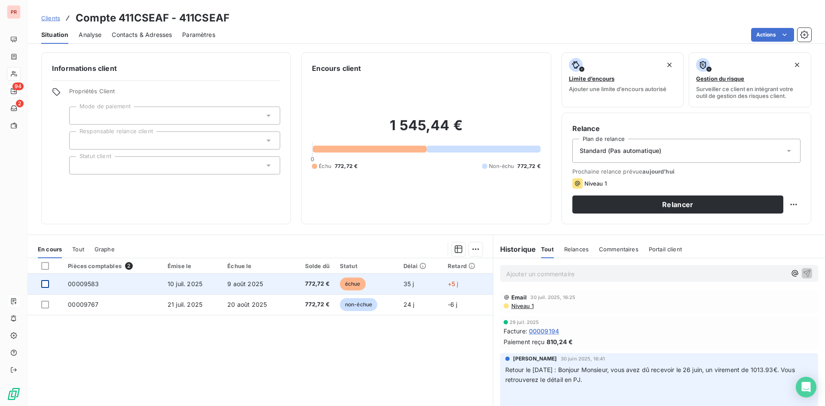
click at [43, 283] on div at bounding box center [45, 284] width 8 height 8
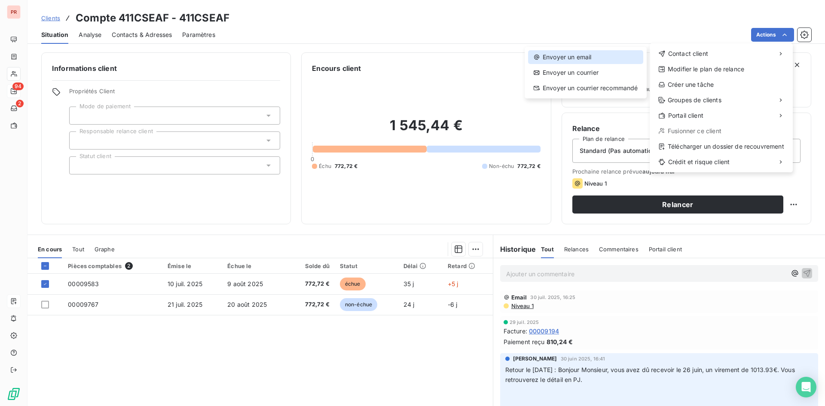
click at [576, 61] on div "Envoyer un email" at bounding box center [585, 57] width 115 height 14
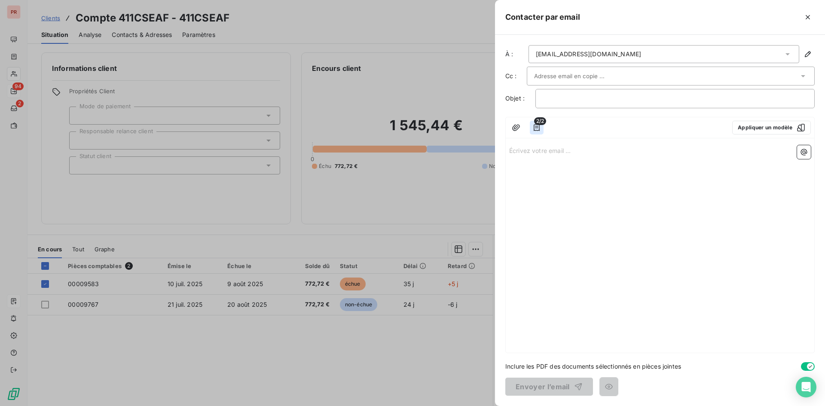
click at [537, 126] on icon "button" at bounding box center [536, 127] width 6 height 7
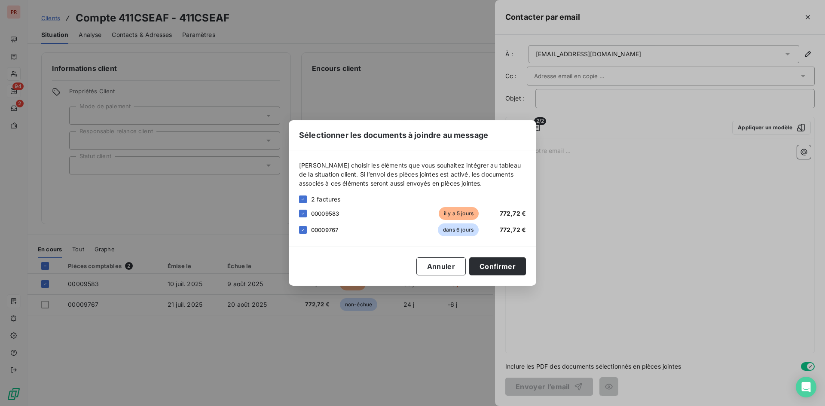
click at [301, 234] on div "00009767 dans 6 jours 772,72 €" at bounding box center [412, 229] width 227 height 13
click at [302, 228] on icon at bounding box center [302, 229] width 5 height 5
click at [505, 264] on button "Confirmer" at bounding box center [497, 266] width 57 height 18
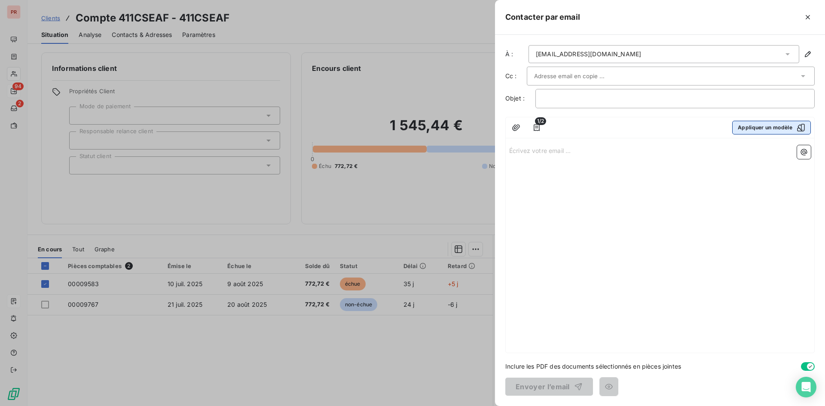
click at [795, 126] on div "button" at bounding box center [798, 127] width 13 height 9
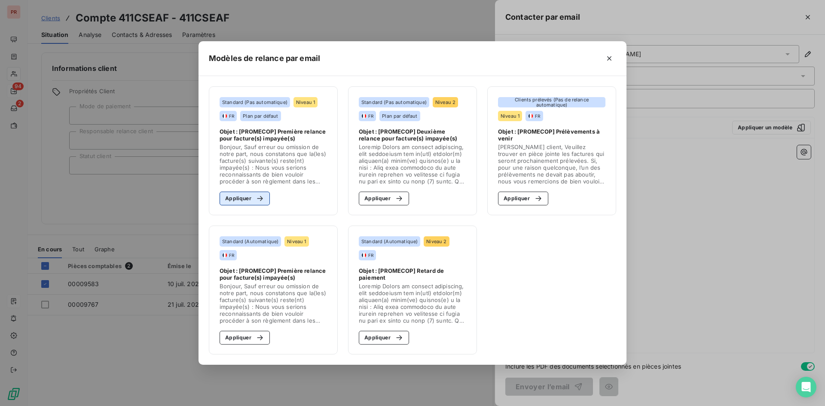
drag, startPoint x: 233, startPoint y: 199, endPoint x: 262, endPoint y: 204, distance: 29.7
click at [234, 199] on button "Appliquer" at bounding box center [244, 199] width 50 height 14
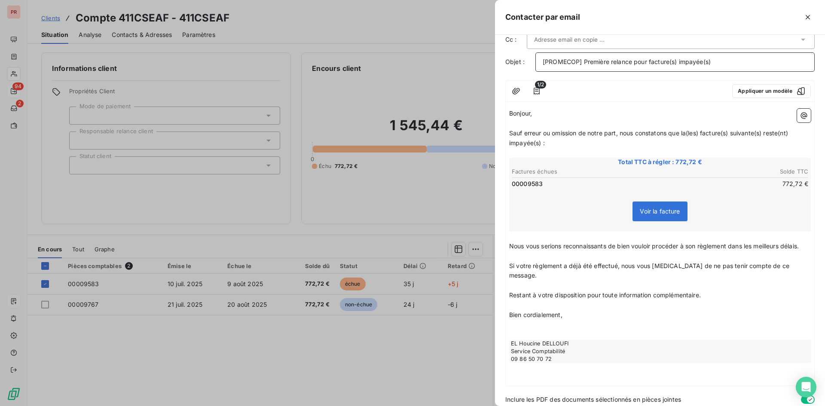
scroll to position [60, 0]
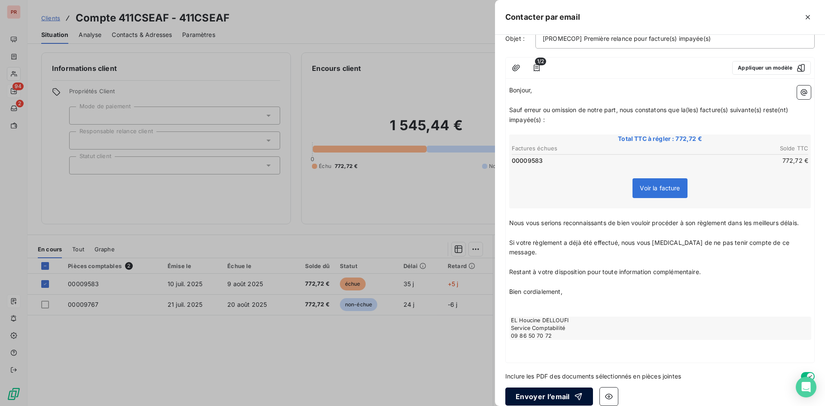
click at [559, 387] on button "Envoyer l’email" at bounding box center [549, 396] width 88 height 18
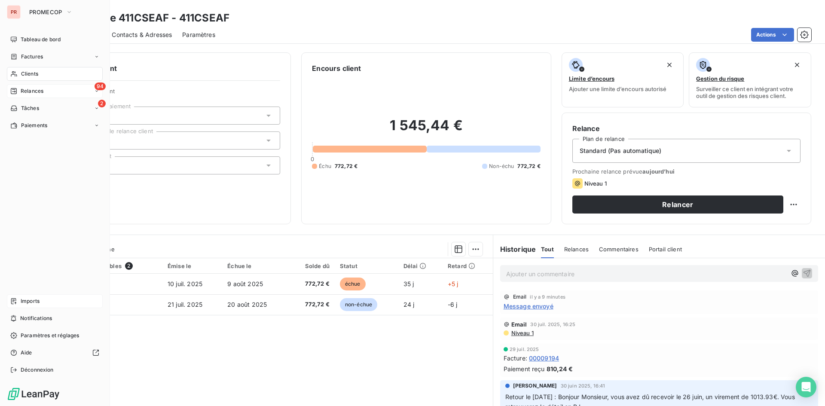
click at [35, 76] on span "Clients" at bounding box center [29, 74] width 17 height 8
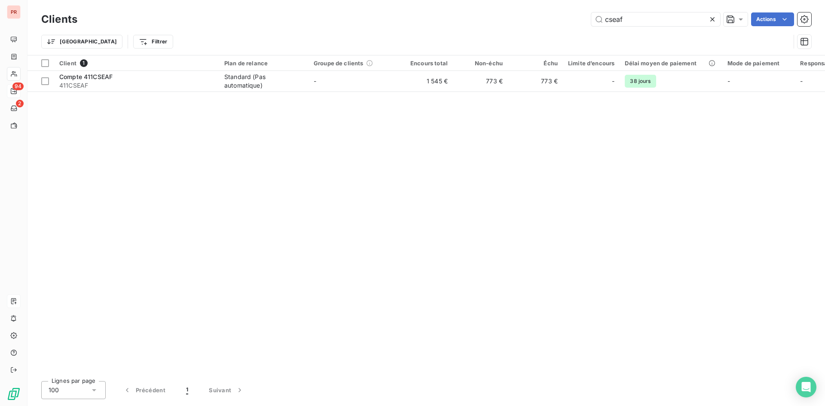
drag, startPoint x: 638, startPoint y: 16, endPoint x: 580, endPoint y: 28, distance: 59.1
click at [580, 28] on div "Clients cseaf Actions" at bounding box center [426, 19] width 770 height 18
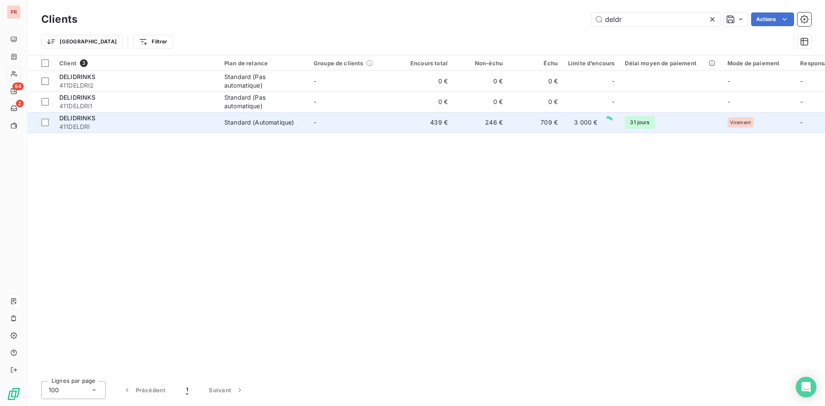
type input "deldr"
click at [127, 130] on span "411DELDRI" at bounding box center [136, 126] width 155 height 9
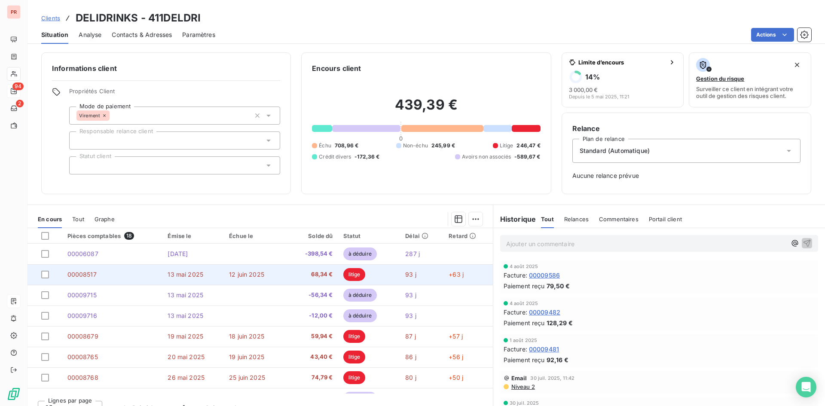
click at [343, 277] on span "litige" at bounding box center [354, 274] width 22 height 13
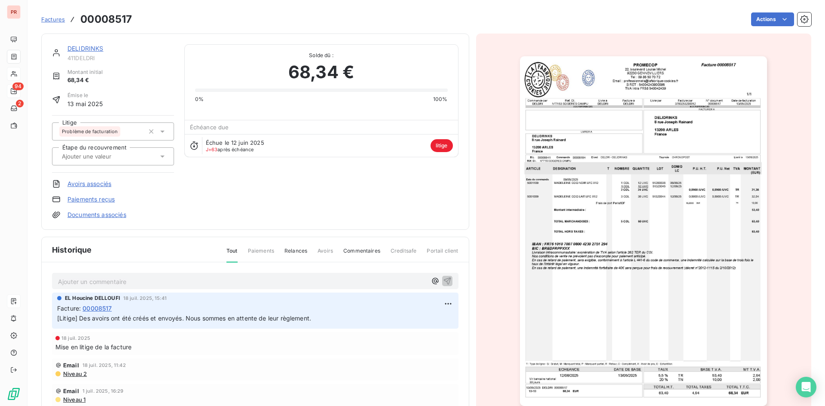
click at [445, 144] on span "litige" at bounding box center [441, 145] width 22 height 13
click at [772, 17] on html "PR 94 2 Factures 00008517 Actions DELIDRINKS 411DELDRI Montant initial 68,34 € …" at bounding box center [412, 203] width 825 height 406
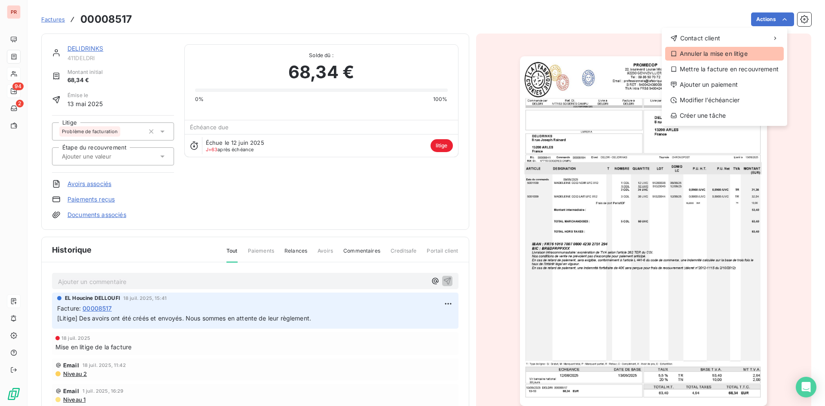
click at [715, 55] on div "Annuler la mise en litige" at bounding box center [724, 54] width 119 height 14
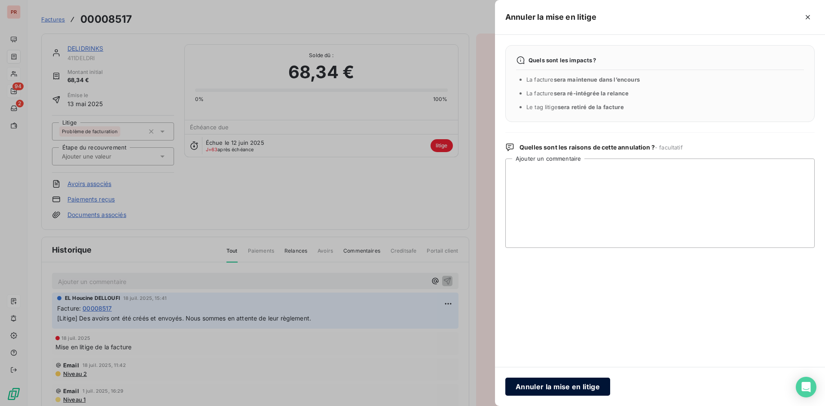
click at [553, 390] on button "Annuler la mise en litige" at bounding box center [557, 387] width 105 height 18
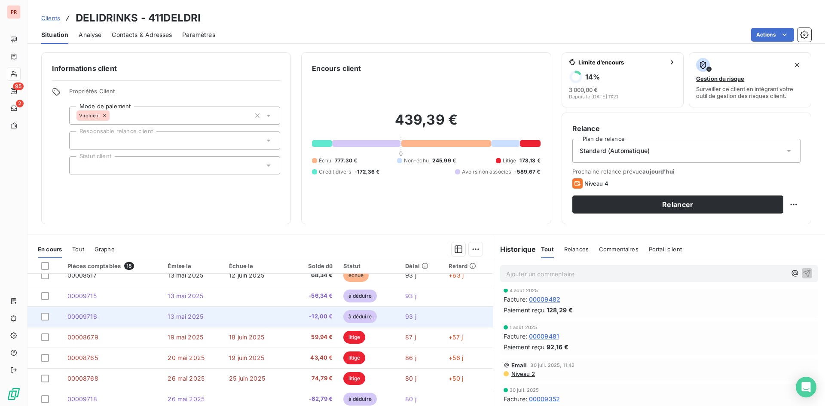
scroll to position [43, 0]
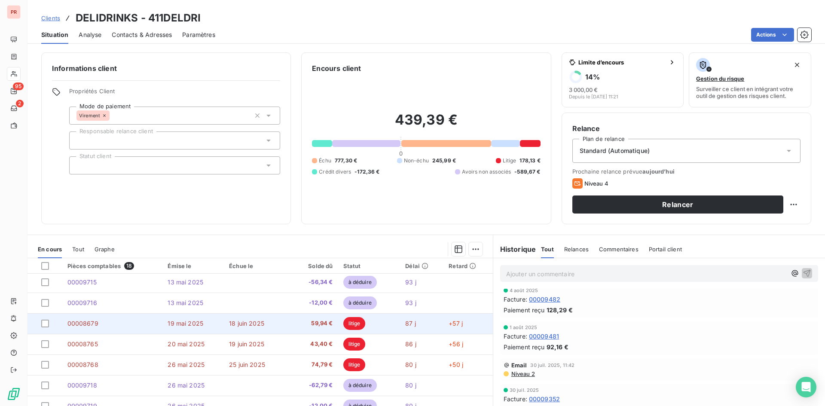
click at [302, 325] on span "59,94 €" at bounding box center [313, 323] width 39 height 9
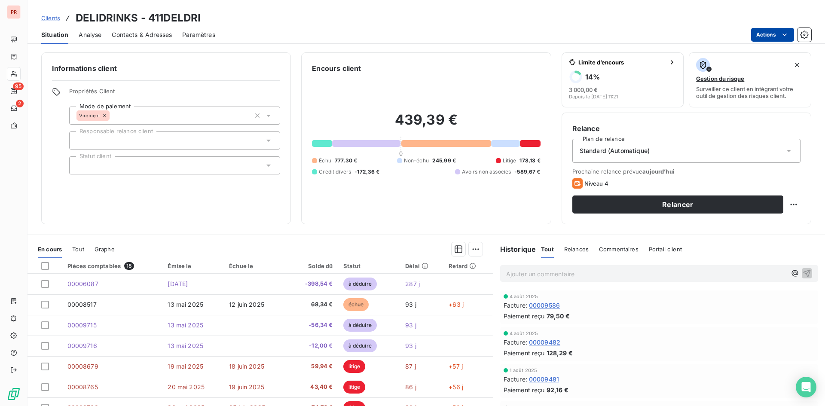
click at [769, 33] on html "PR 95 2 Clients DELIDRINKS - 411DELDRI Situation Analyse Contacts & Adresses Pa…" at bounding box center [412, 203] width 825 height 406
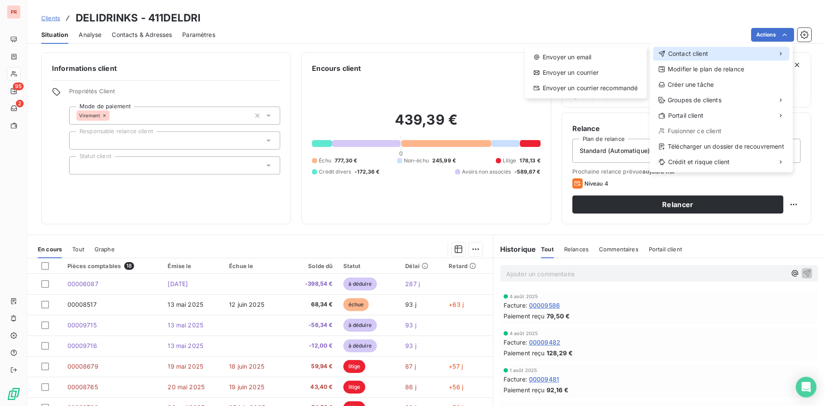
click at [688, 52] on span "Contact client" at bounding box center [688, 53] width 40 height 9
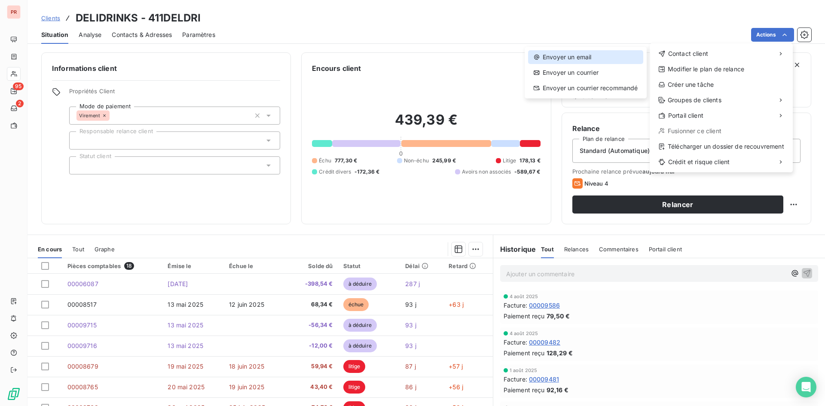
click at [587, 60] on div "Envoyer un email" at bounding box center [585, 57] width 115 height 14
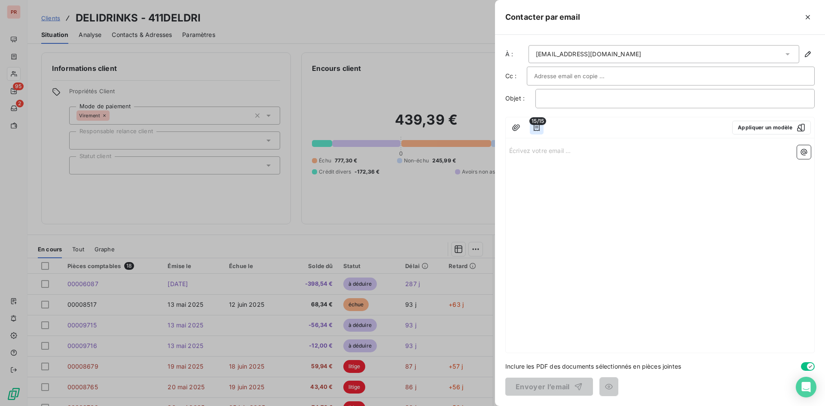
click at [535, 125] on icon "button" at bounding box center [536, 127] width 9 height 9
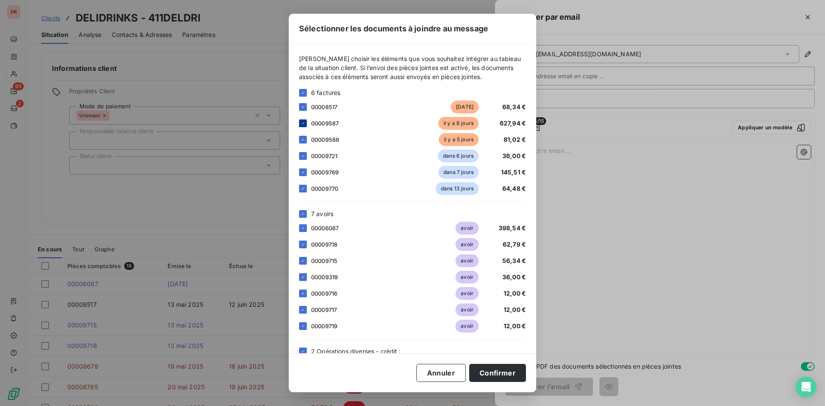
click at [302, 122] on icon at bounding box center [302, 123] width 5 height 5
click at [302, 89] on div at bounding box center [303, 93] width 8 height 8
click at [303, 96] on div at bounding box center [303, 93] width 8 height 8
click at [301, 210] on div at bounding box center [303, 214] width 8 height 8
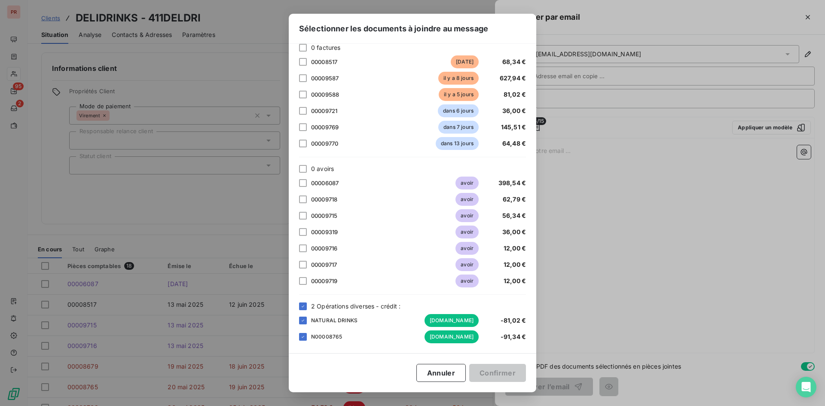
scroll to position [46, 0]
click at [304, 306] on icon at bounding box center [302, 305] width 5 height 5
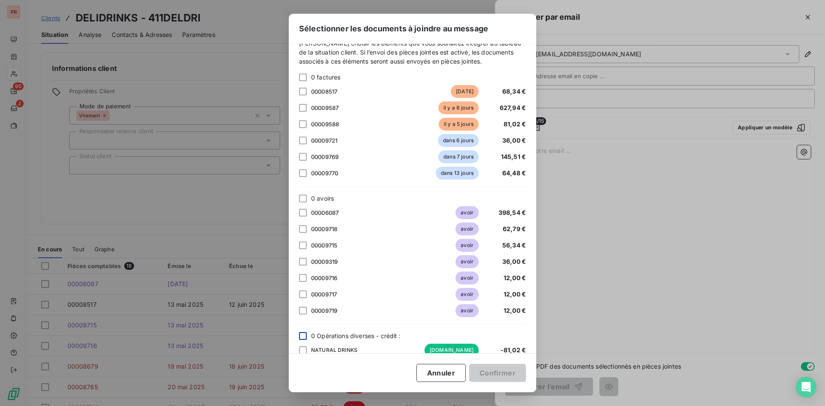
scroll to position [0, 0]
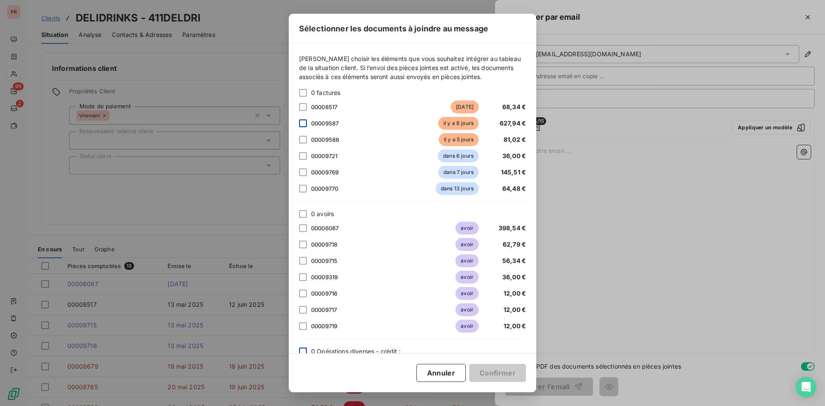
click at [302, 123] on div at bounding box center [303, 123] width 8 height 8
click at [156, 81] on div "Sélectionner les documents à joindre au message [PERSON_NAME] choisir les éléme…" at bounding box center [412, 203] width 825 height 406
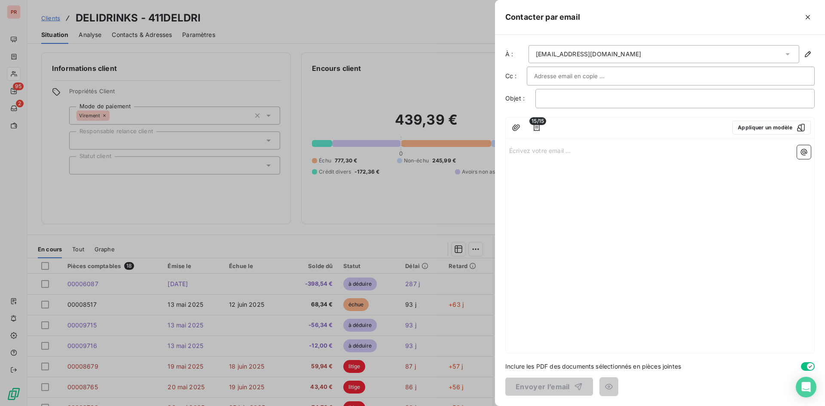
click at [398, 295] on div at bounding box center [412, 203] width 825 height 406
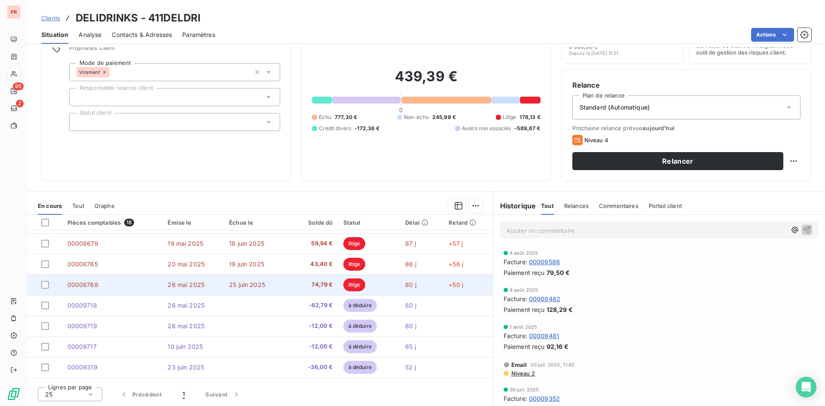
scroll to position [86, 0]
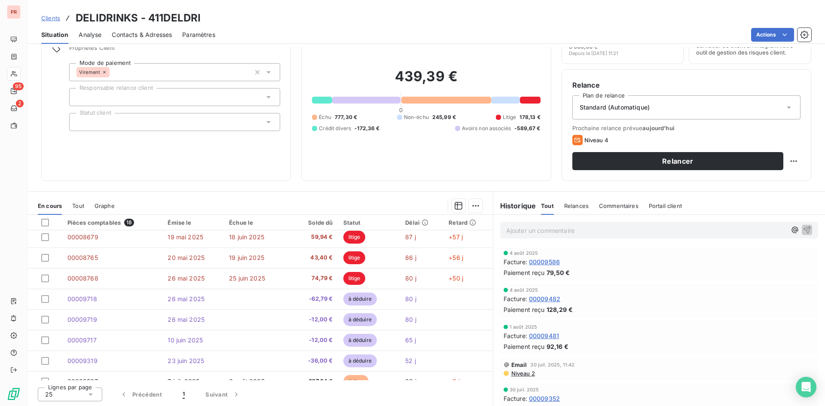
click at [225, 221] on th "Échue le" at bounding box center [256, 222] width 65 height 15
click at [236, 221] on div "Échue le" at bounding box center [256, 222] width 55 height 7
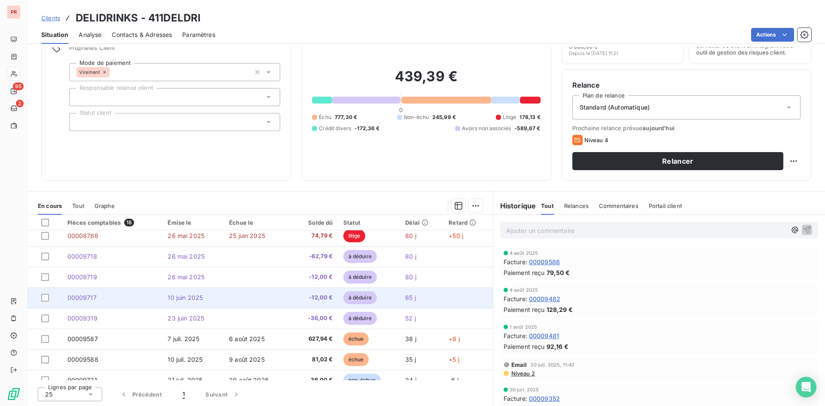
scroll to position [129, 0]
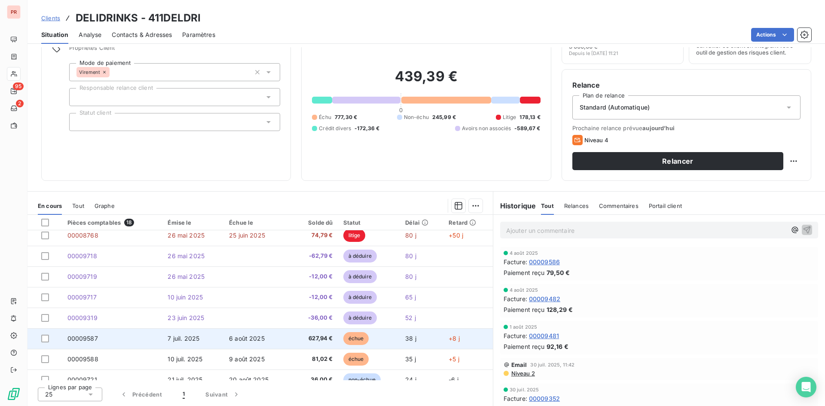
click at [106, 336] on td "00009587" at bounding box center [112, 338] width 101 height 21
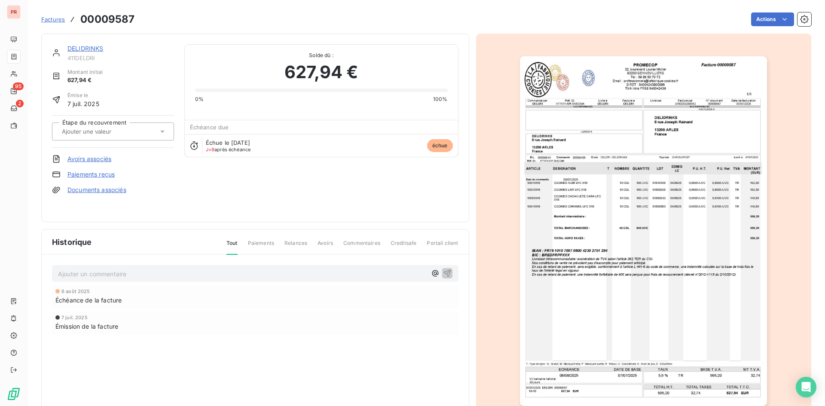
click at [602, 213] on img "button" at bounding box center [643, 231] width 247 height 350
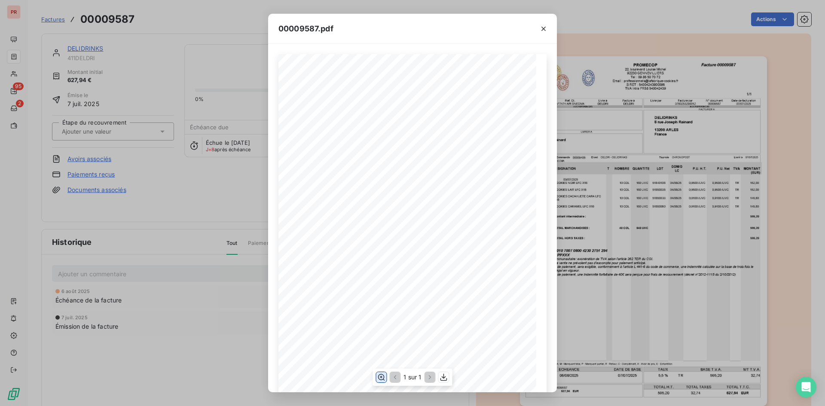
click at [380, 376] on icon "button" at bounding box center [381, 377] width 9 height 9
click at [160, 180] on div "00009587.pdf Commandé par Réf. Cli. Livré à Facturé à DELDRI N°7474 API SNECMA …" at bounding box center [412, 203] width 825 height 406
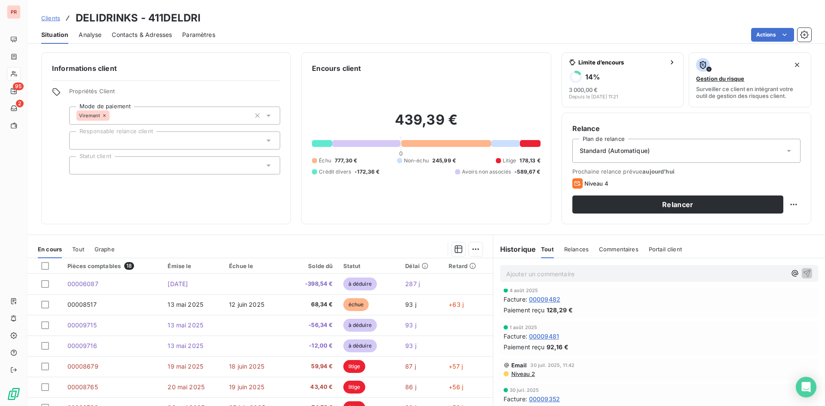
scroll to position [86, 0]
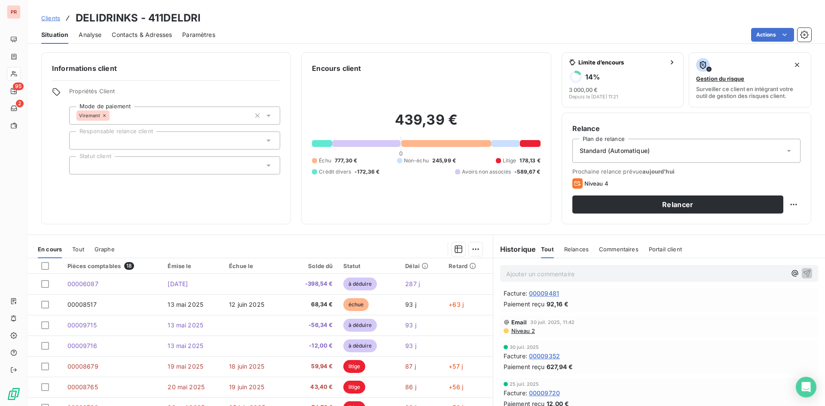
click at [538, 354] on span "00009352" at bounding box center [544, 355] width 31 height 9
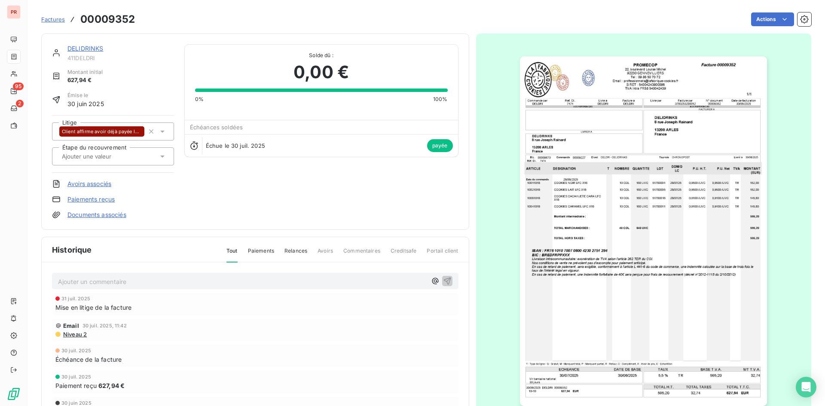
click at [560, 244] on img "button" at bounding box center [643, 231] width 247 height 350
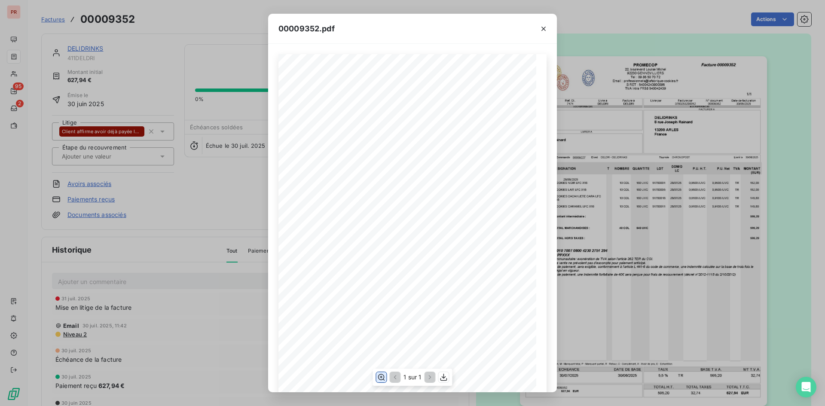
click at [378, 381] on icon "button" at bounding box center [381, 377] width 9 height 9
click at [543, 28] on icon "button" at bounding box center [543, 28] width 9 height 9
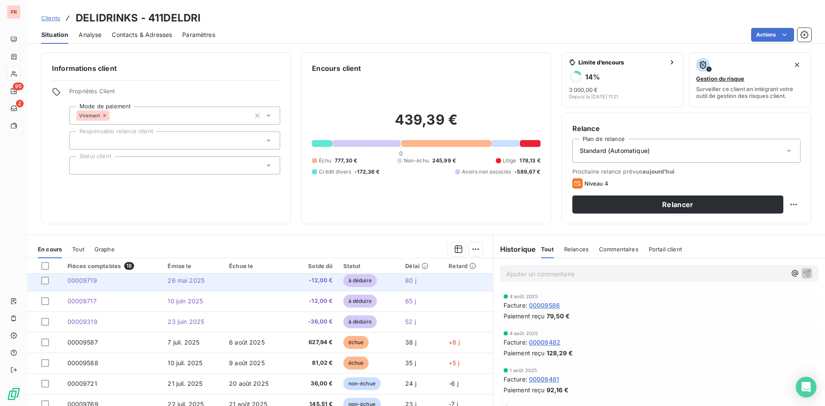
scroll to position [172, 0]
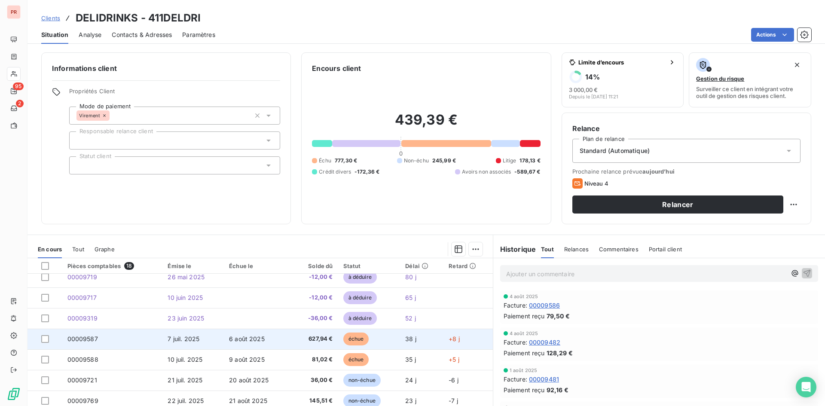
click at [112, 335] on td "00009587" at bounding box center [112, 339] width 101 height 21
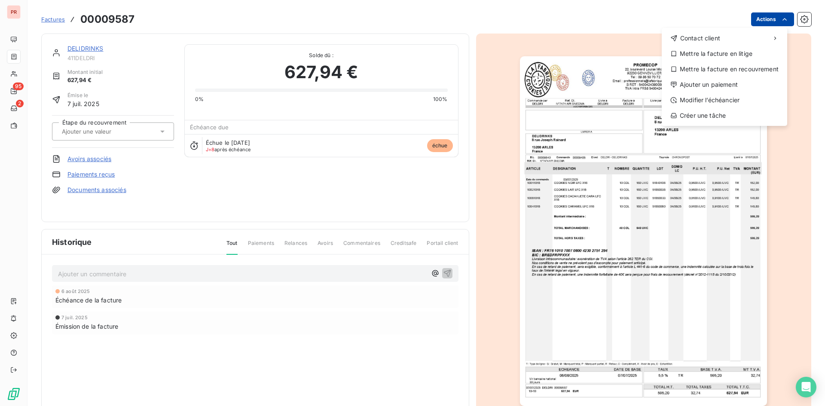
click at [764, 20] on html "PR 95 2 Factures 00009587 Actions Contact client Mettre la facture en litige Me…" at bounding box center [412, 203] width 825 height 406
click at [712, 55] on div "Mettre la facture en litige" at bounding box center [724, 54] width 119 height 14
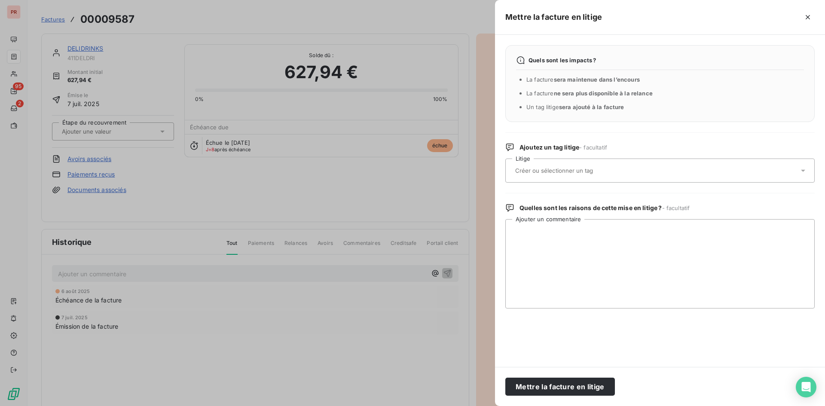
click at [555, 177] on div at bounding box center [655, 171] width 286 height 18
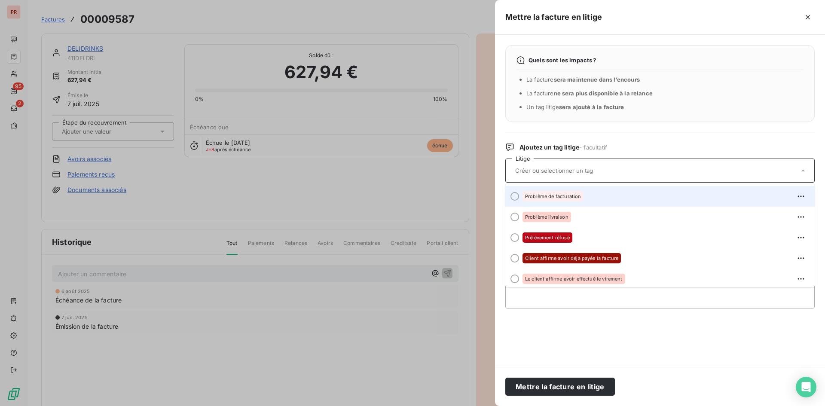
click at [518, 195] on div at bounding box center [514, 196] width 9 height 9
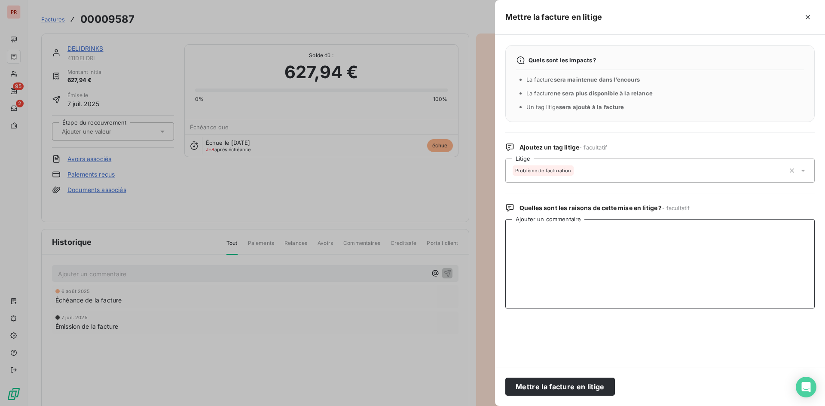
click at [535, 231] on textarea "Ajouter un commentaire" at bounding box center [659, 263] width 309 height 89
click at [554, 232] on textarea "facture en doouble" at bounding box center [659, 263] width 309 height 89
type textarea "facture en double"
click at [563, 387] on button "Mettre la facture en litige" at bounding box center [560, 387] width 110 height 18
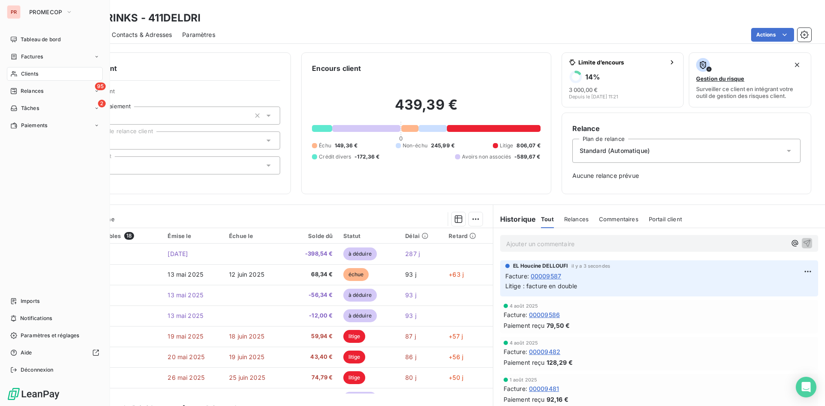
click at [34, 73] on span "Clients" at bounding box center [29, 74] width 17 height 8
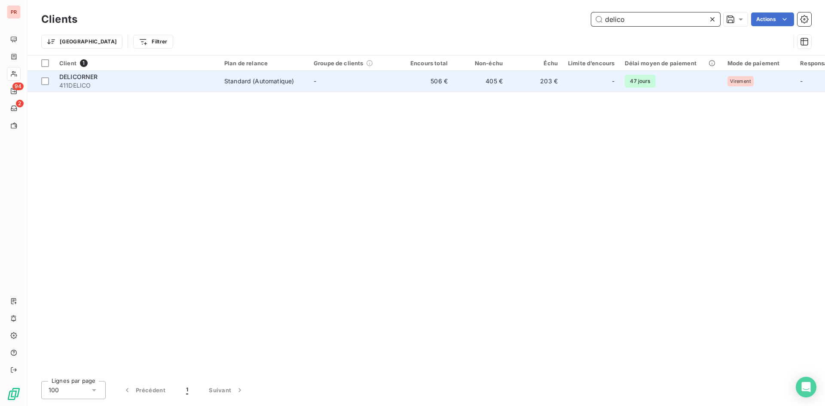
type input "delico"
click at [170, 87] on span "411DELICO" at bounding box center [136, 85] width 155 height 9
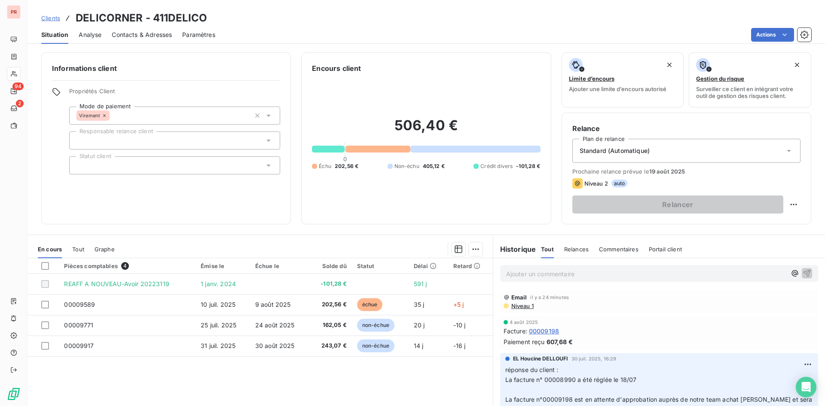
click at [517, 303] on span "Niveau 1" at bounding box center [521, 305] width 23 height 7
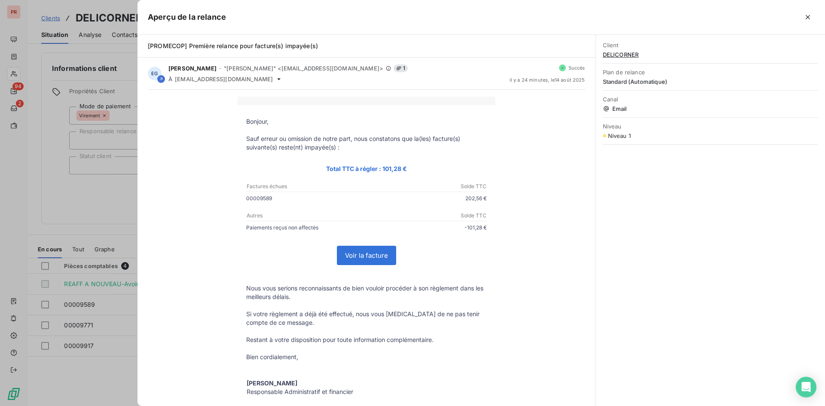
click at [99, 203] on div at bounding box center [412, 203] width 825 height 406
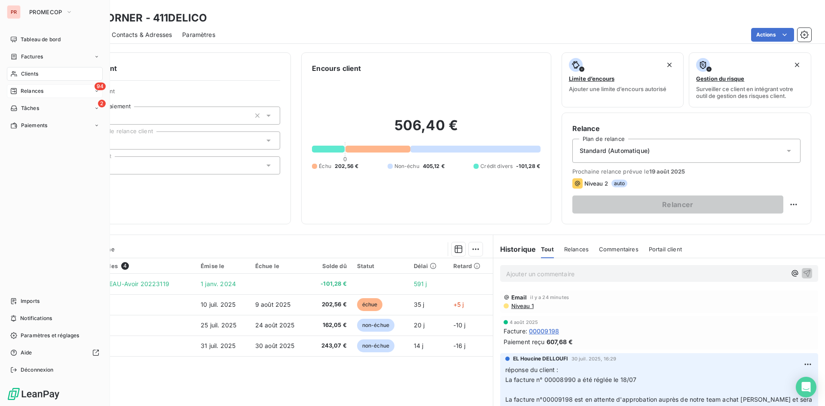
click at [43, 91] on span "Relances" at bounding box center [32, 91] width 23 height 8
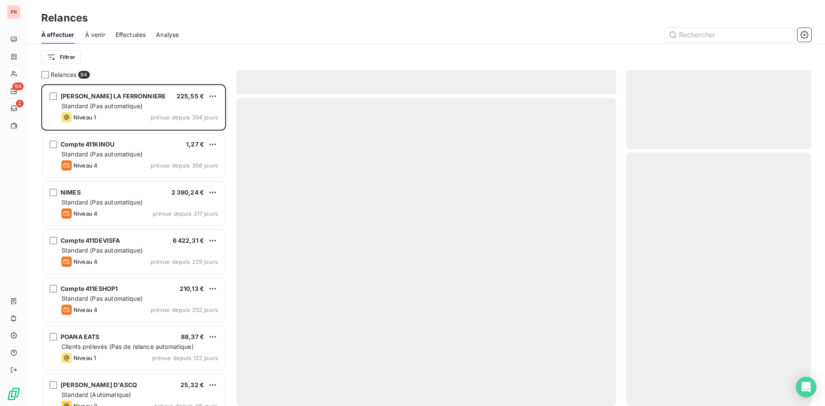
scroll to position [315, 178]
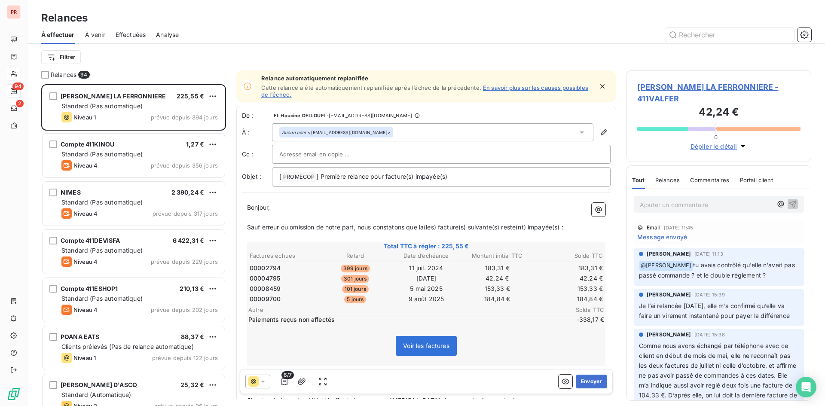
click at [130, 34] on span "Effectuées" at bounding box center [131, 34] width 30 height 9
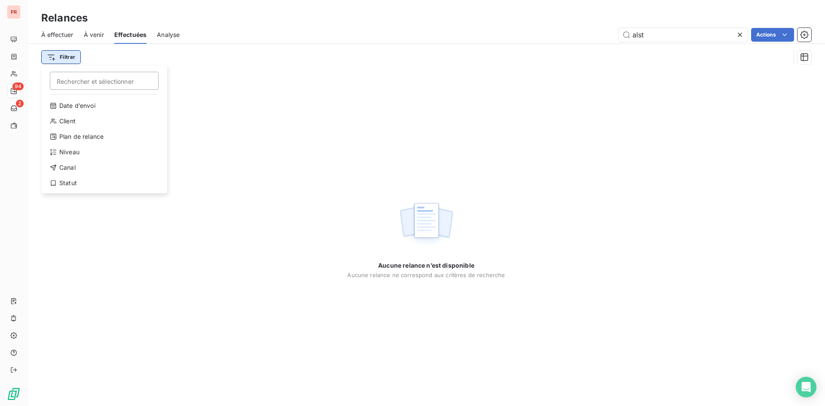
click at [62, 54] on html "PR 94 2 Relances À effectuer À venir Effectuées Analyse alst Actions Filtrer Re…" at bounding box center [412, 203] width 825 height 406
drag, startPoint x: 315, startPoint y: 84, endPoint x: 654, endPoint y: 52, distance: 340.4
click at [457, 85] on html "PR 94 2 Relances À effectuer À venir Effectuées Analyse alst Actions Filtrer Re…" at bounding box center [412, 203] width 825 height 406
click at [740, 37] on icon at bounding box center [739, 34] width 9 height 9
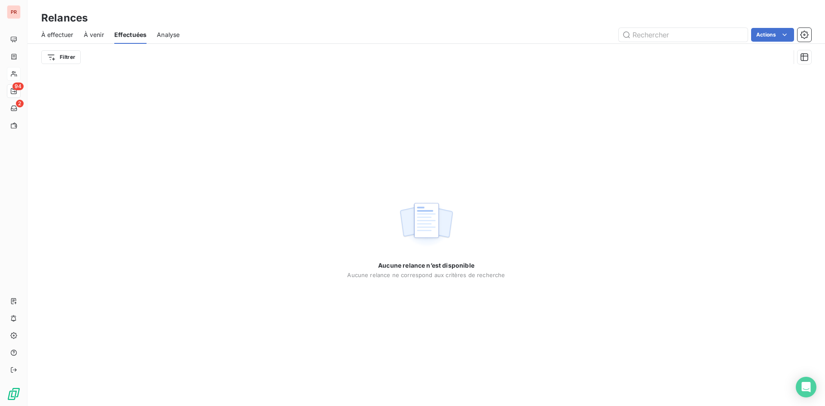
click at [125, 33] on span "Effectuées" at bounding box center [130, 34] width 33 height 9
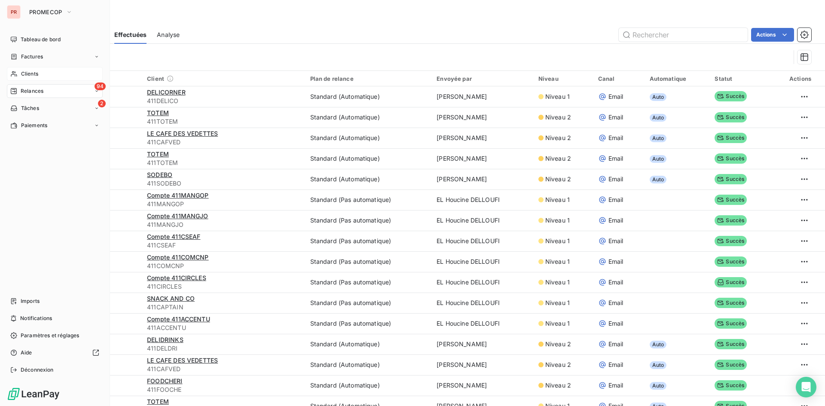
click at [39, 67] on nav "Tableau de bord Factures Clients 94 Relances 2 Tâches Paiements" at bounding box center [55, 83] width 96 height 100
click at [38, 72] on span "Clients" at bounding box center [29, 74] width 17 height 8
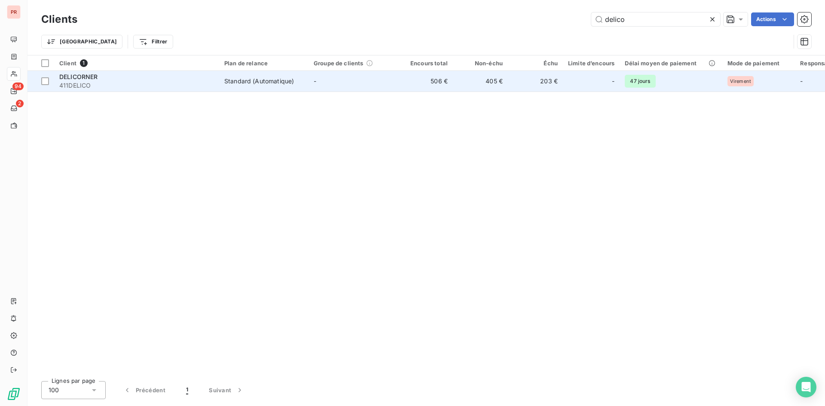
click at [154, 84] on span "411DELICO" at bounding box center [136, 85] width 155 height 9
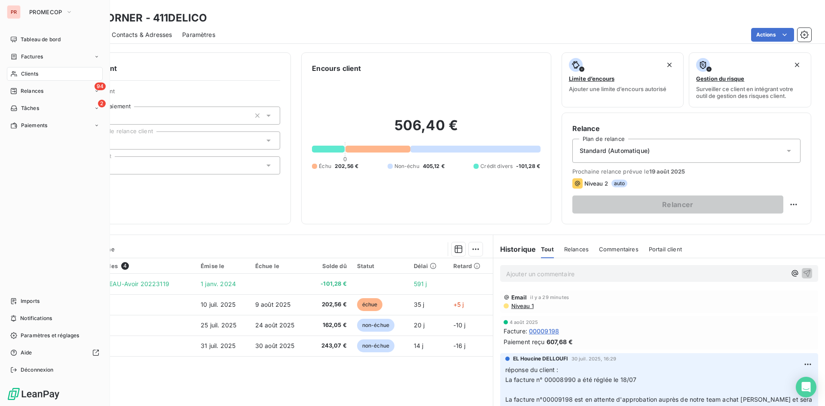
click at [43, 74] on div "Clients" at bounding box center [55, 74] width 96 height 14
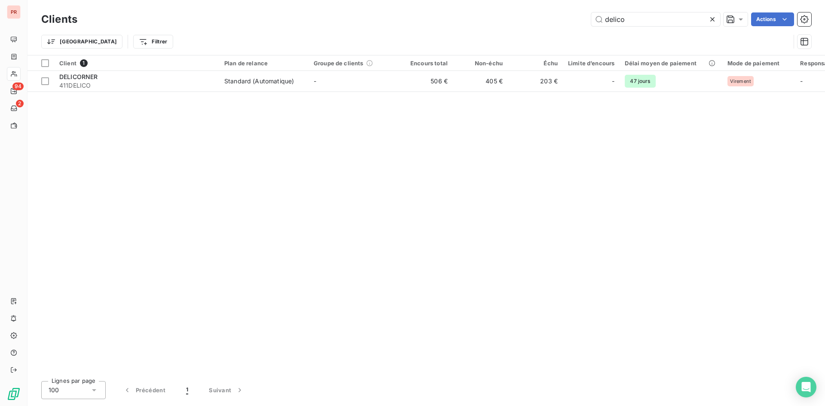
click at [710, 19] on icon at bounding box center [712, 19] width 9 height 9
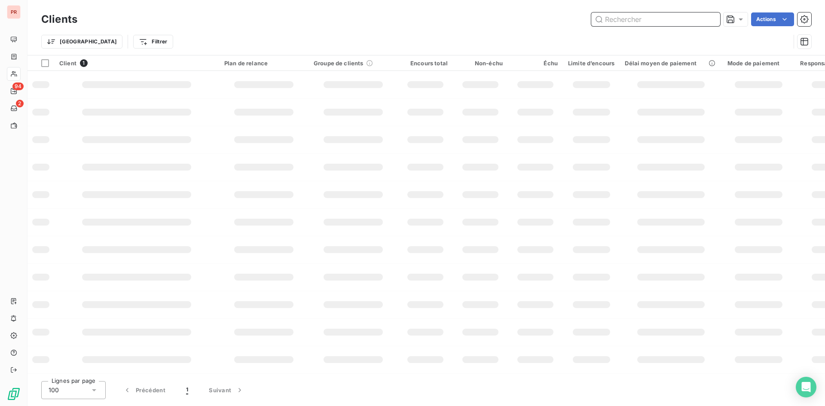
click at [649, 20] on input "text" at bounding box center [655, 19] width 129 height 14
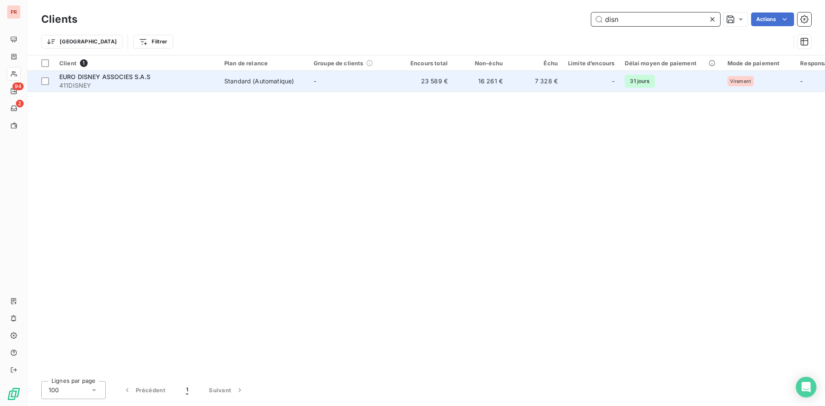
type input "disn"
click at [105, 85] on span "411DISNEY" at bounding box center [136, 85] width 155 height 9
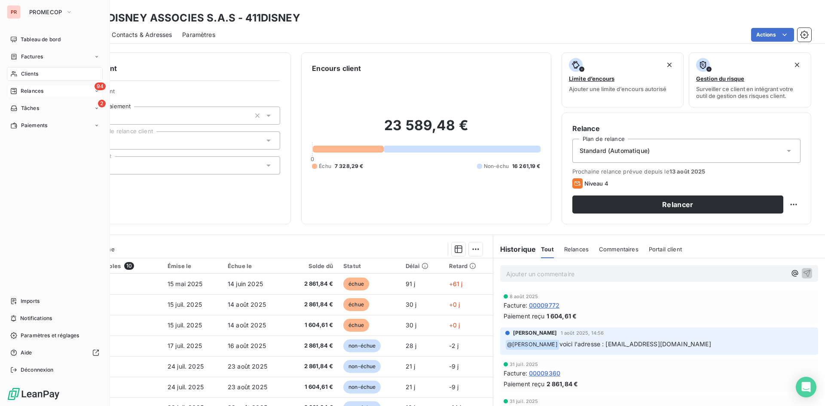
drag, startPoint x: 27, startPoint y: 73, endPoint x: 101, endPoint y: 84, distance: 74.6
click at [27, 73] on span "Clients" at bounding box center [29, 74] width 17 height 8
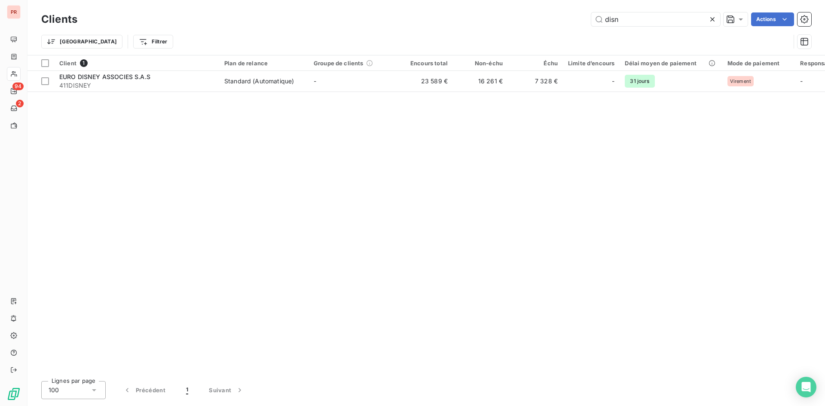
click at [712, 17] on icon at bounding box center [712, 19] width 9 height 9
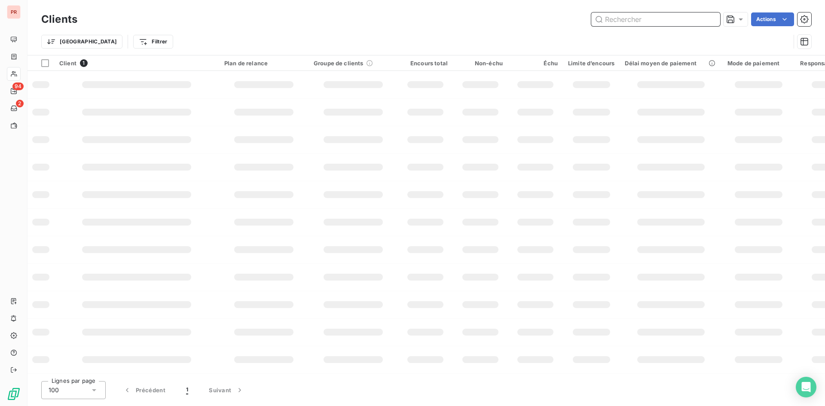
click at [648, 22] on input "text" at bounding box center [655, 19] width 129 height 14
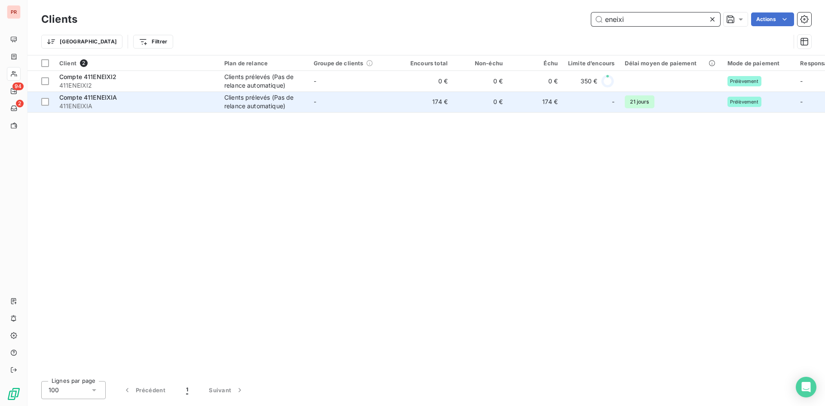
type input "eneixi"
click at [95, 107] on span "411ENEIXIA" at bounding box center [136, 106] width 155 height 9
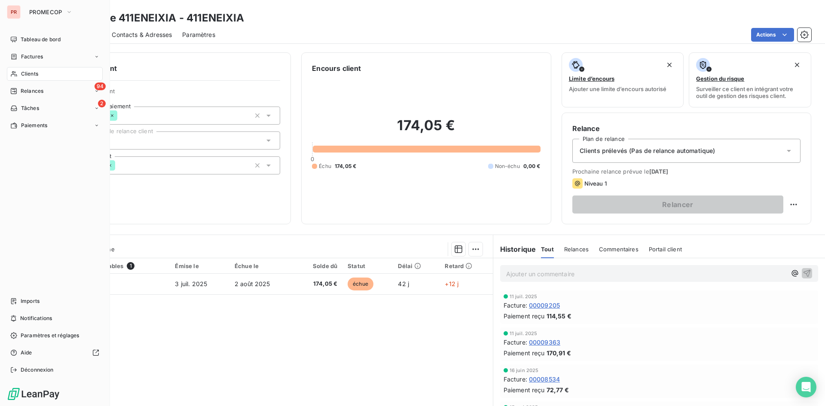
click at [35, 79] on div "Clients" at bounding box center [55, 74] width 96 height 14
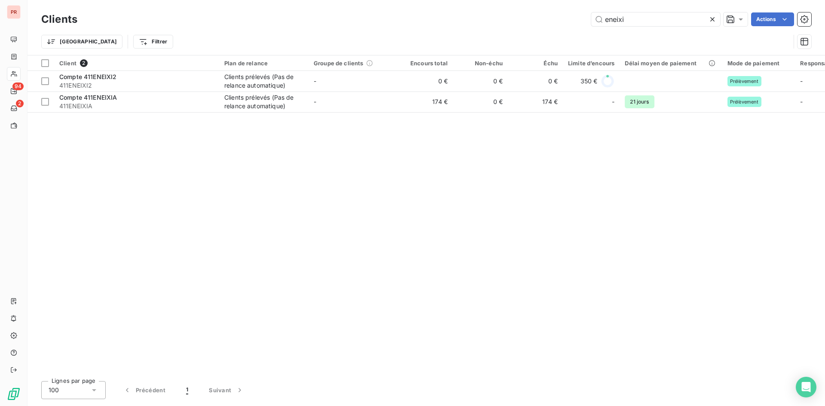
drag, startPoint x: 632, startPoint y: 19, endPoint x: 533, endPoint y: 20, distance: 99.7
click at [533, 20] on div "eneixi Actions" at bounding box center [449, 19] width 723 height 14
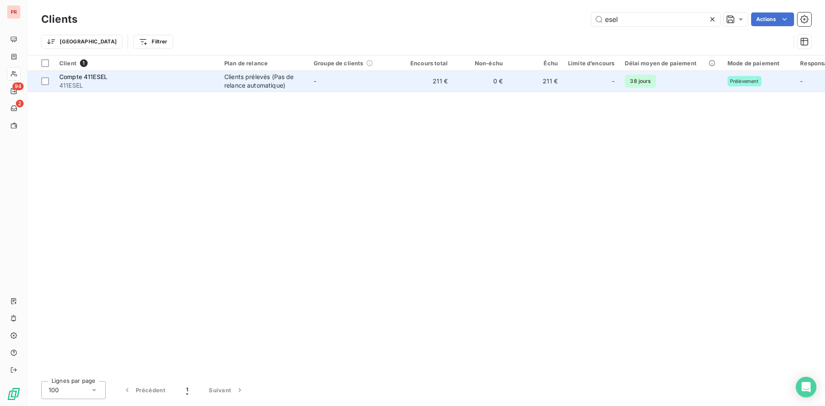
type input "esel"
click at [187, 86] on span "411ESEL" at bounding box center [136, 85] width 155 height 9
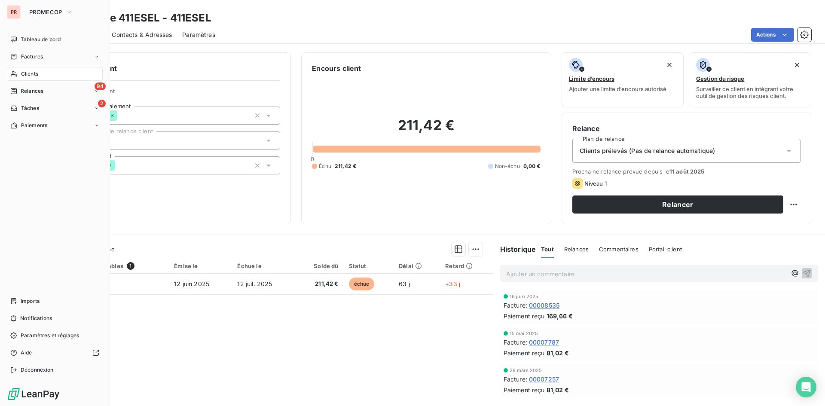
click at [14, 73] on icon at bounding box center [14, 74] width 6 height 6
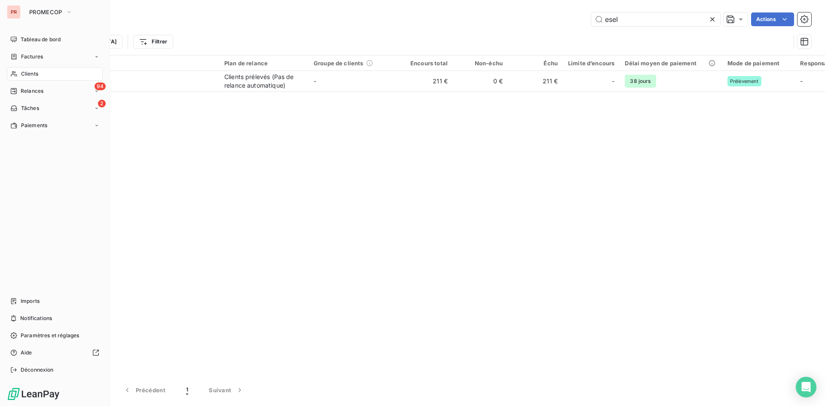
click at [27, 71] on span "Clients" at bounding box center [29, 74] width 17 height 8
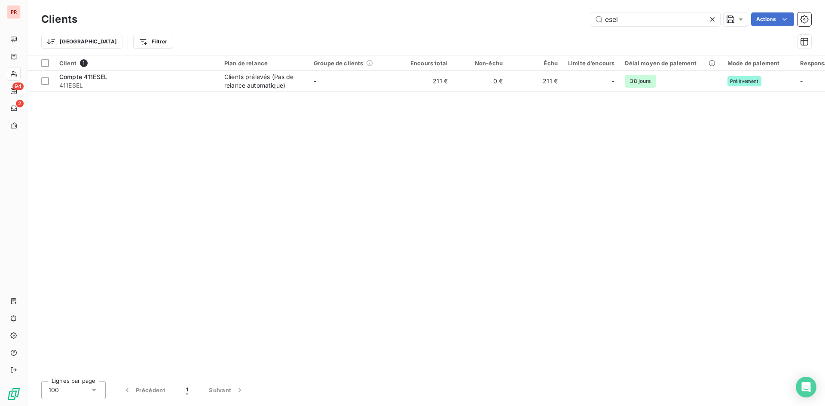
click at [712, 19] on icon at bounding box center [712, 19] width 4 height 4
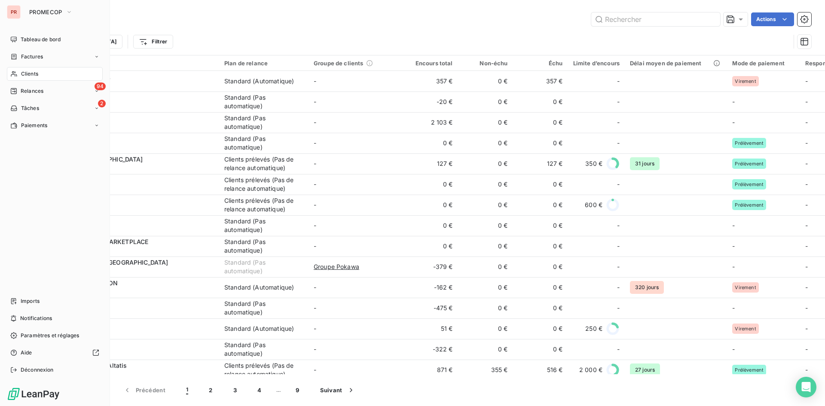
click at [61, 75] on div "Clients" at bounding box center [55, 74] width 96 height 14
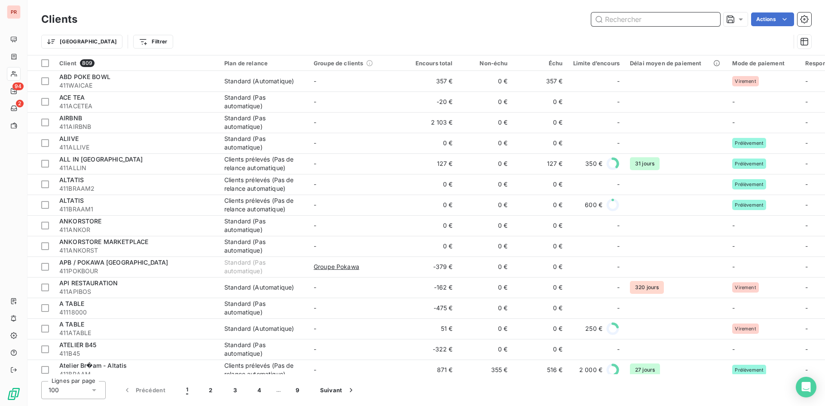
click at [692, 14] on input "text" at bounding box center [655, 19] width 129 height 14
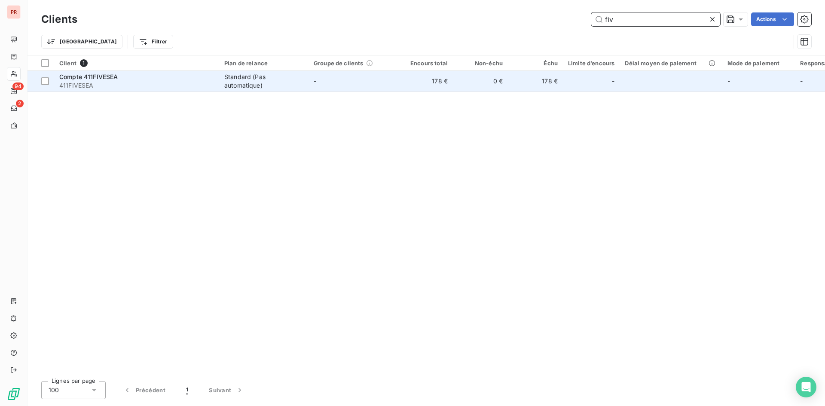
type input "fiv"
click at [188, 82] on span "411FIVESEA" at bounding box center [136, 85] width 155 height 9
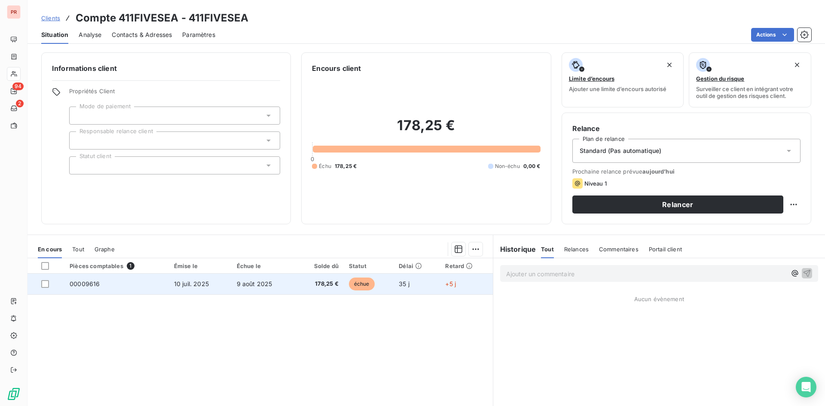
click at [205, 281] on span "10 juil. 2025" at bounding box center [191, 283] width 35 height 7
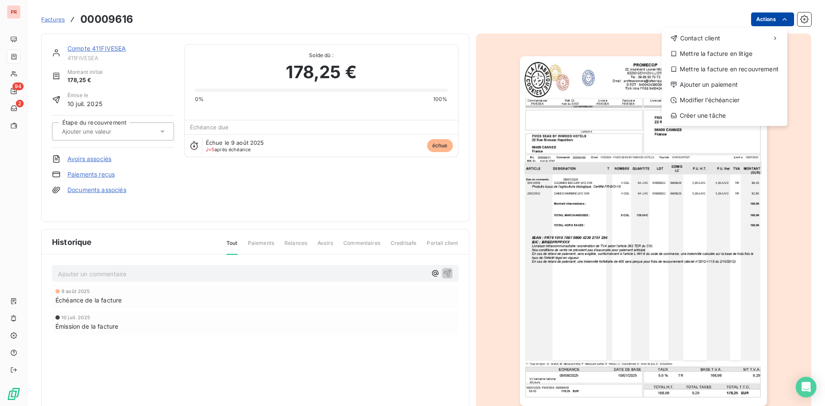
click at [761, 18] on html "PR 94 2 Factures 00009616 Actions Contact client Mettre la facture en litige Me…" at bounding box center [412, 203] width 825 height 406
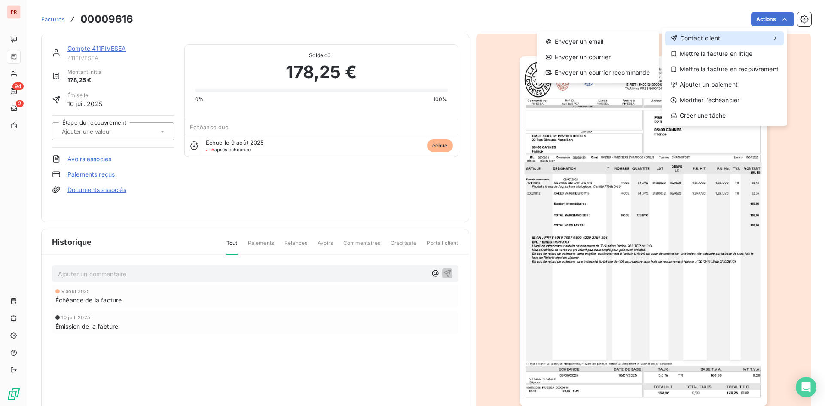
click at [685, 42] on span "Contact client" at bounding box center [700, 38] width 40 height 9
click at [549, 48] on div "Envoyer un email" at bounding box center [597, 42] width 115 height 14
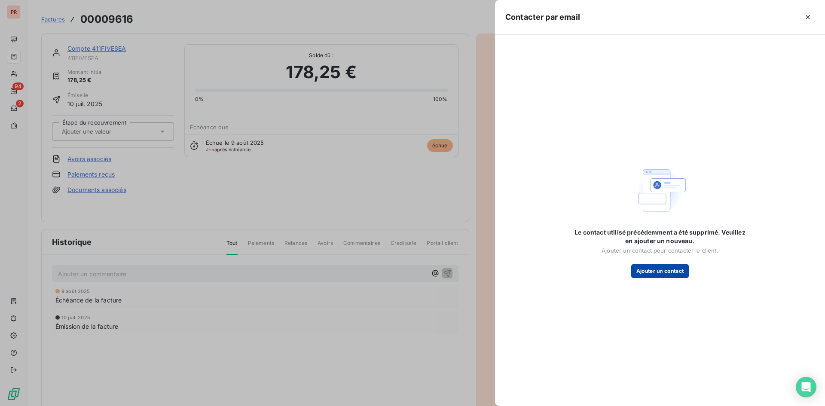
click at [665, 269] on button "Ajouter un contact" at bounding box center [660, 271] width 58 height 14
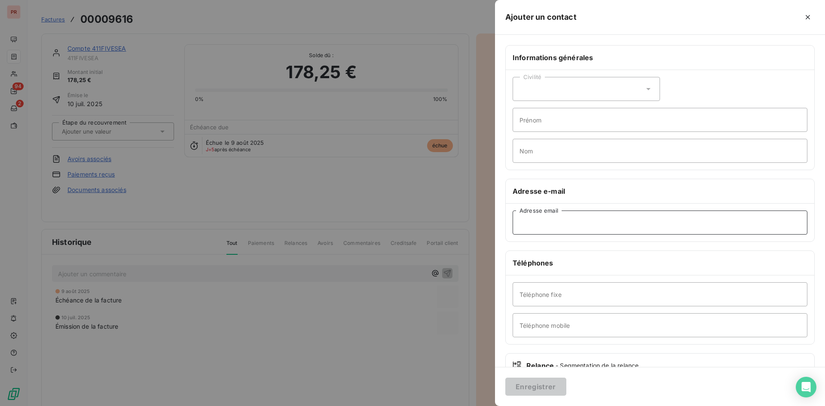
click at [550, 221] on input "Adresse email" at bounding box center [659, 222] width 295 height 24
paste input "[EMAIL_ADDRESS][PERSON_NAME][DOMAIN_NAME]"
type input "[EMAIL_ADDRESS][PERSON_NAME][DOMAIN_NAME]"
drag, startPoint x: 538, startPoint y: 385, endPoint x: 537, endPoint y: 378, distance: 7.8
click at [539, 385] on button "Enregistrer" at bounding box center [535, 387] width 61 height 18
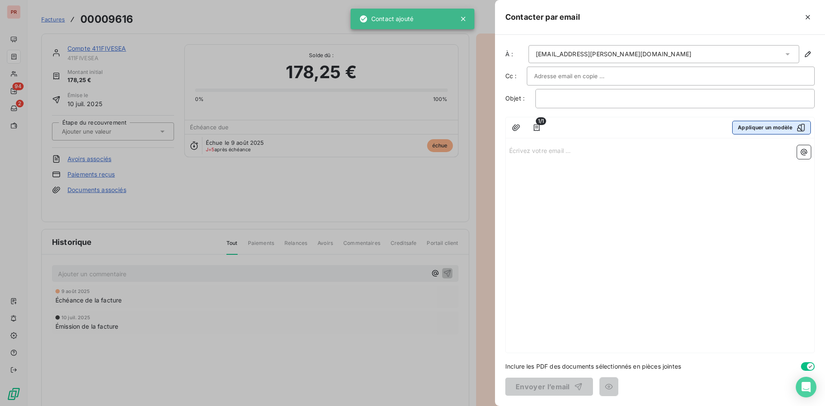
click at [778, 131] on button "Appliquer un modèle" at bounding box center [771, 128] width 79 height 14
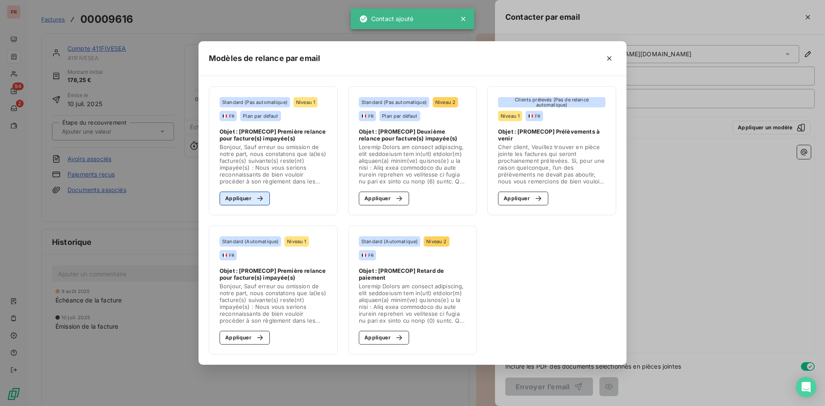
click at [249, 197] on button "Appliquer" at bounding box center [244, 199] width 50 height 14
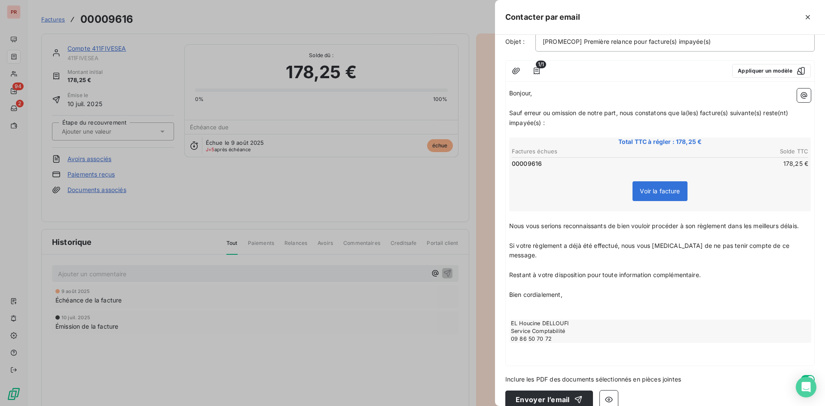
scroll to position [60, 0]
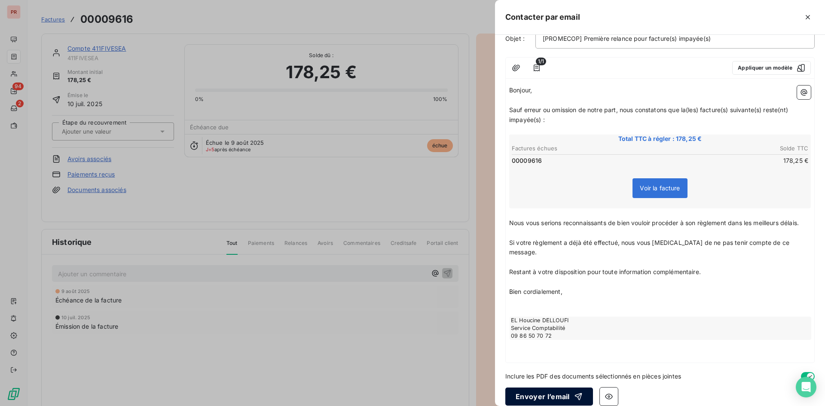
click at [552, 387] on button "Envoyer l’email" at bounding box center [549, 396] width 88 height 18
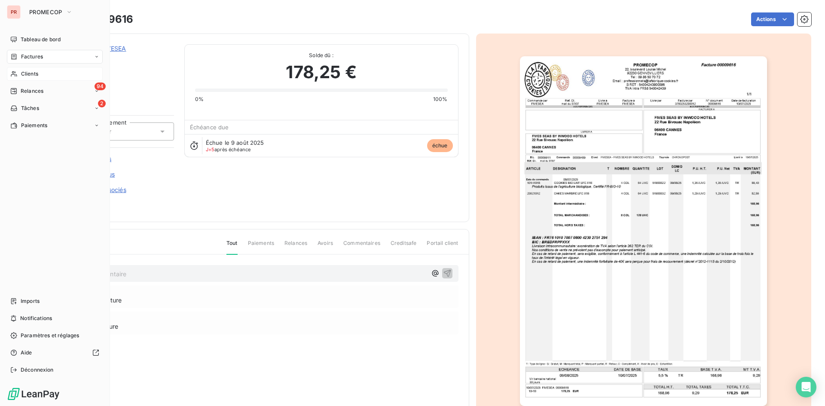
click at [25, 75] on span "Clients" at bounding box center [29, 74] width 17 height 8
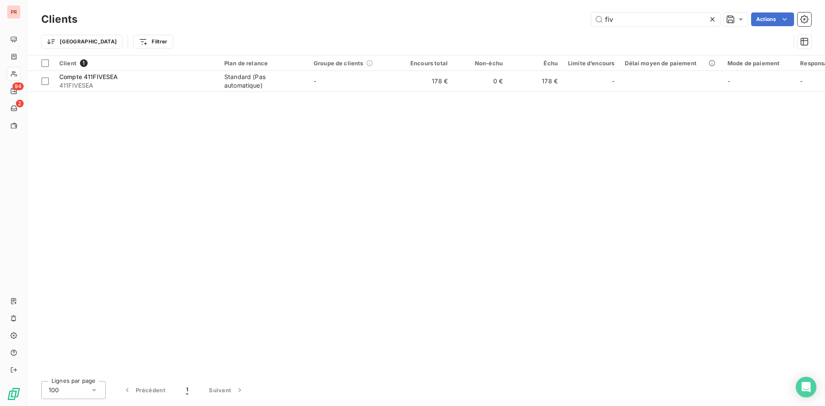
click at [715, 19] on icon at bounding box center [712, 19] width 9 height 9
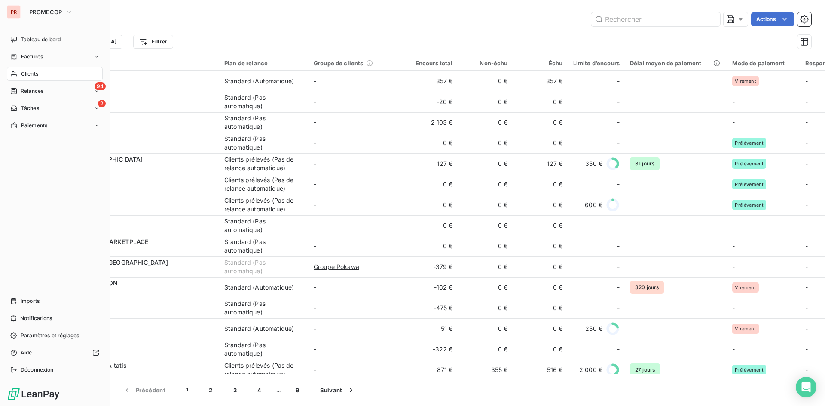
click at [40, 75] on div "Clients" at bounding box center [55, 74] width 96 height 14
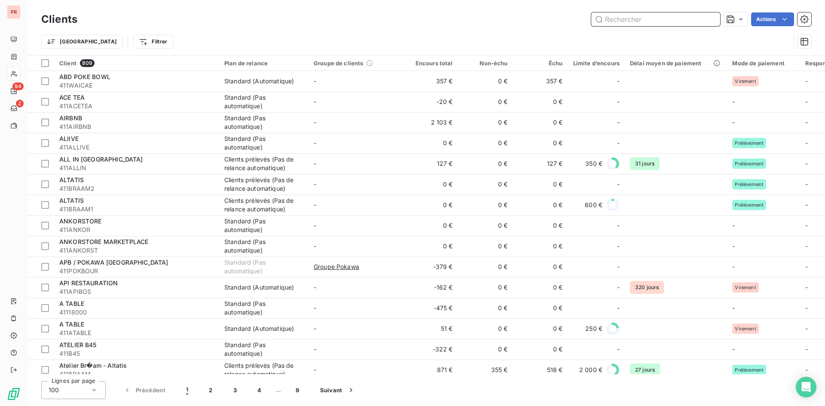
click at [655, 21] on input "text" at bounding box center [655, 19] width 129 height 14
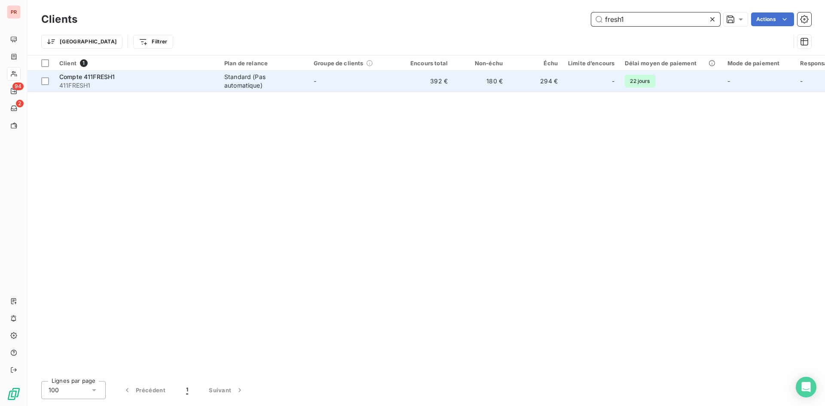
type input "fresh1"
click at [144, 84] on span "411FRESH1" at bounding box center [136, 85] width 155 height 9
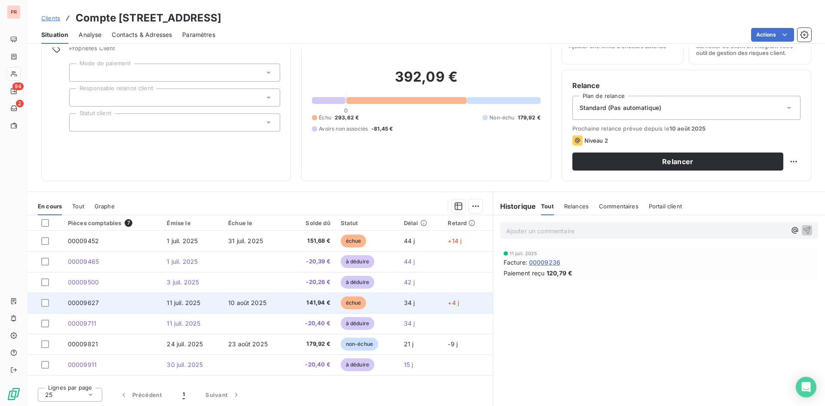
scroll to position [43, 0]
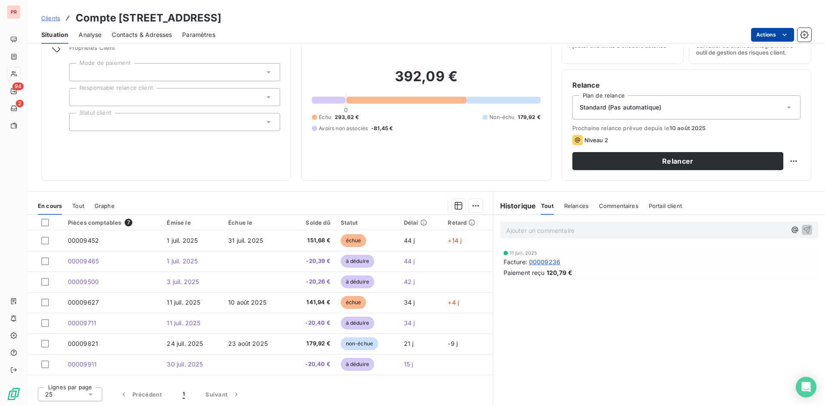
click at [772, 37] on html "PR 94 2 Clients Compte 411FRESH1 - 411FRESH1 Situation Analyse Contacts & Adres…" at bounding box center [412, 203] width 825 height 406
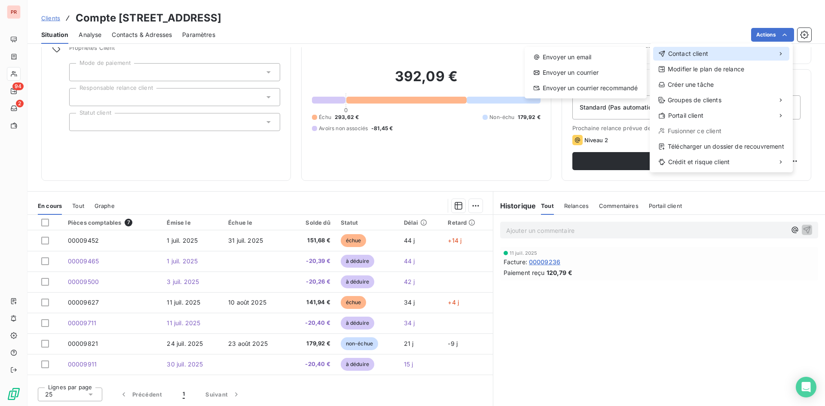
click at [686, 55] on span "Contact client" at bounding box center [688, 53] width 40 height 9
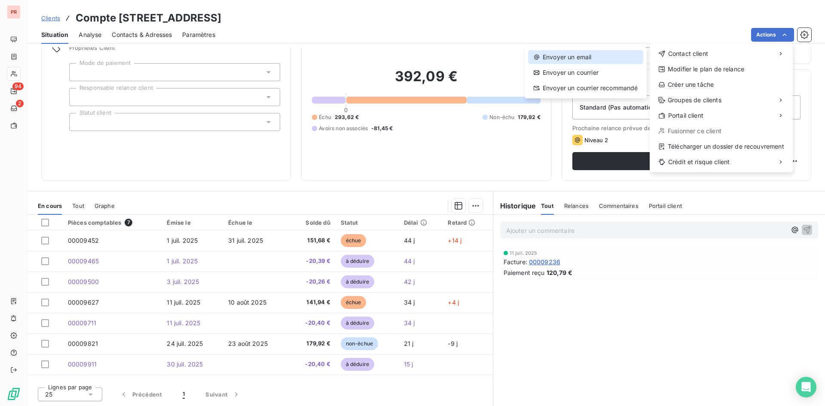
click at [595, 58] on div "Envoyer un email" at bounding box center [585, 57] width 115 height 14
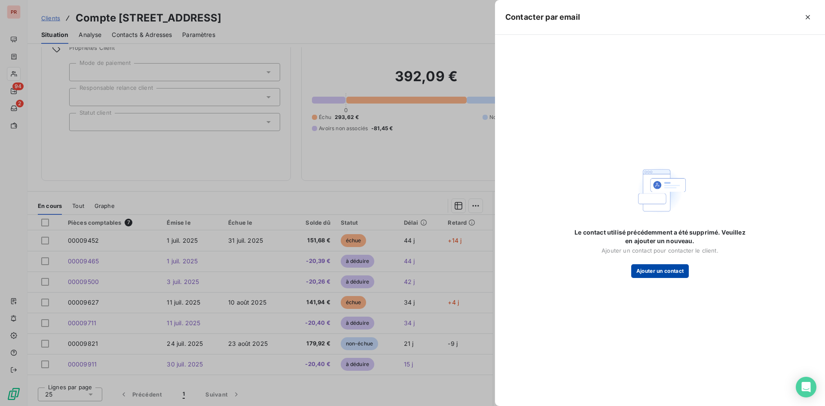
click at [664, 274] on button "Ajouter un contact" at bounding box center [660, 271] width 58 height 14
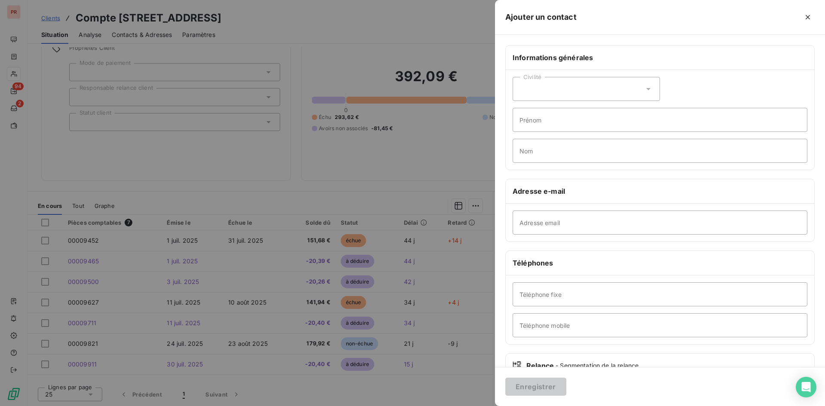
click at [444, 157] on div at bounding box center [412, 203] width 825 height 406
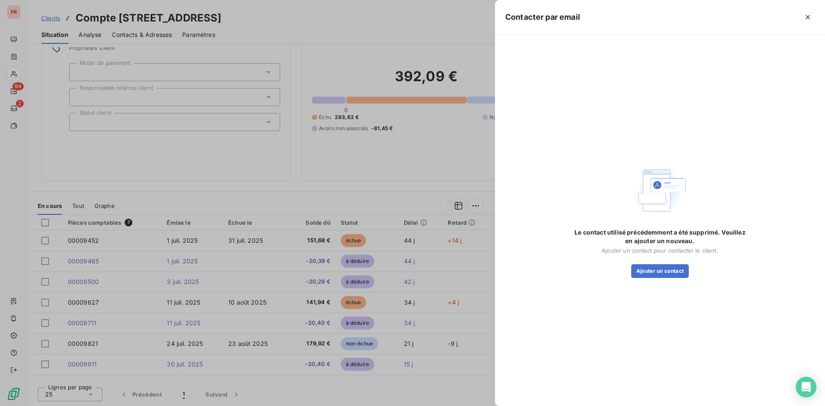
click at [450, 177] on div at bounding box center [412, 203] width 825 height 406
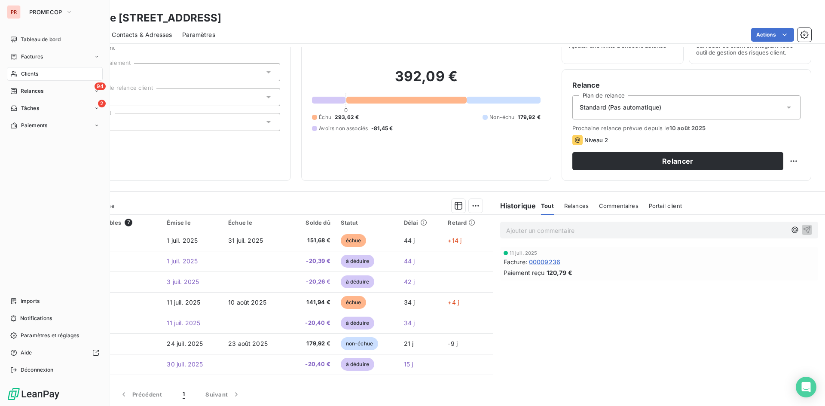
click at [34, 69] on div "Clients" at bounding box center [55, 74] width 96 height 14
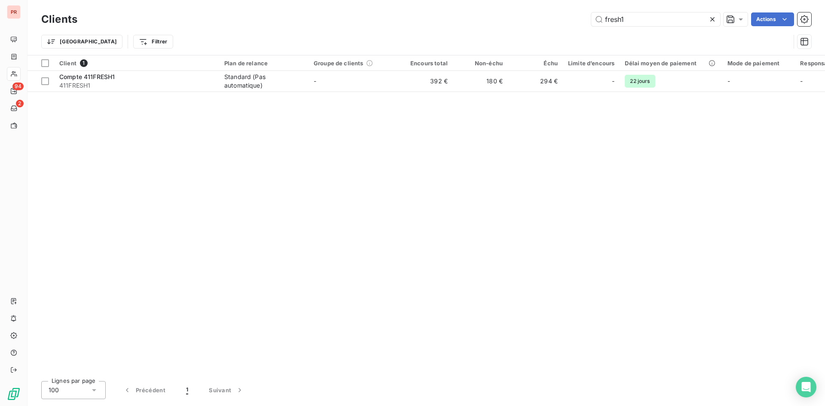
drag, startPoint x: 637, startPoint y: 20, endPoint x: 540, endPoint y: 32, distance: 97.9
click at [540, 32] on div "Clients fresh1 Actions Trier Filtrer" at bounding box center [426, 32] width 770 height 45
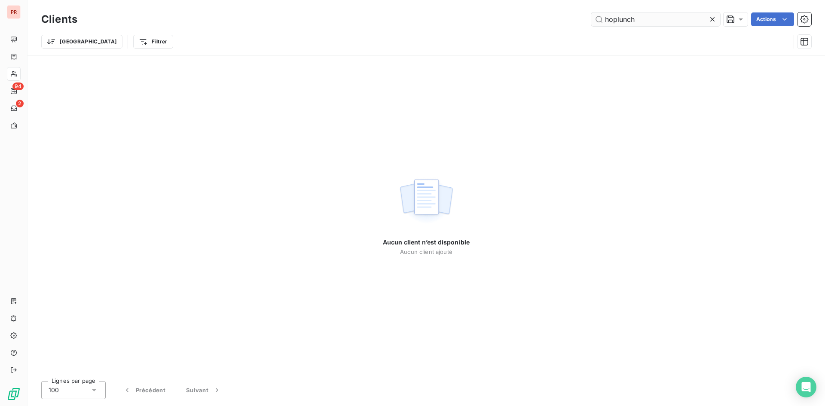
drag, startPoint x: 639, startPoint y: 18, endPoint x: 617, endPoint y: 19, distance: 22.4
click at [617, 19] on input "hoplunch" at bounding box center [655, 19] width 129 height 14
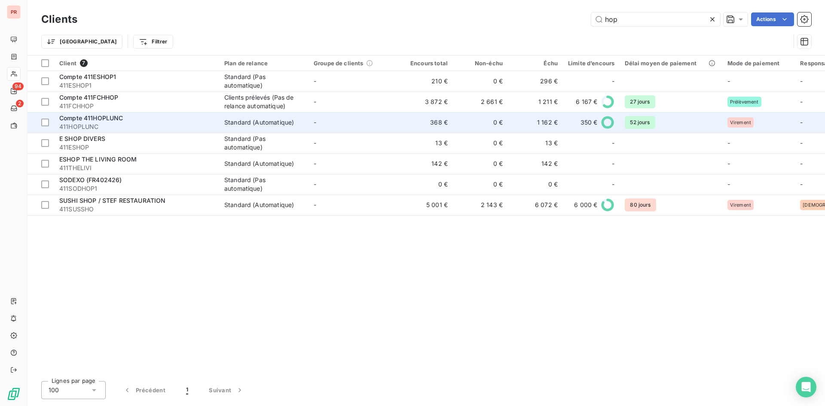
type input "hop"
click at [172, 124] on span "411HOPLUNC" at bounding box center [136, 126] width 155 height 9
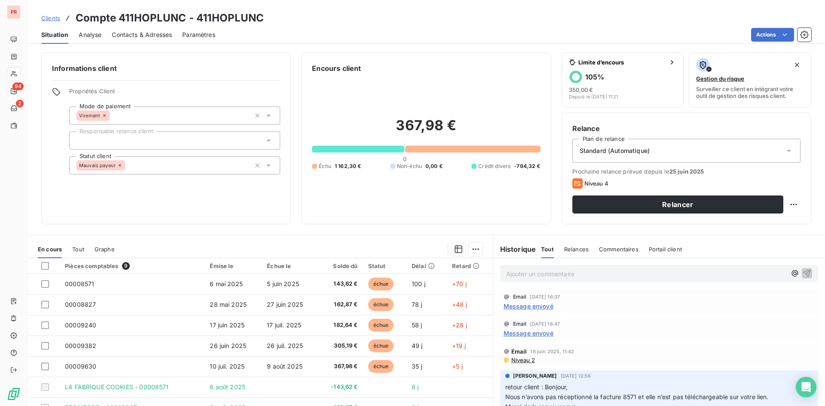
click at [517, 308] on span "Message envoyé" at bounding box center [528, 306] width 50 height 9
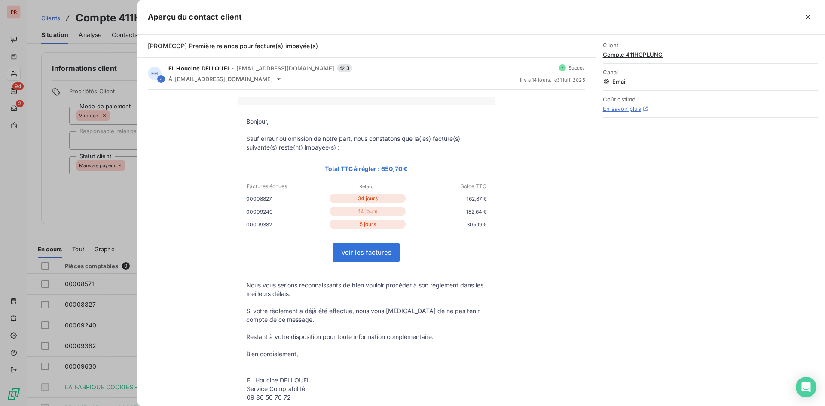
click at [95, 238] on div at bounding box center [412, 203] width 825 height 406
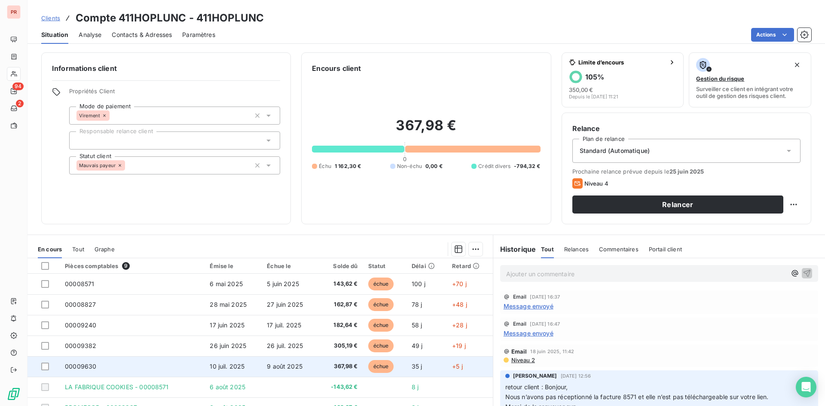
scroll to position [36, 0]
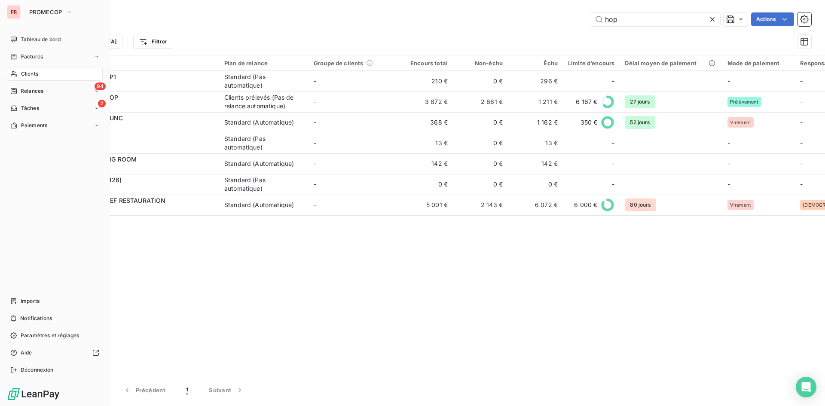
click at [39, 72] on div "Clients" at bounding box center [55, 74] width 96 height 14
click at [26, 74] on span "Clients" at bounding box center [29, 74] width 17 height 8
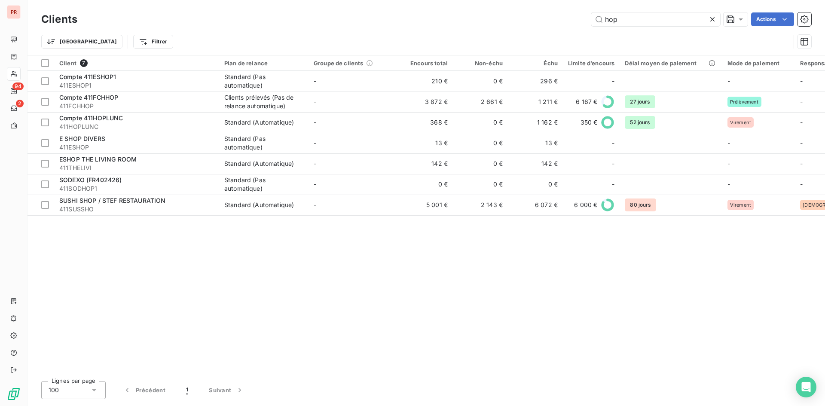
click at [712, 16] on icon at bounding box center [712, 19] width 9 height 9
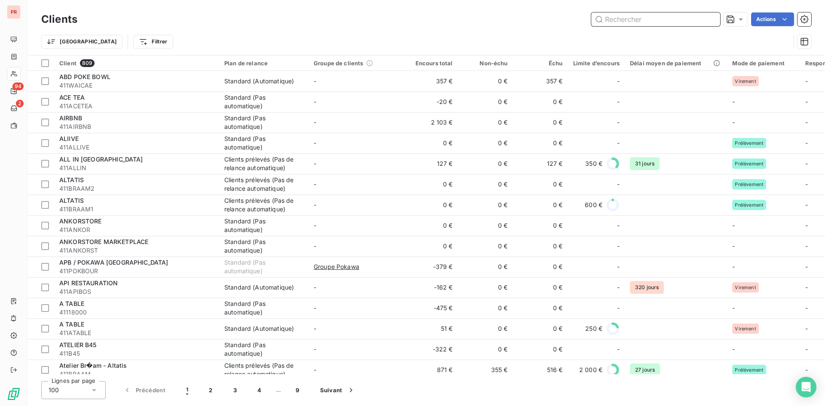
click at [618, 19] on input "text" at bounding box center [655, 19] width 129 height 14
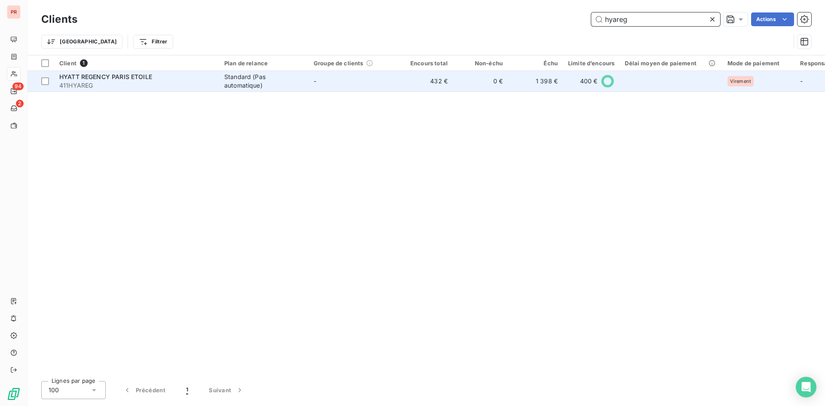
type input "hyareg"
click at [192, 82] on span "411HYAREG" at bounding box center [136, 85] width 155 height 9
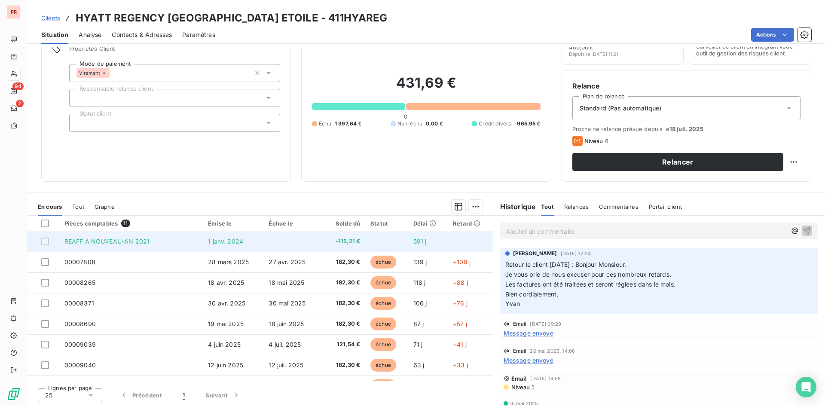
scroll to position [43, 0]
